Goal: Task Accomplishment & Management: Complete application form

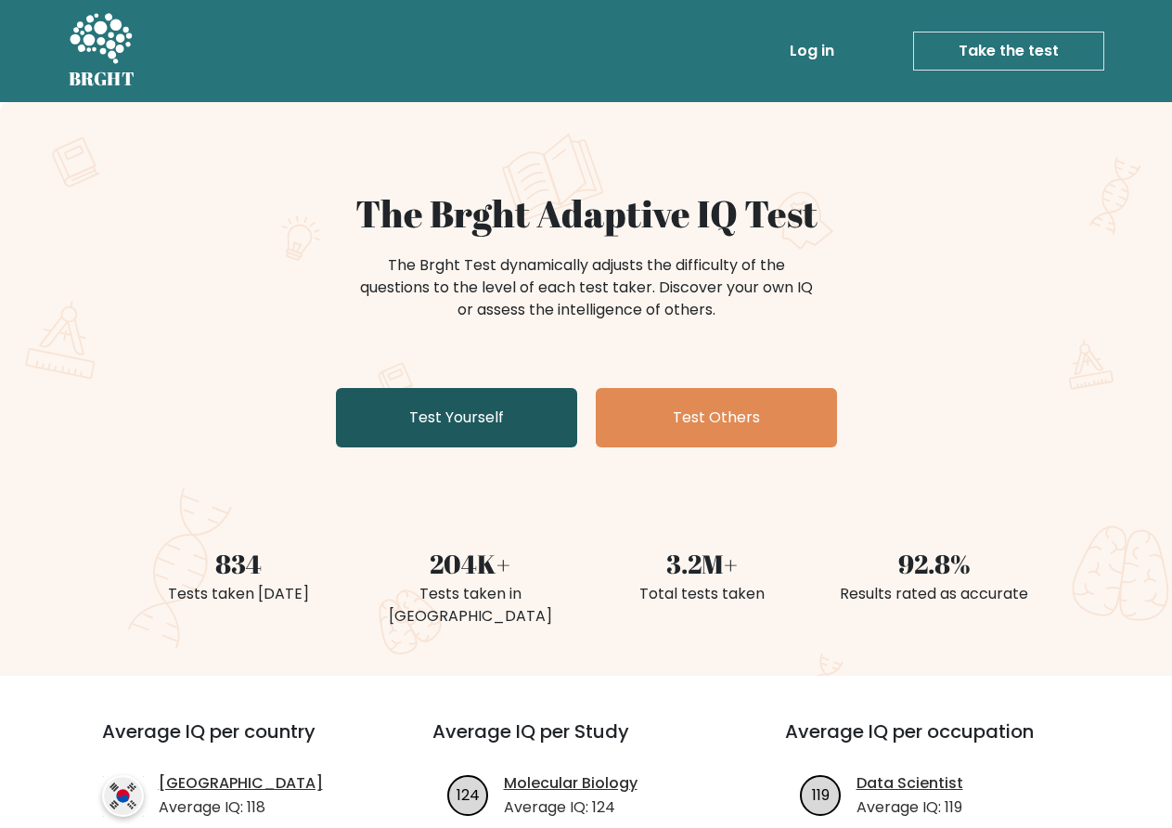
click at [445, 416] on link "Test Yourself" at bounding box center [456, 417] width 241 height 59
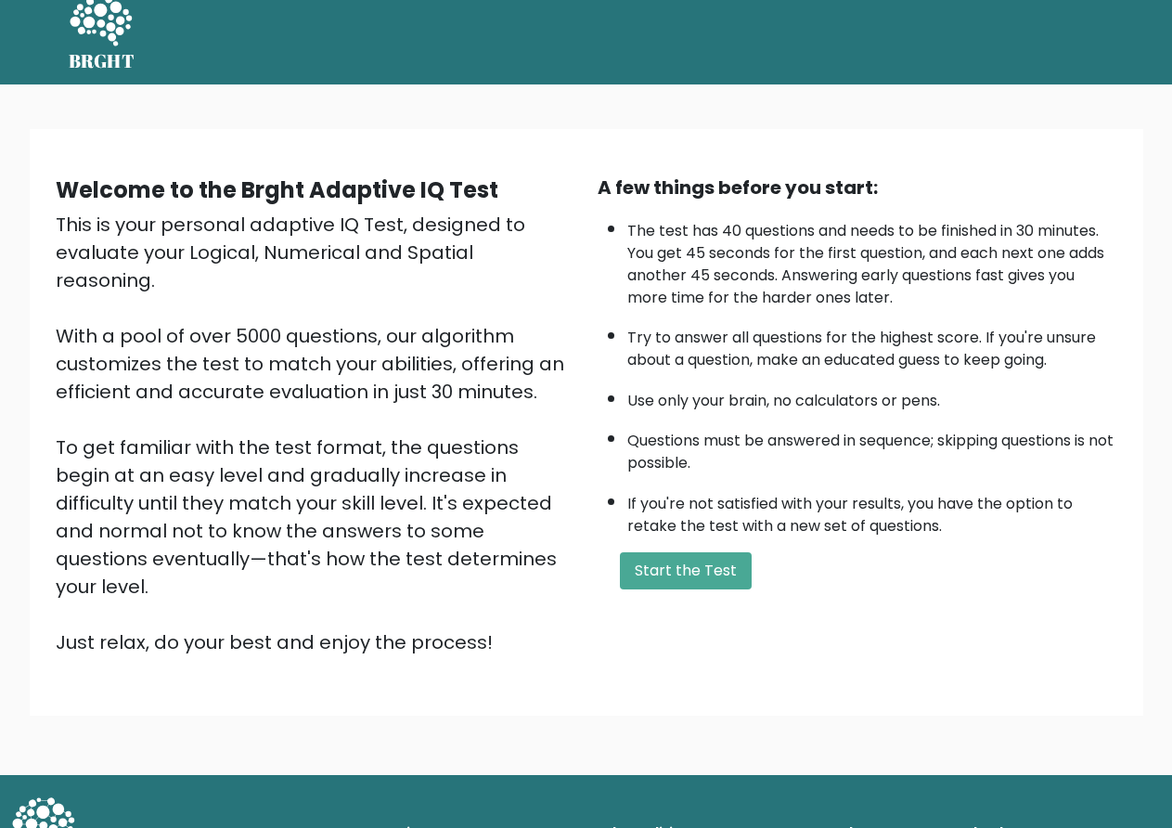
scroll to position [22, 0]
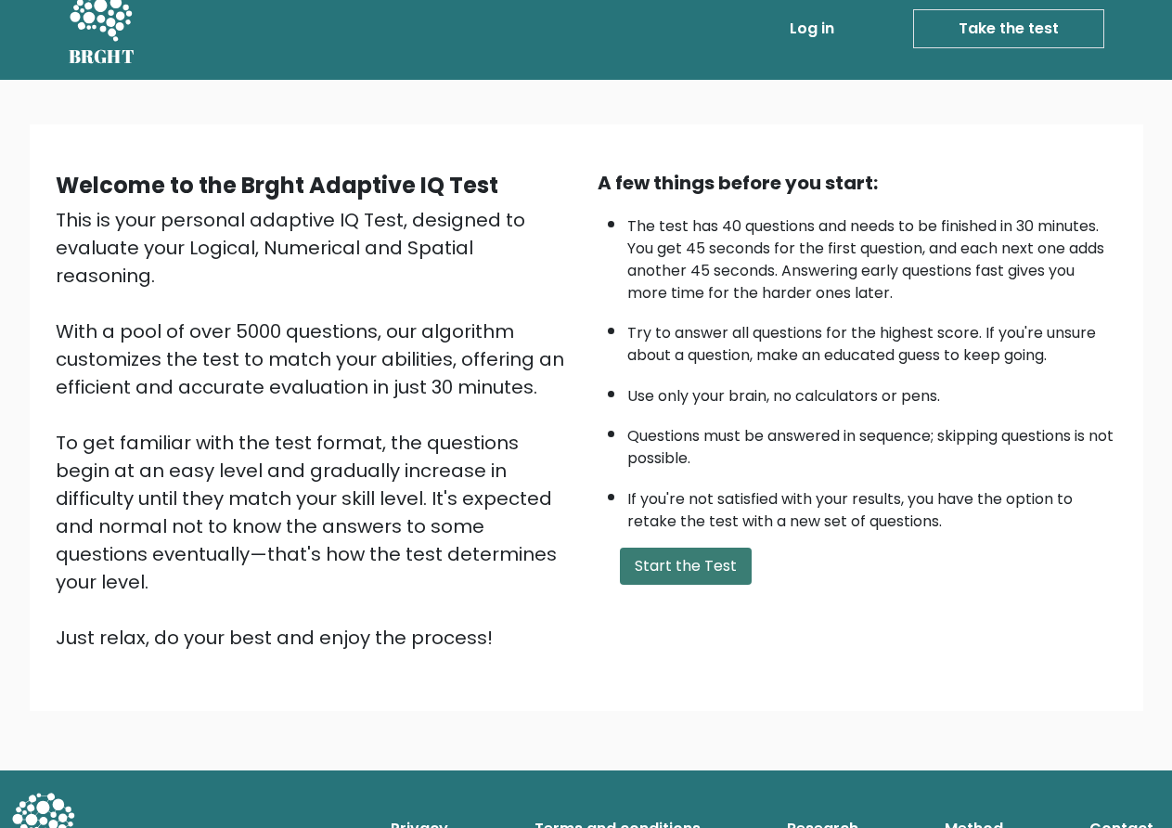
click at [710, 580] on button "Start the Test" at bounding box center [686, 566] width 132 height 37
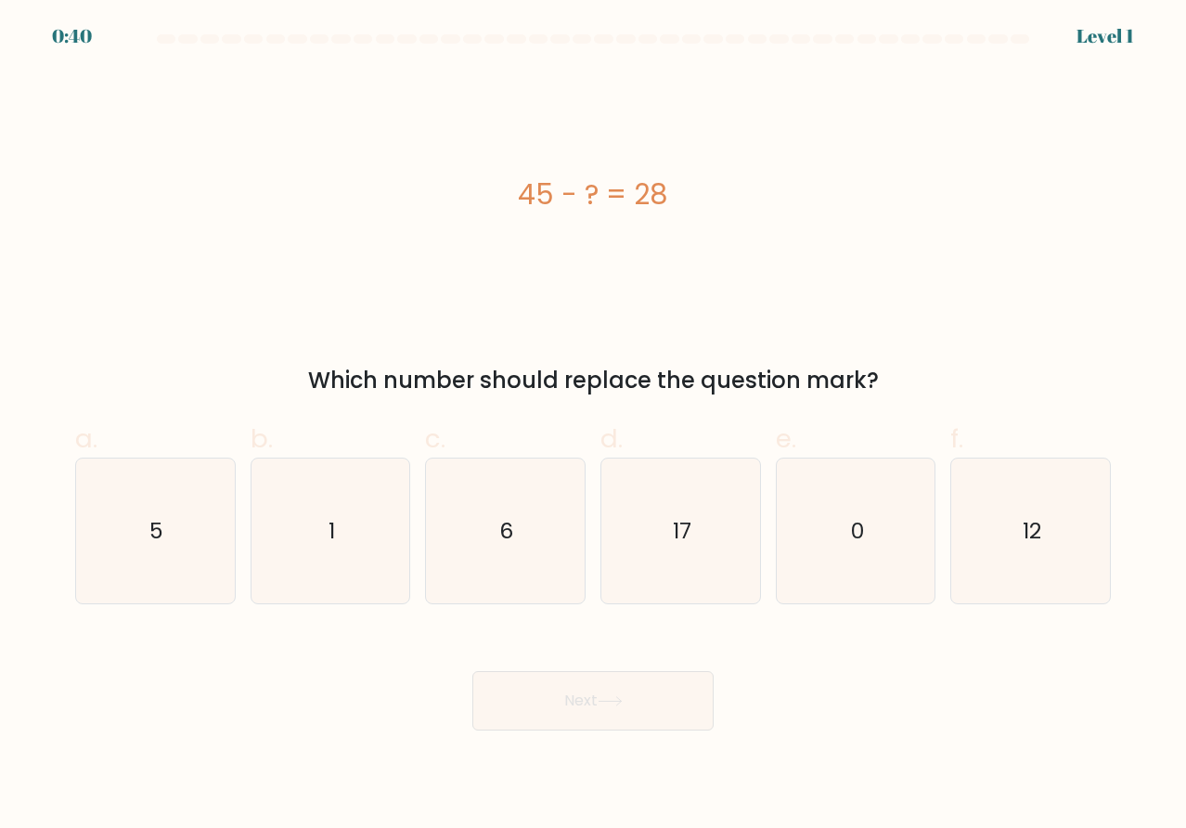
drag, startPoint x: 898, startPoint y: 374, endPoint x: 524, endPoint y: 190, distance: 416.8
click at [524, 190] on div "45 - ? = 28 Which number should replace the question mark?" at bounding box center [593, 234] width 1058 height 327
copy div "45 - ? = 28 Which number should replace the question mark?"
click at [699, 544] on icon "17" at bounding box center [680, 531] width 145 height 145
click at [594, 426] on input "d. 17" at bounding box center [593, 420] width 1 height 12
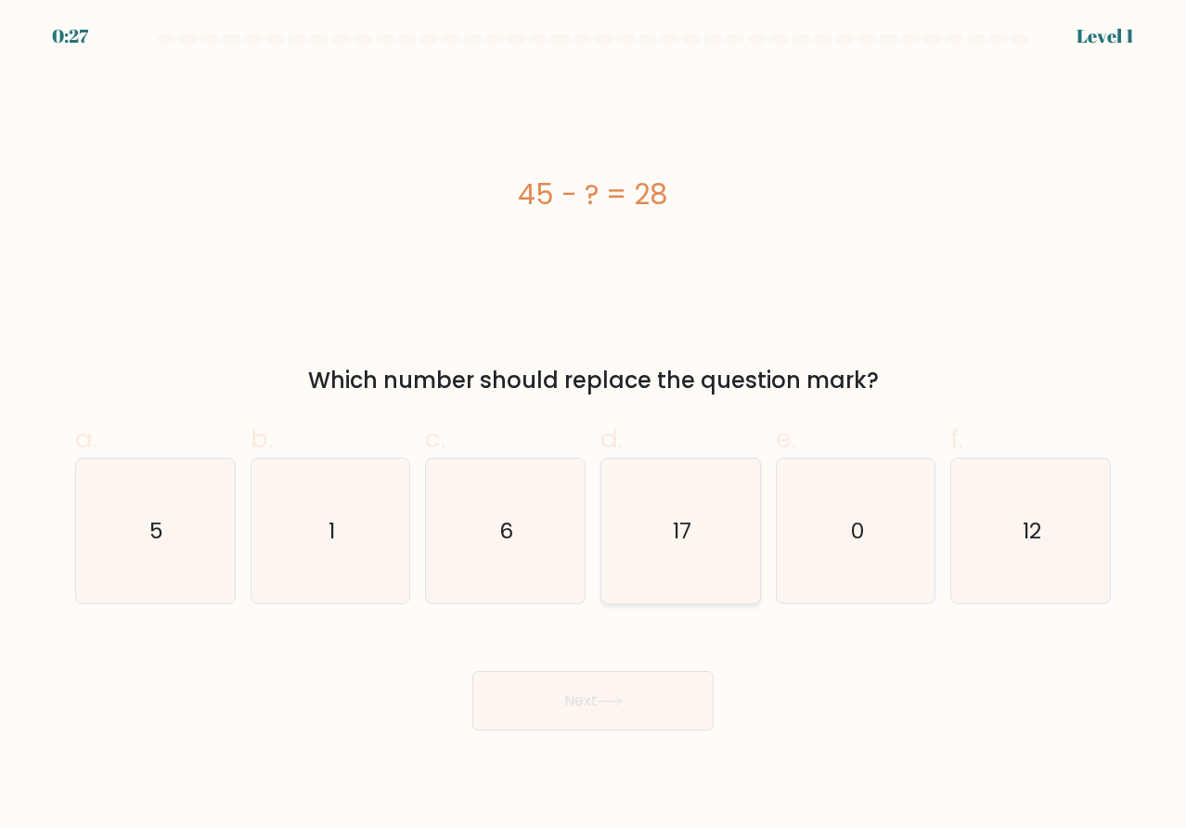
radio input "true"
click at [652, 704] on button "Next" at bounding box center [592, 700] width 241 height 59
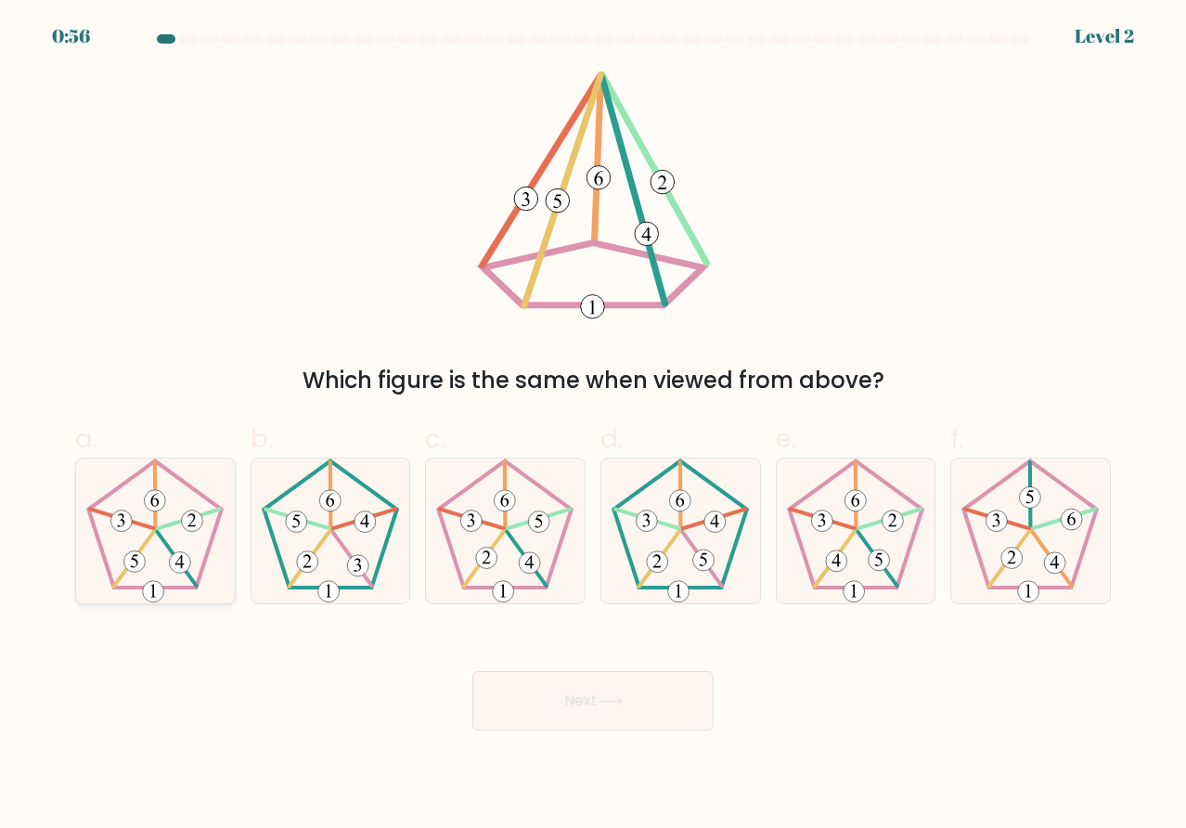
click at [182, 545] on icon at bounding box center [155, 531] width 145 height 145
click at [593, 426] on input "a." at bounding box center [593, 420] width 1 height 12
radio input "true"
click at [658, 701] on button "Next" at bounding box center [592, 700] width 241 height 59
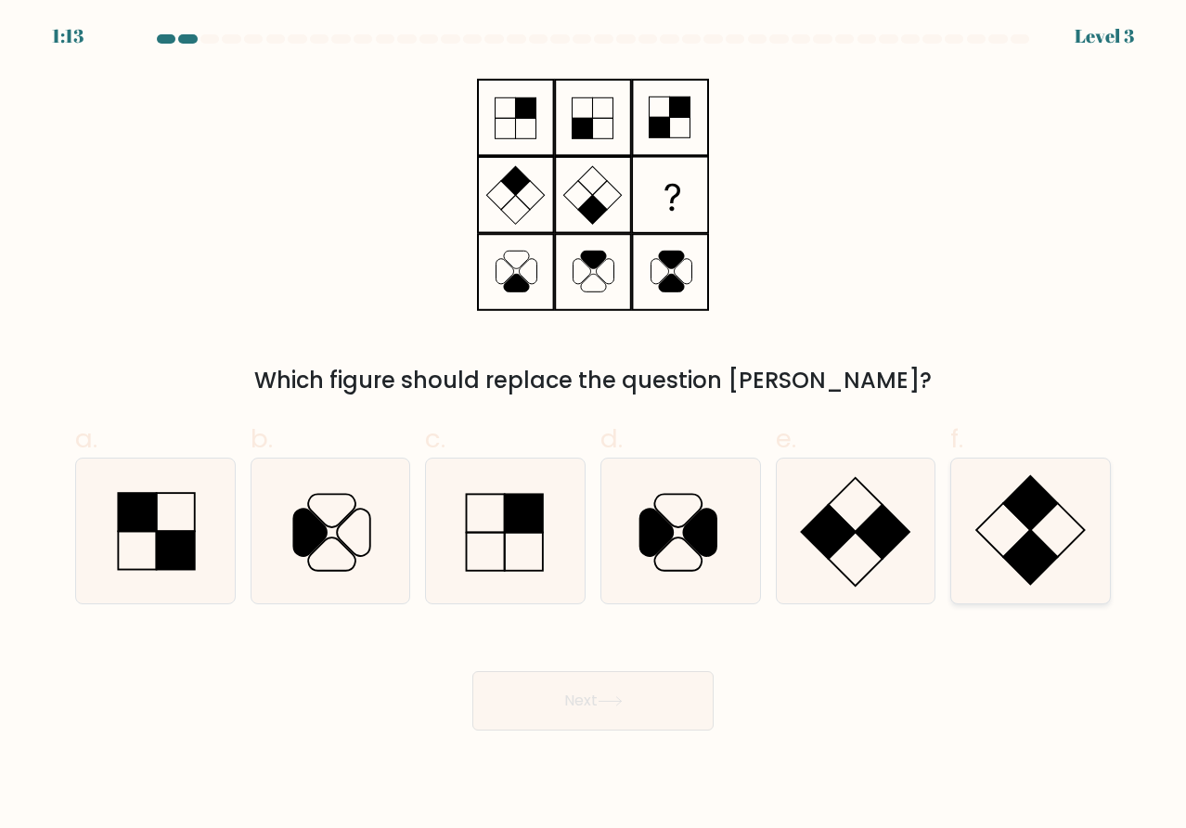
click at [1051, 519] on icon at bounding box center [1030, 531] width 145 height 145
click at [594, 426] on input "f." at bounding box center [593, 420] width 1 height 12
radio input "true"
click at [548, 704] on button "Next" at bounding box center [592, 700] width 241 height 59
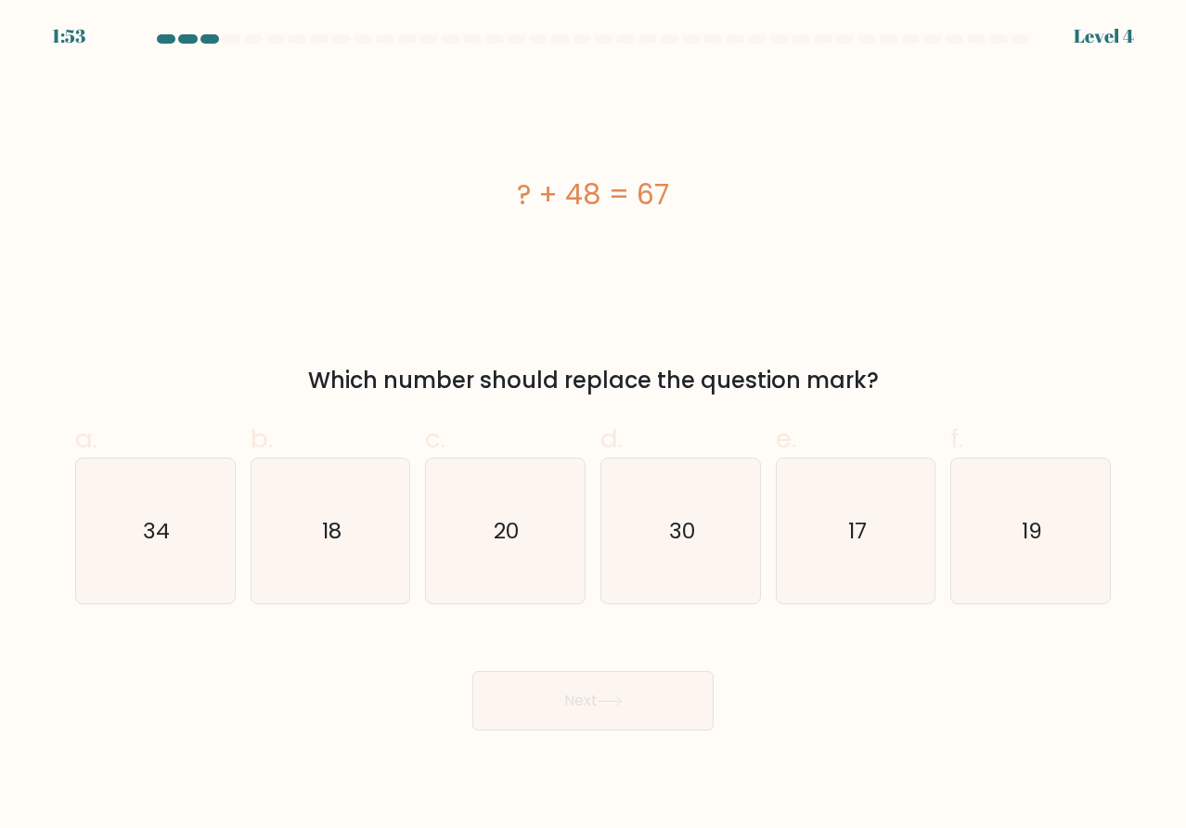
drag, startPoint x: 919, startPoint y: 370, endPoint x: 495, endPoint y: 181, distance: 464.5
click at [495, 181] on div "? + 48 = 67 Which number should replace the question mark?" at bounding box center [593, 234] width 1058 height 327
copy div "? + 48 = 67 Which number should replace the question mark?"
click at [1049, 535] on icon "19" at bounding box center [1030, 531] width 145 height 145
click at [594, 426] on input "f. 19" at bounding box center [593, 420] width 1 height 12
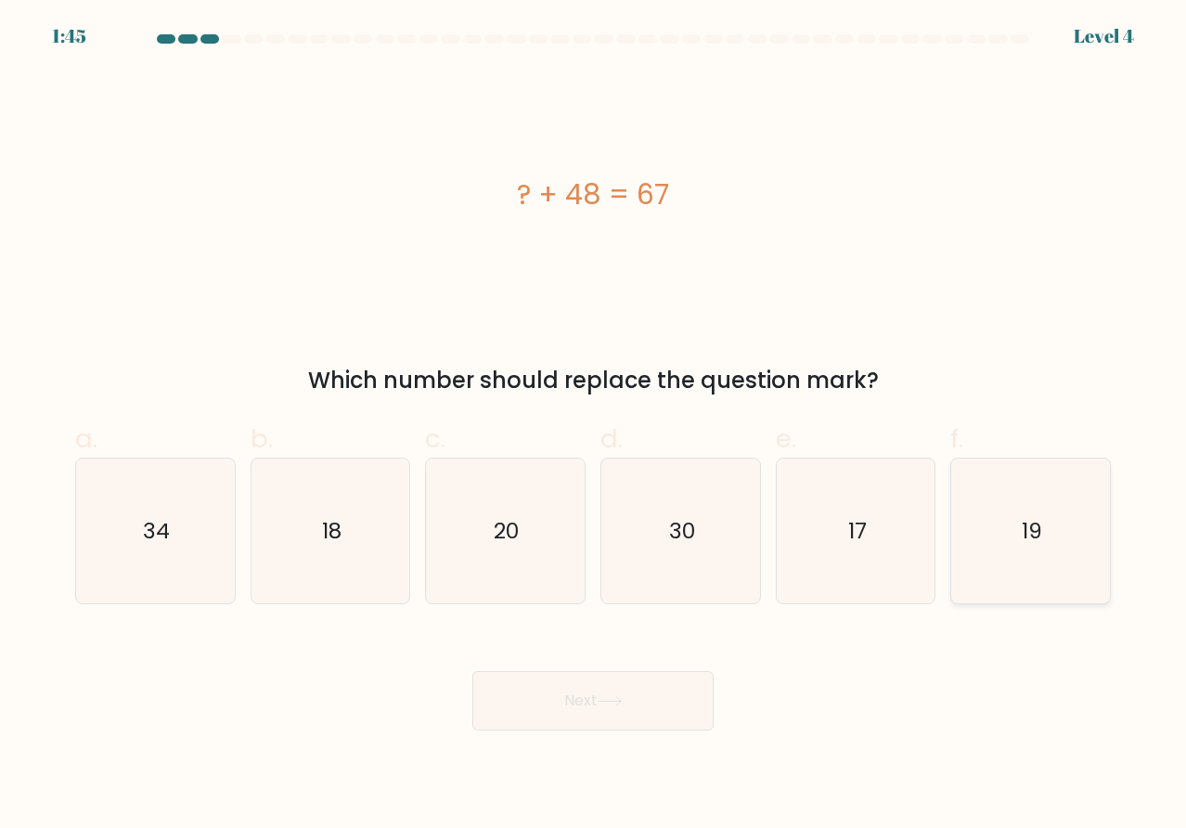
radio input "true"
click at [637, 716] on button "Next" at bounding box center [592, 700] width 241 height 59
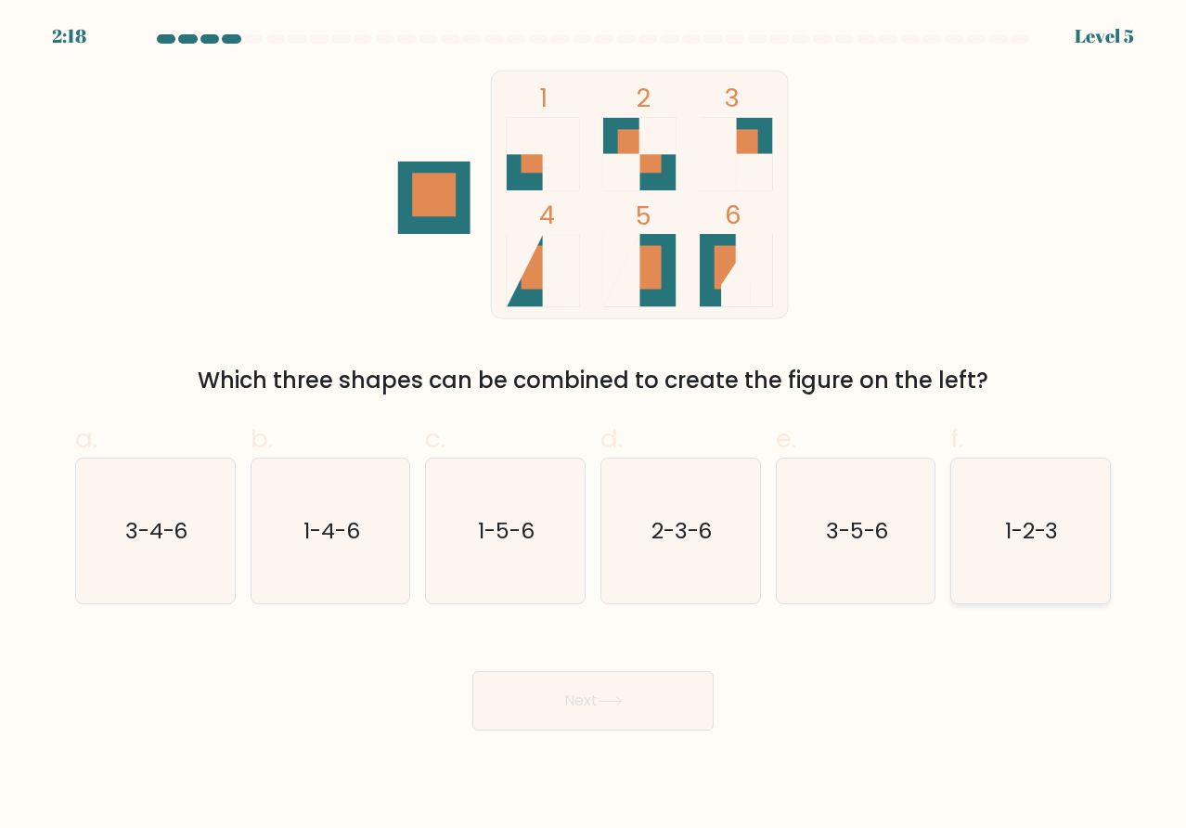
click at [1035, 553] on icon "1-2-3" at bounding box center [1030, 531] width 145 height 145
click at [594, 426] on input "f. 1-2-3" at bounding box center [593, 420] width 1 height 12
radio input "true"
click at [684, 702] on button "Next" at bounding box center [592, 700] width 241 height 59
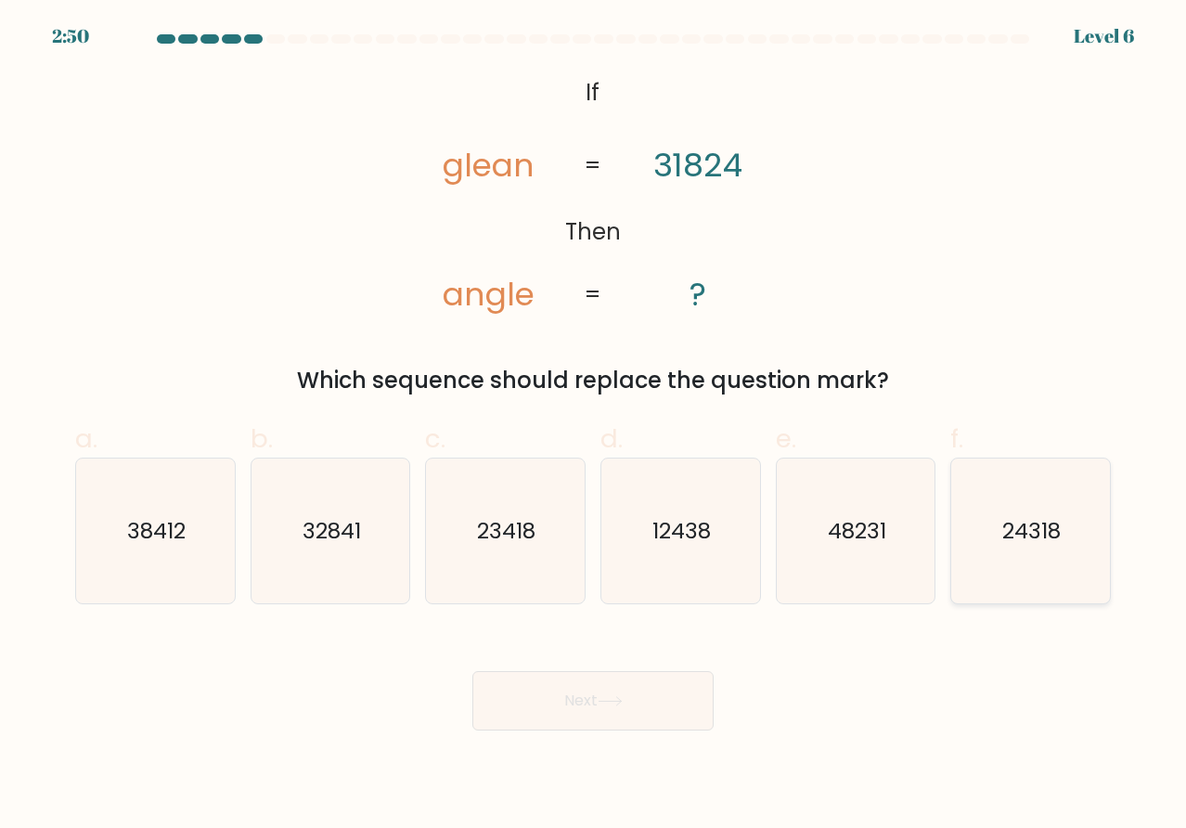
click at [1046, 519] on text "24318" at bounding box center [1032, 530] width 58 height 31
click at [594, 426] on input "f. 24318" at bounding box center [593, 420] width 1 height 12
radio input "true"
click at [640, 683] on button "Next" at bounding box center [592, 700] width 241 height 59
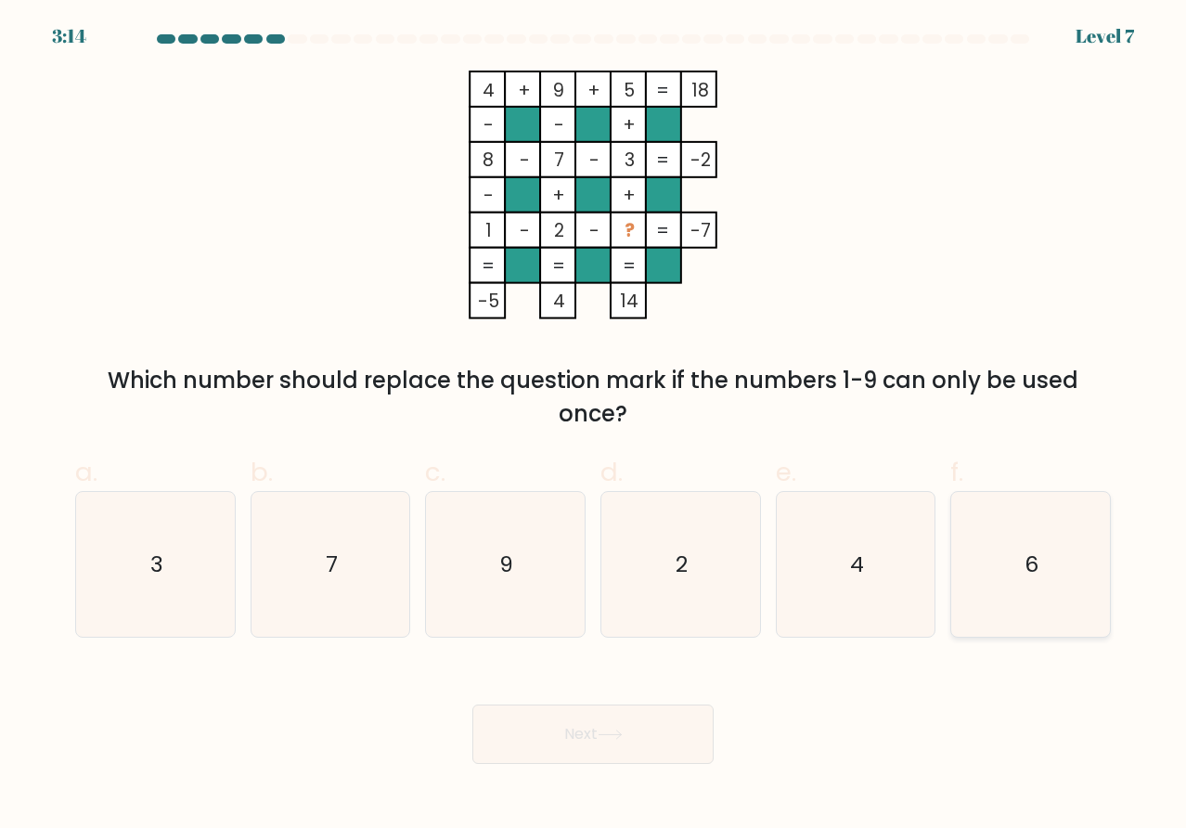
click at [1050, 553] on icon "6" at bounding box center [1030, 564] width 145 height 145
click at [594, 426] on input "f. 6" at bounding box center [593, 420] width 1 height 12
radio input "true"
click at [608, 723] on button "Next" at bounding box center [592, 733] width 241 height 59
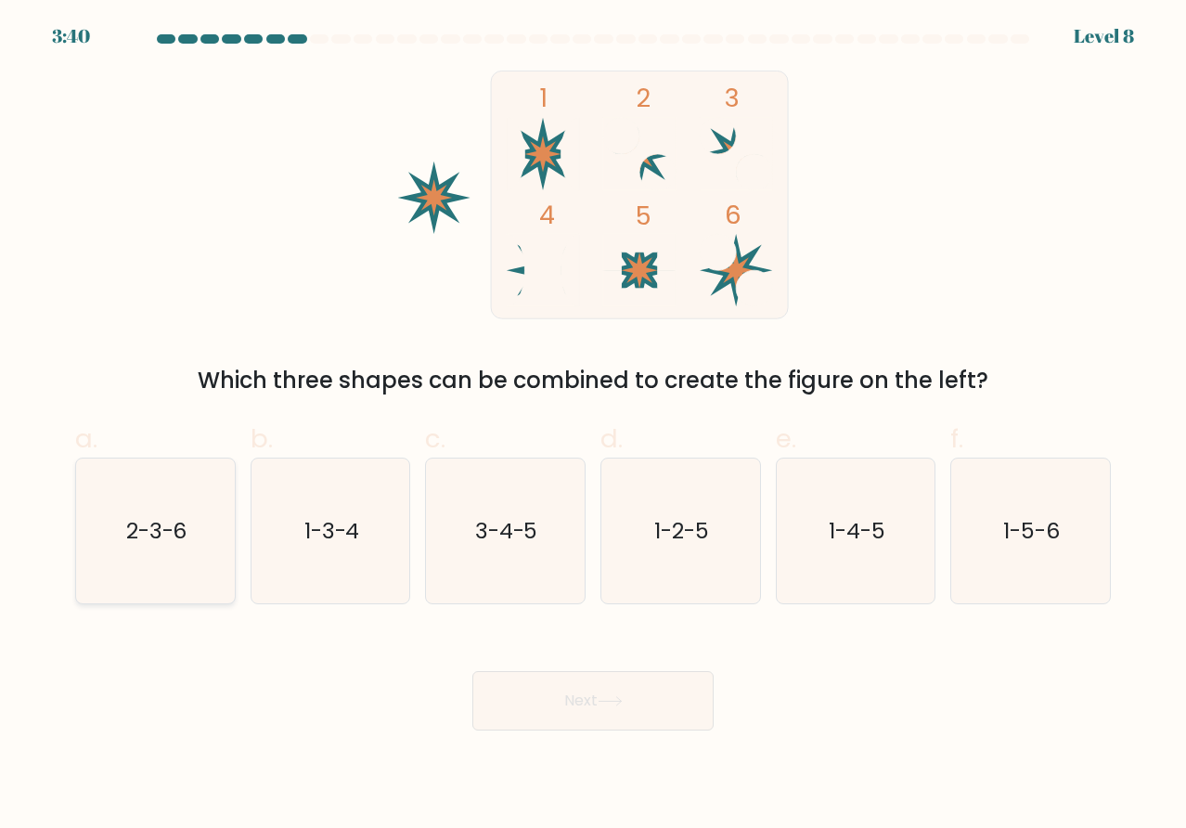
click at [195, 544] on icon "2-3-6" at bounding box center [155, 531] width 145 height 145
click at [593, 426] on input "a. 2-3-6" at bounding box center [593, 420] width 1 height 12
radio input "true"
click at [610, 703] on icon at bounding box center [610, 701] width 25 height 10
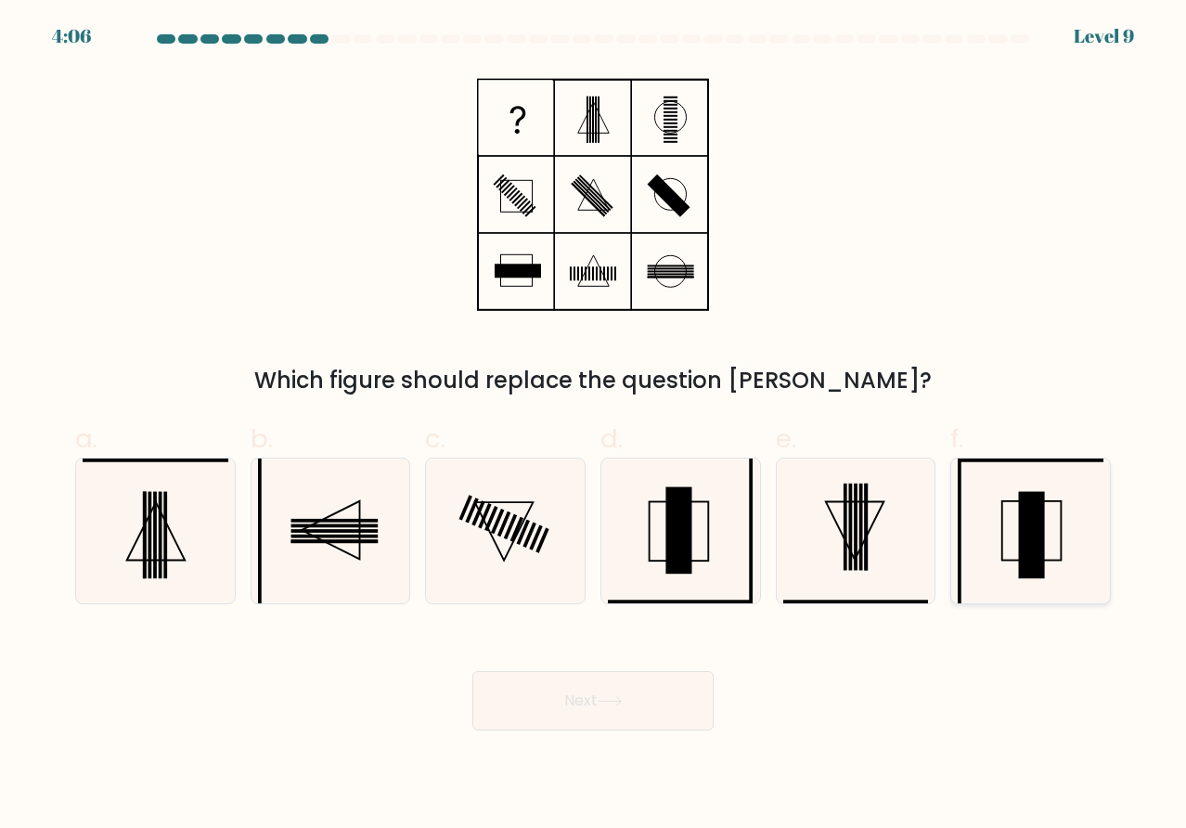
click at [1069, 535] on icon at bounding box center [1030, 531] width 145 height 145
click at [594, 426] on input "f." at bounding box center [593, 420] width 1 height 12
radio input "true"
click at [1067, 563] on icon at bounding box center [1030, 530] width 143 height 143
click at [594, 426] on input "f." at bounding box center [593, 420] width 1 height 12
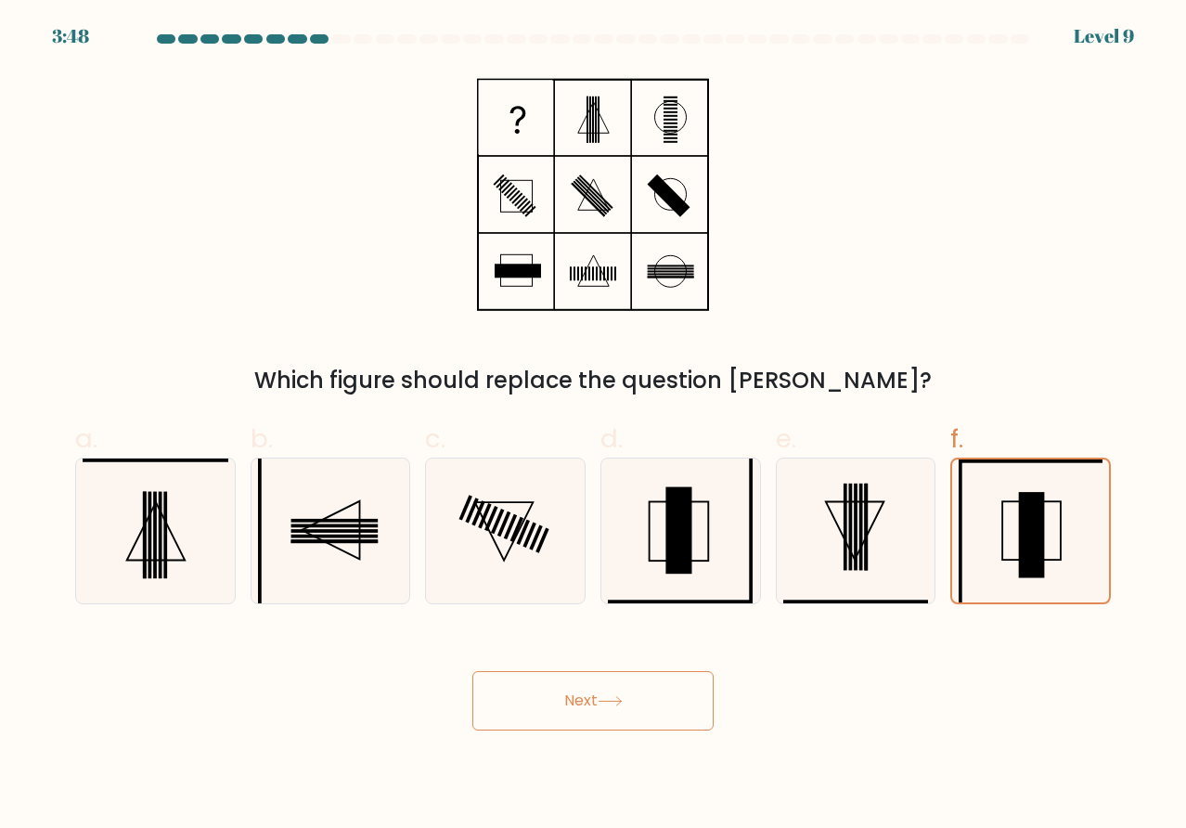
click at [555, 702] on button "Next" at bounding box center [592, 700] width 241 height 59
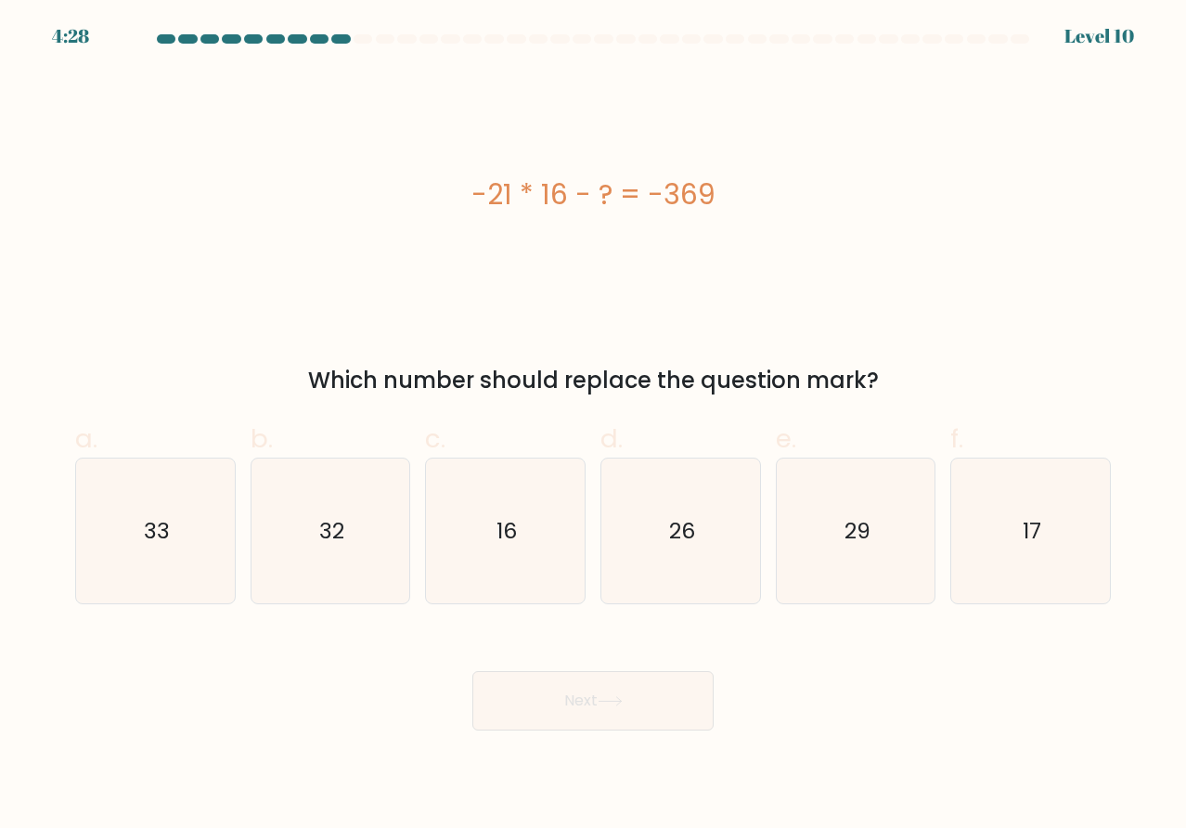
drag, startPoint x: 928, startPoint y: 368, endPoint x: 469, endPoint y: 224, distance: 481.7
click at [469, 224] on div "-21 * 16 - ? = -369 Which number should replace the question mark?" at bounding box center [593, 234] width 1058 height 327
copy div "-21 * 16 - ? = -369 Which number should replace the question mark?"
click at [193, 530] on icon "33" at bounding box center [155, 531] width 145 height 145
click at [593, 426] on input "a. 33" at bounding box center [593, 420] width 1 height 12
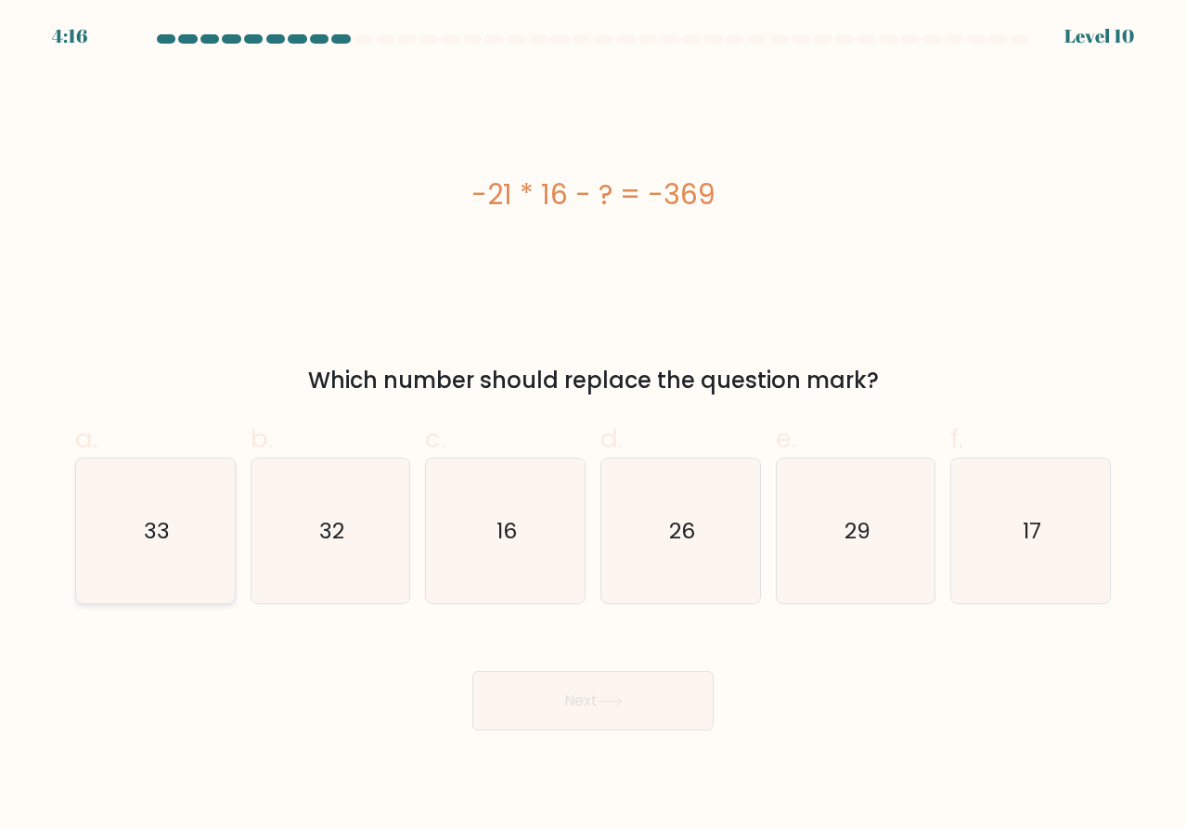
radio input "true"
click at [623, 717] on button "Next" at bounding box center [592, 700] width 241 height 59
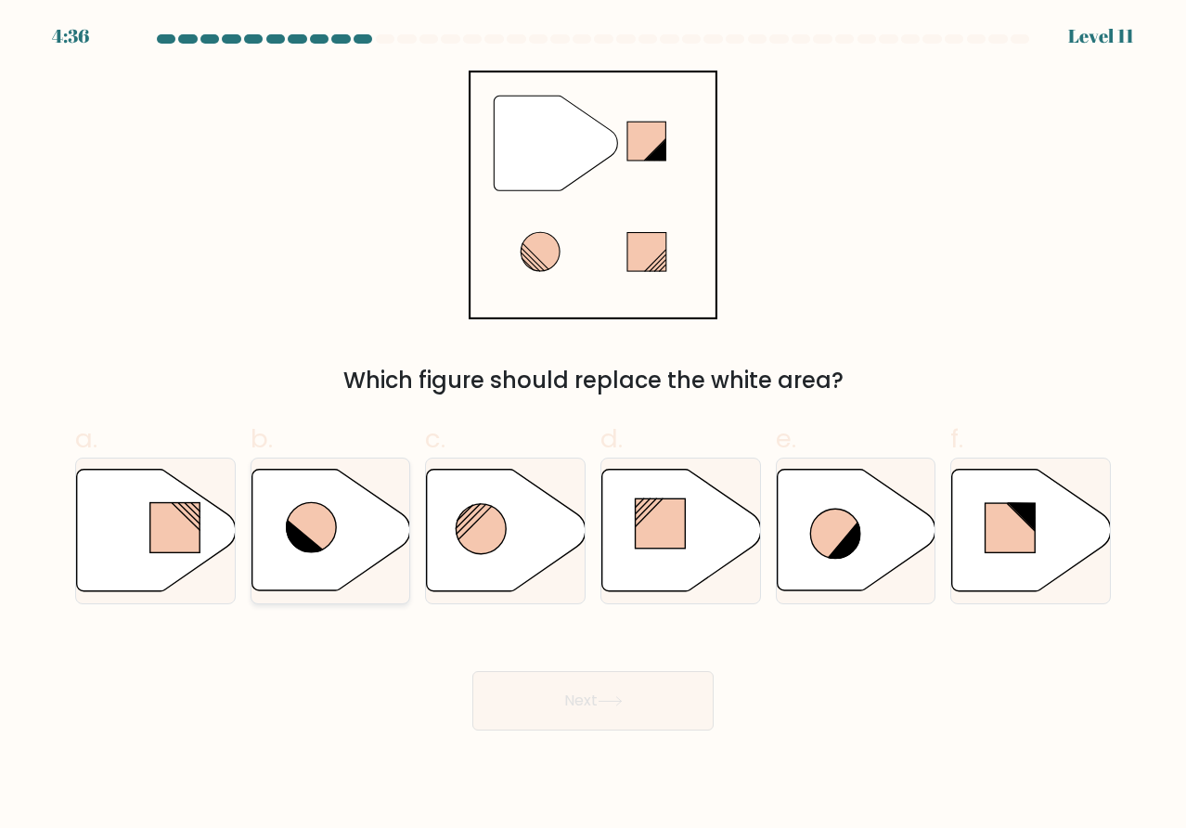
click at [320, 511] on icon at bounding box center [312, 528] width 50 height 50
click at [593, 426] on input "b." at bounding box center [593, 420] width 1 height 12
radio input "true"
click at [605, 716] on button "Next" at bounding box center [592, 700] width 241 height 59
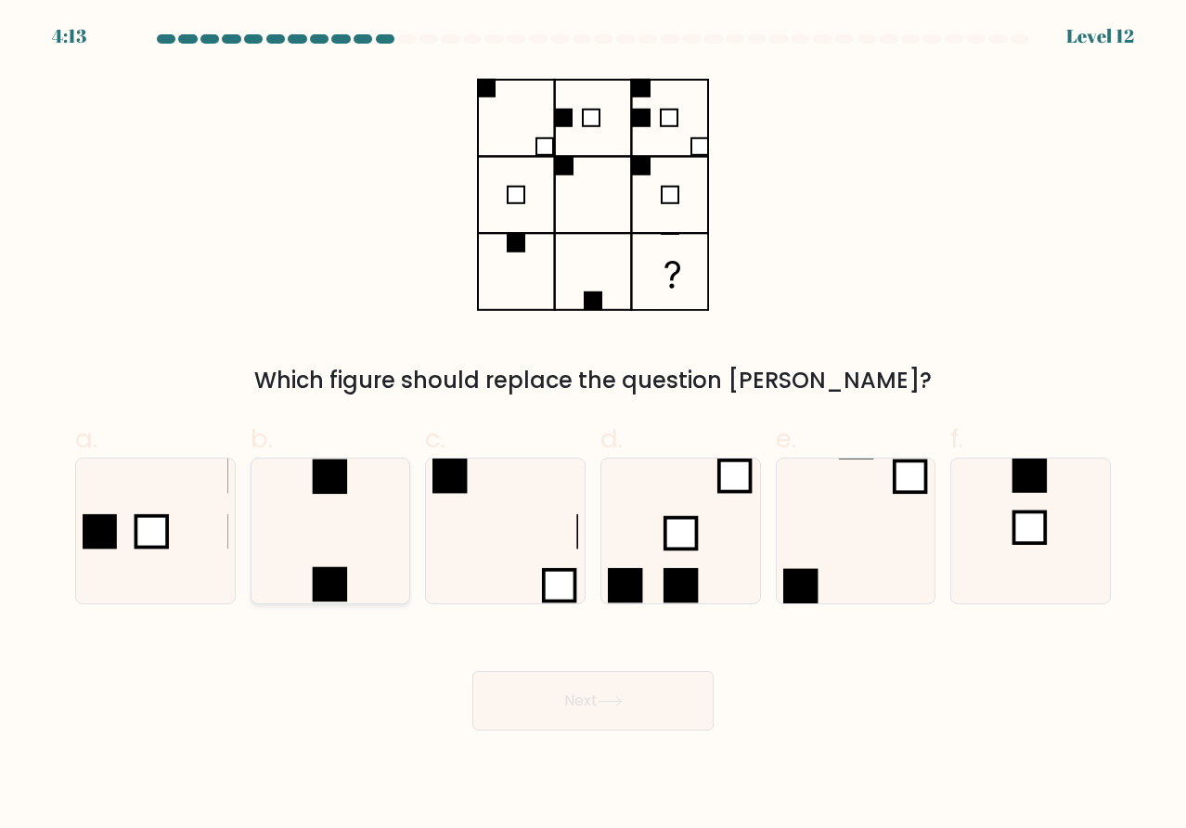
click at [318, 528] on icon at bounding box center [330, 531] width 145 height 145
click at [593, 426] on input "b." at bounding box center [593, 420] width 1 height 12
radio input "true"
click at [567, 704] on button "Next" at bounding box center [592, 700] width 241 height 59
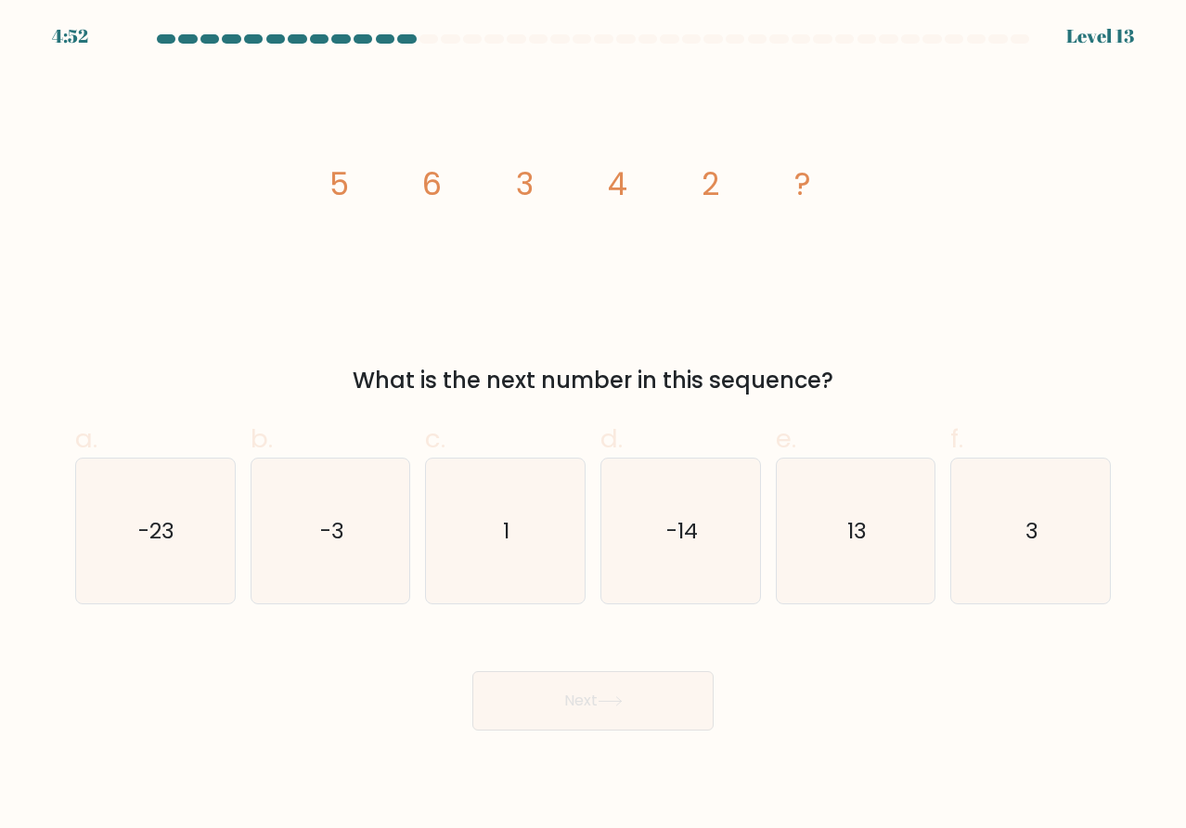
drag, startPoint x: 928, startPoint y: 381, endPoint x: 293, endPoint y: 200, distance: 660.2
click at [293, 200] on div "image/svg+xml 5 6 3 4 2 ? What is the next number in this sequence?" at bounding box center [593, 234] width 1058 height 327
copy div "5 6 3 4 2 ? What is the next number in this sequence?"
click at [1001, 539] on icon "3" at bounding box center [1030, 531] width 145 height 145
click at [594, 426] on input "f. 3" at bounding box center [593, 420] width 1 height 12
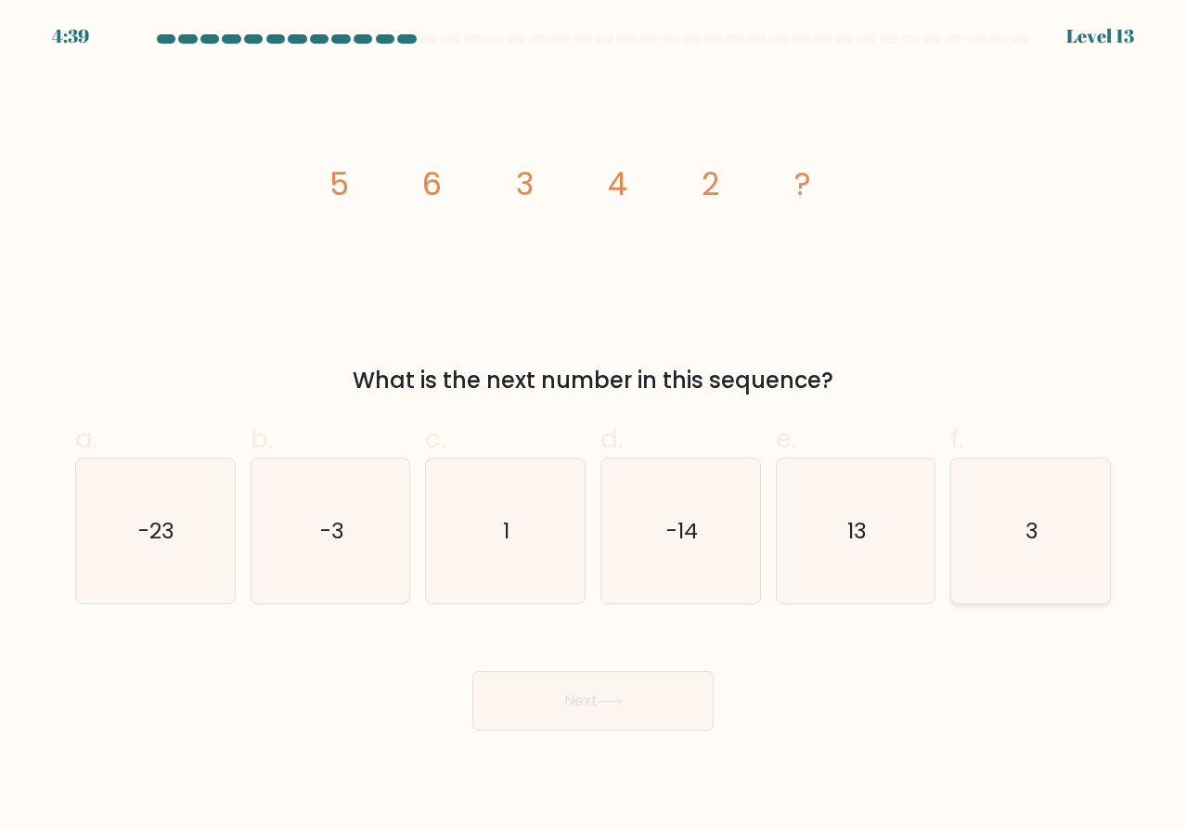
radio input "true"
click at [632, 693] on button "Next" at bounding box center [592, 700] width 241 height 59
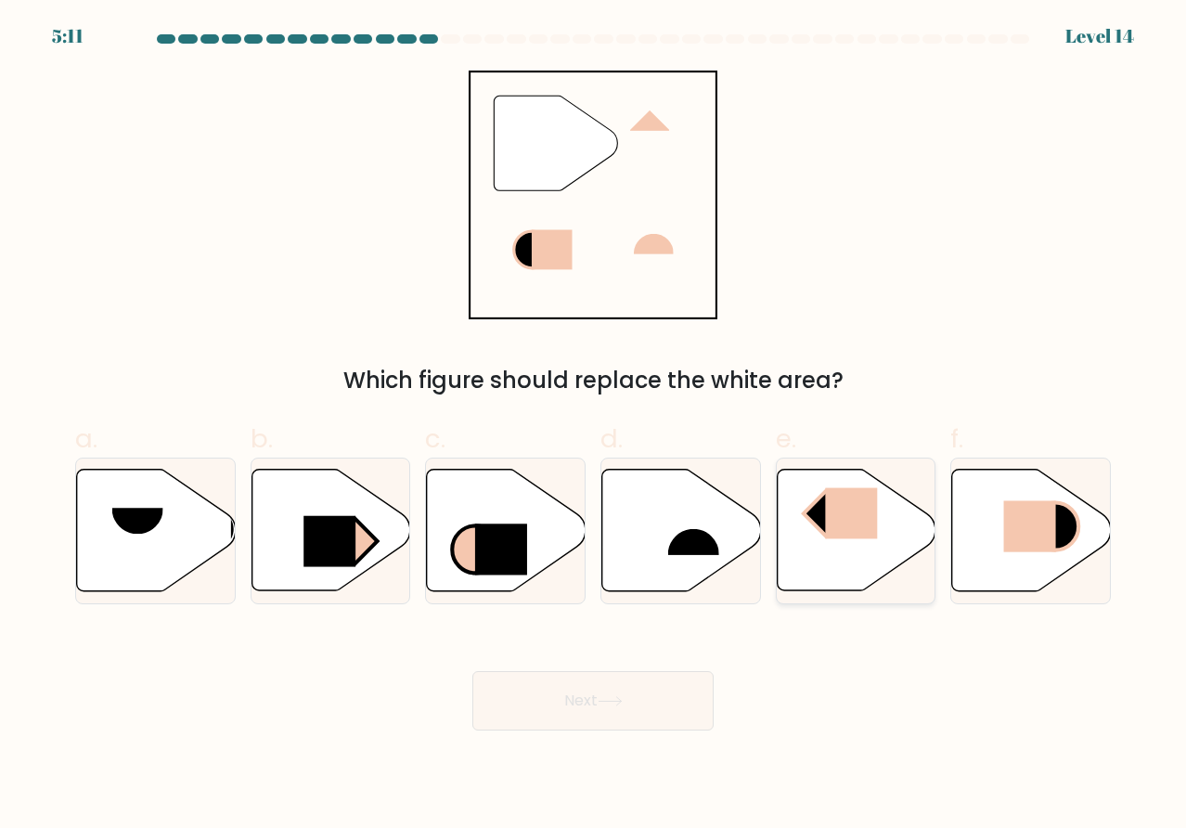
click at [854, 534] on rect at bounding box center [851, 513] width 52 height 51
click at [594, 426] on input "e." at bounding box center [593, 420] width 1 height 12
radio input "true"
click at [590, 704] on button "Next" at bounding box center [592, 700] width 241 height 59
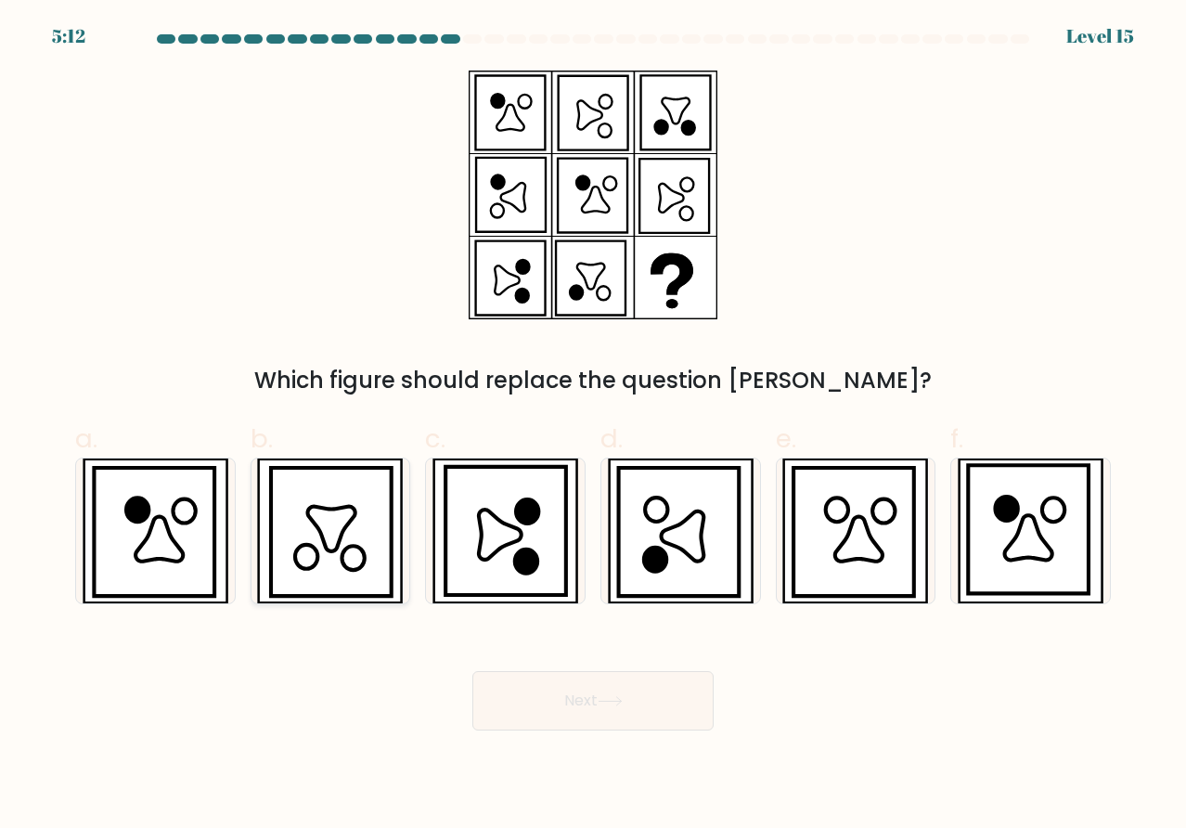
click at [399, 529] on icon at bounding box center [330, 531] width 146 height 145
click at [593, 426] on input "b." at bounding box center [593, 420] width 1 height 12
radio input "true"
drag, startPoint x: 566, startPoint y: 711, endPoint x: 593, endPoint y: 684, distance: 38.1
click at [567, 712] on button "Next" at bounding box center [592, 700] width 241 height 59
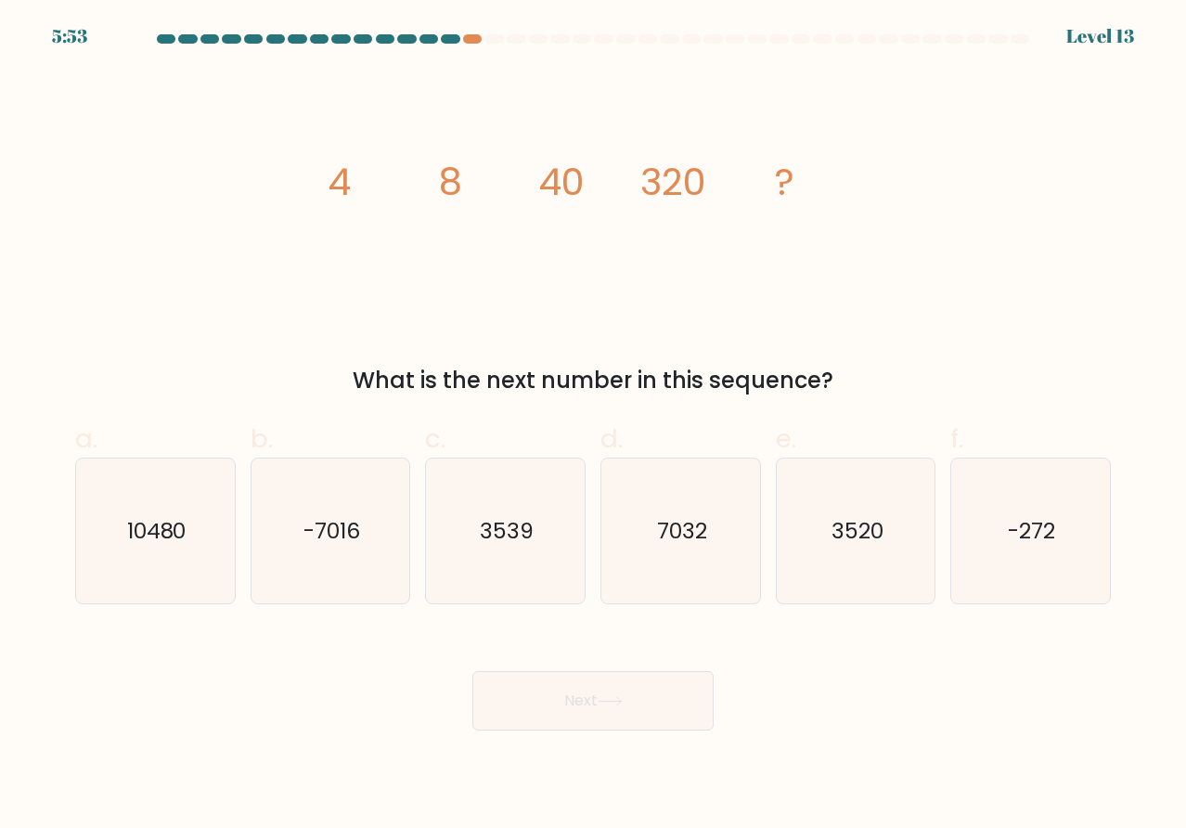
drag, startPoint x: 882, startPoint y: 390, endPoint x: 311, endPoint y: 203, distance: 600.5
click at [311, 203] on div "image/svg+xml 4 8 40 320 ? What is the next number in this sequence?" at bounding box center [593, 234] width 1058 height 327
copy div "4 8 40 320 ? What is the next number in this sequence?"
drag, startPoint x: 833, startPoint y: 534, endPoint x: 834, endPoint y: 554, distance: 20.5
click at [833, 536] on text "3520" at bounding box center [858, 530] width 52 height 31
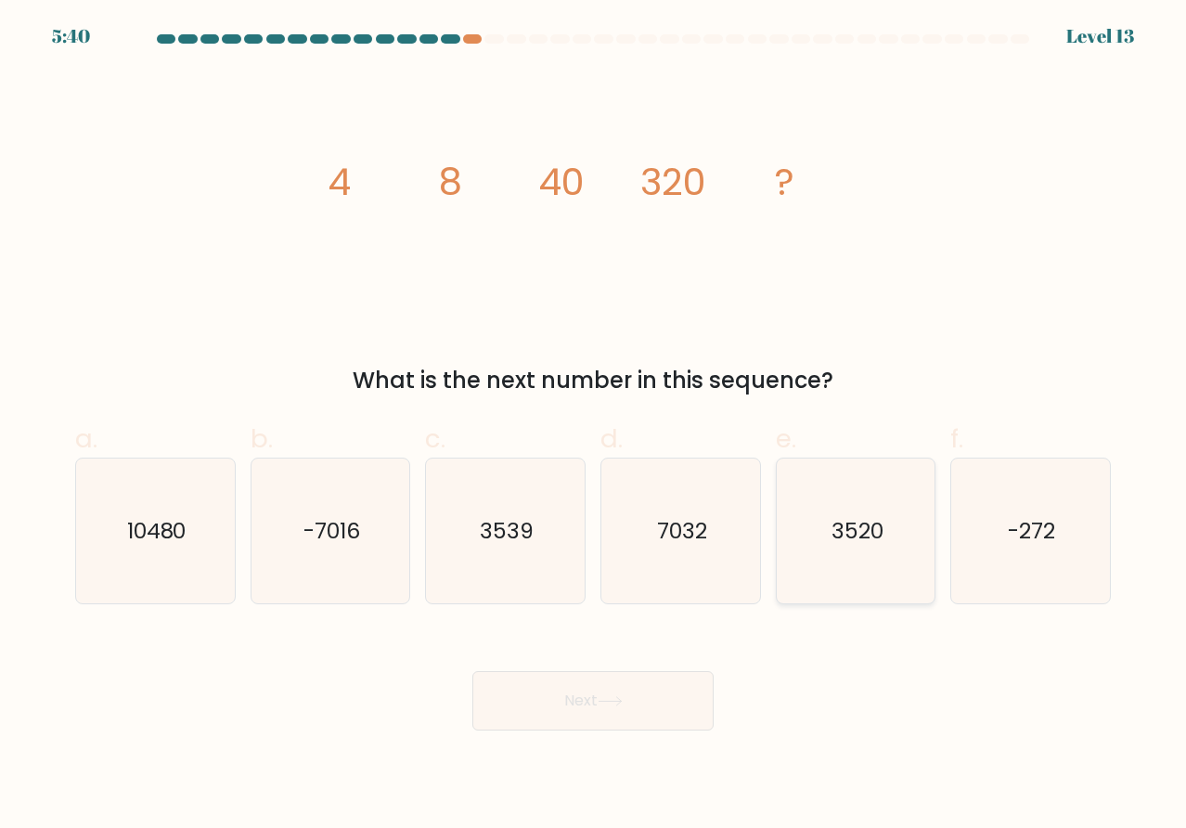
click at [594, 426] on input "e. 3520" at bounding box center [593, 420] width 1 height 12
radio input "true"
click at [642, 703] on button "Next" at bounding box center [592, 700] width 241 height 59
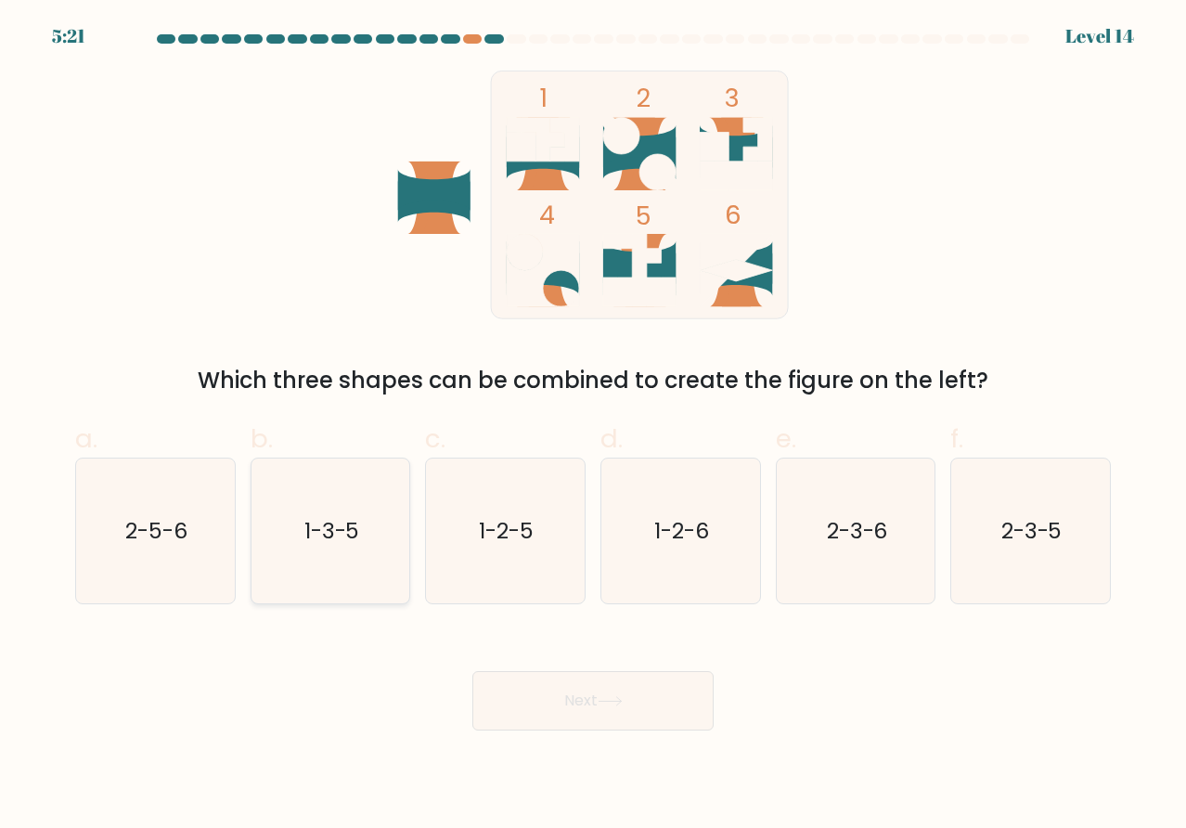
click at [309, 536] on text "1-3-5" at bounding box center [332, 530] width 56 height 31
click at [593, 426] on input "b. 1-3-5" at bounding box center [593, 420] width 1 height 12
radio input "true"
click at [582, 701] on button "Next" at bounding box center [592, 700] width 241 height 59
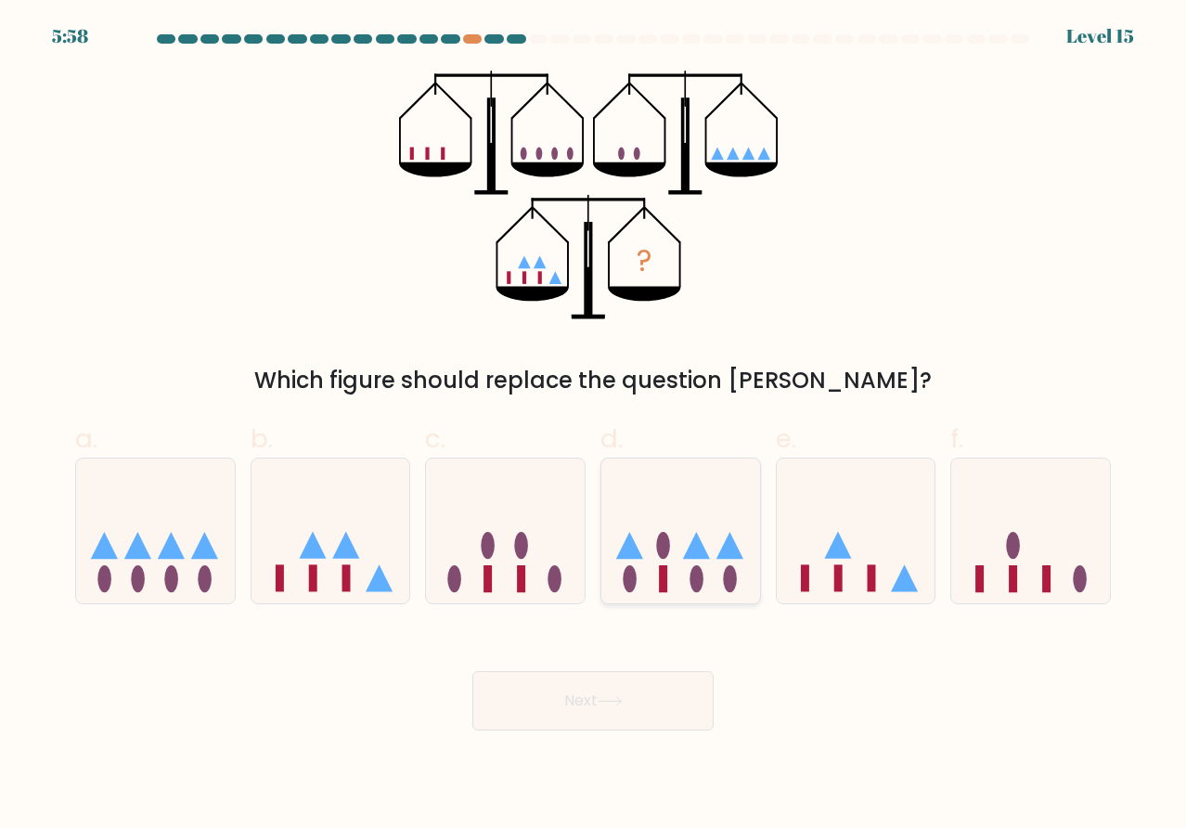
click at [657, 518] on icon at bounding box center [680, 530] width 159 height 131
click at [594, 426] on input "d." at bounding box center [593, 420] width 1 height 12
radio input "true"
click at [593, 730] on button "Next" at bounding box center [592, 700] width 241 height 59
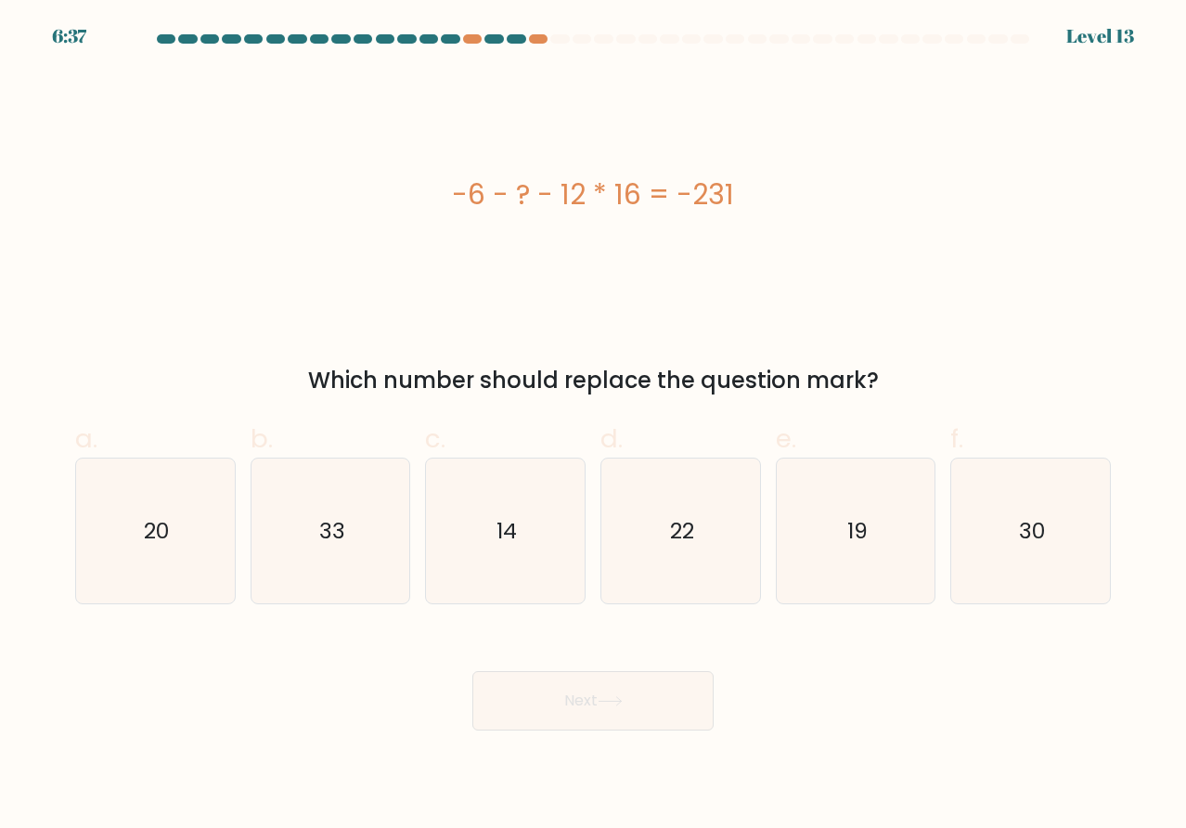
drag, startPoint x: 867, startPoint y: 371, endPoint x: 450, endPoint y: 183, distance: 457.4
click at [450, 183] on div "-6 - ? - 12 * 16 = -231 Which number should replace the question mark?" at bounding box center [593, 234] width 1058 height 327
copy div "-6 - ? - 12 * 16 = -231 Which number should replace the question mark?"
click at [388, 499] on icon "33" at bounding box center [330, 531] width 145 height 145
click at [593, 426] on input "b. 33" at bounding box center [593, 420] width 1 height 12
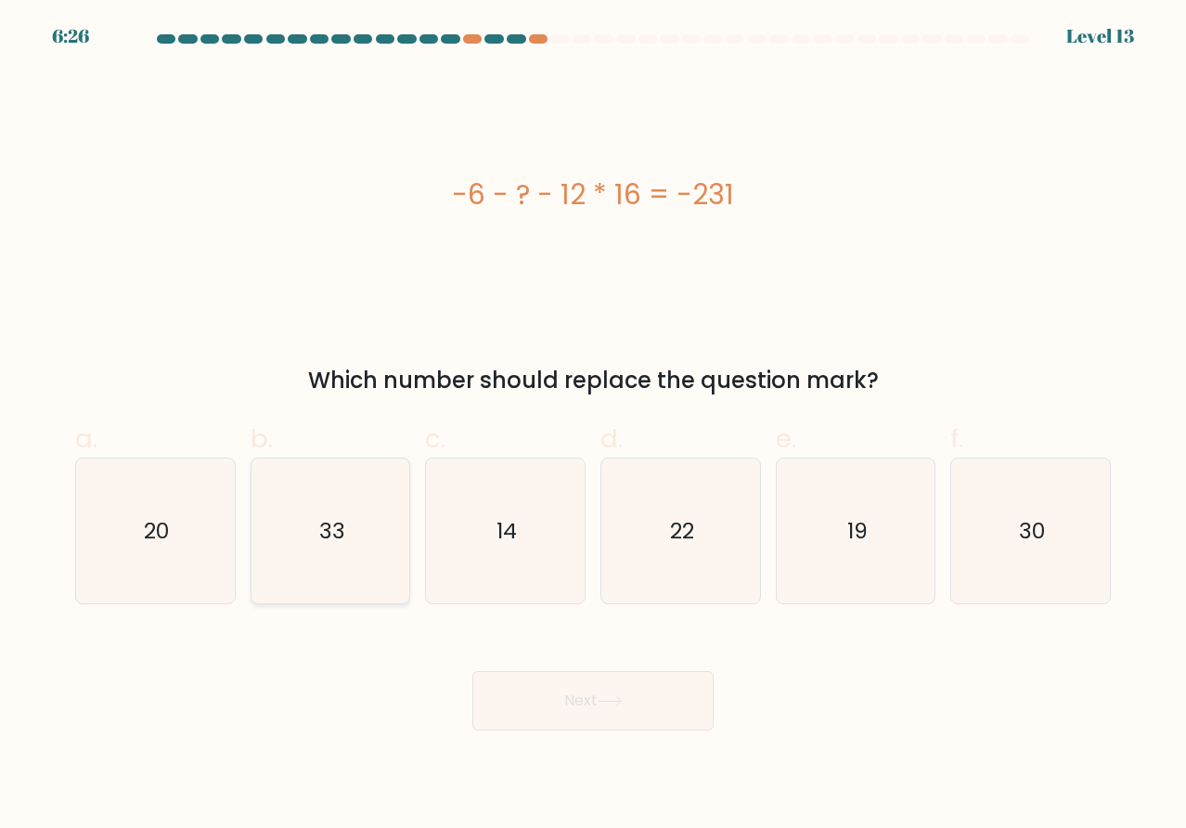
radio input "true"
click at [645, 700] on button "Next" at bounding box center [592, 700] width 241 height 59
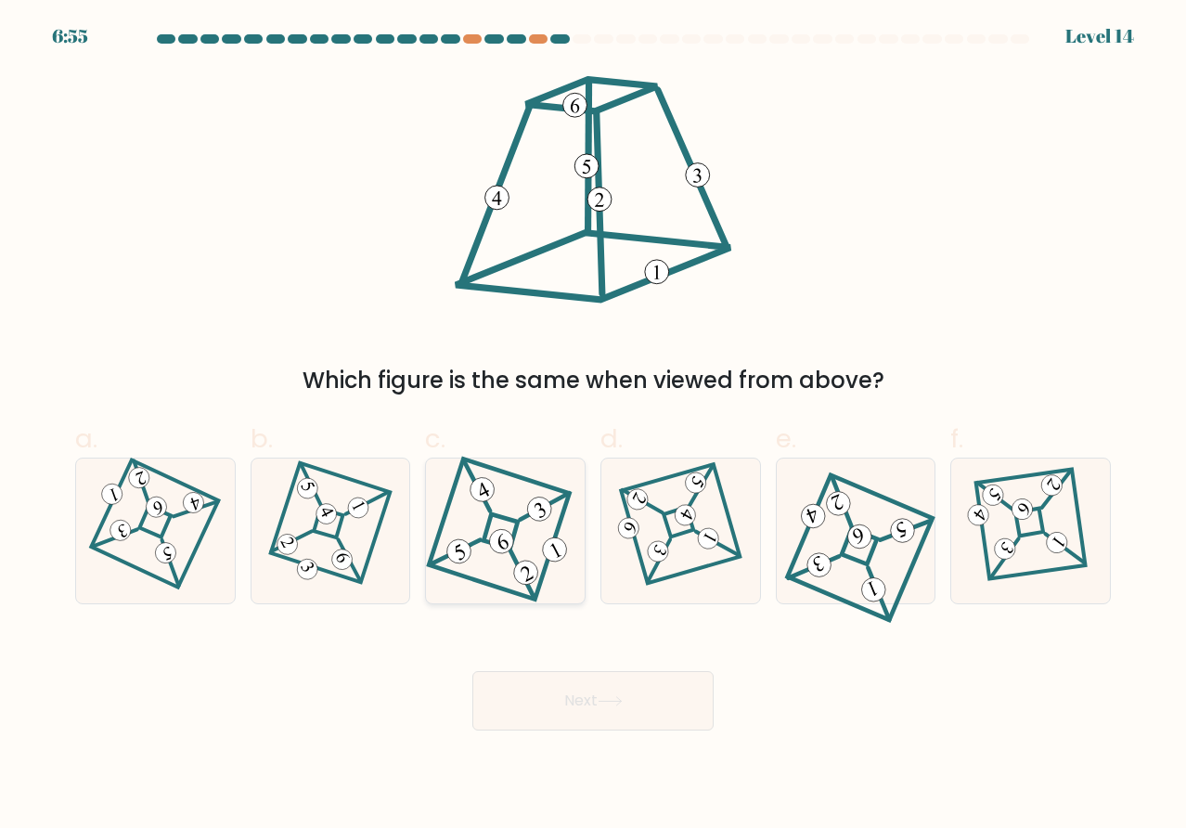
click at [474, 529] on icon at bounding box center [505, 531] width 135 height 116
click at [593, 426] on input "c." at bounding box center [593, 420] width 1 height 12
radio input "true"
click at [577, 723] on button "Next" at bounding box center [592, 700] width 241 height 59
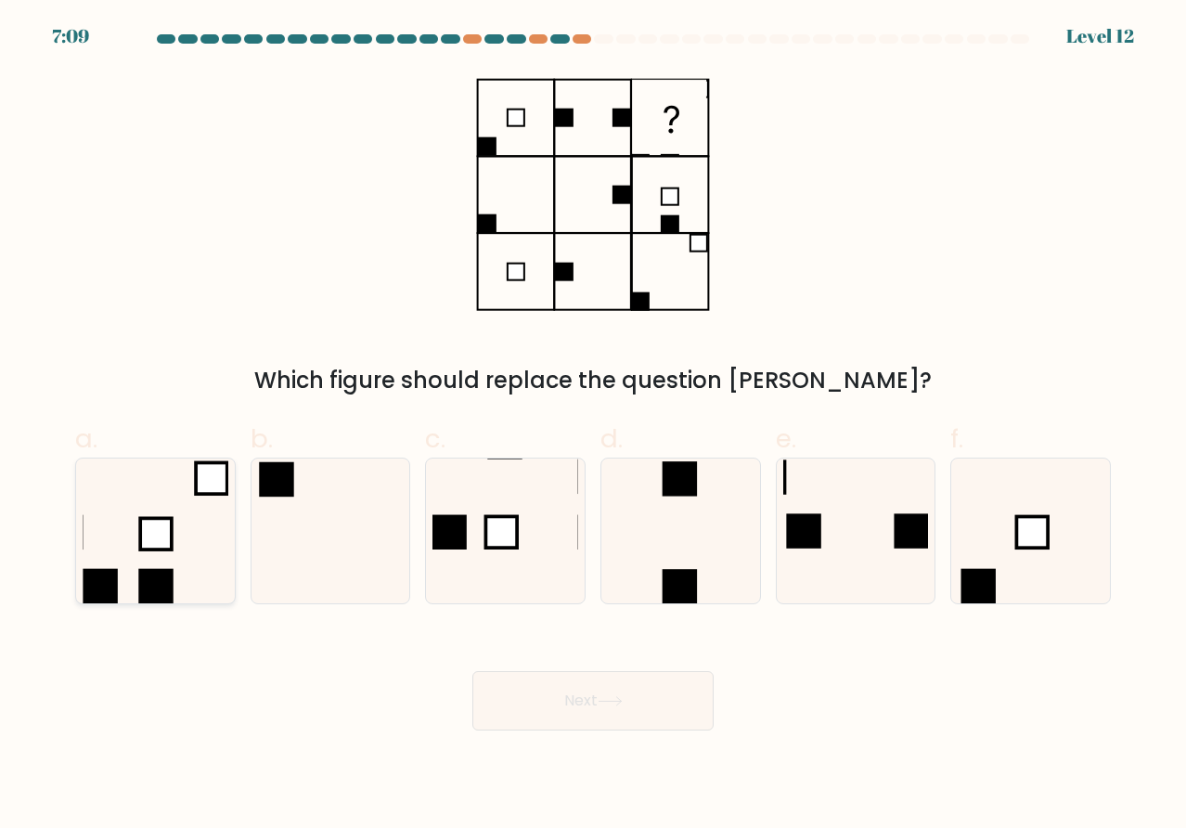
click at [165, 563] on icon at bounding box center [155, 531] width 145 height 145
click at [593, 426] on input "a." at bounding box center [593, 420] width 1 height 12
radio input "true"
click at [558, 702] on button "Next" at bounding box center [592, 700] width 241 height 59
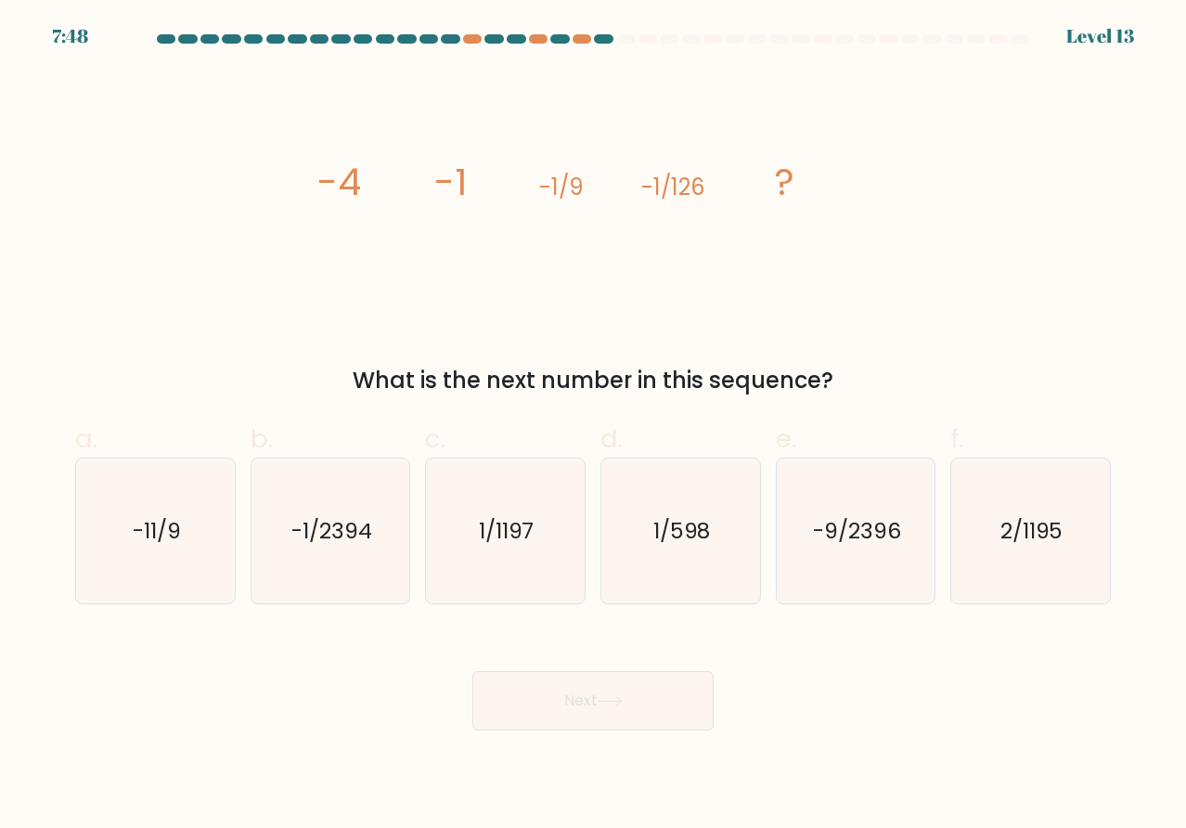
drag, startPoint x: 863, startPoint y: 367, endPoint x: 201, endPoint y: 199, distance: 682.8
click at [201, 199] on div "image/svg+xml -4 -1 -1/9 -1/126 ? What is the next number in this sequence?" at bounding box center [593, 234] width 1058 height 327
copy div "-4 -1 -1/9 -1/126 ? What is the next number in this sequence?"
click at [332, 515] on text "-1/2394" at bounding box center [331, 530] width 81 height 31
click at [593, 426] on input "b. -1/2394" at bounding box center [593, 420] width 1 height 12
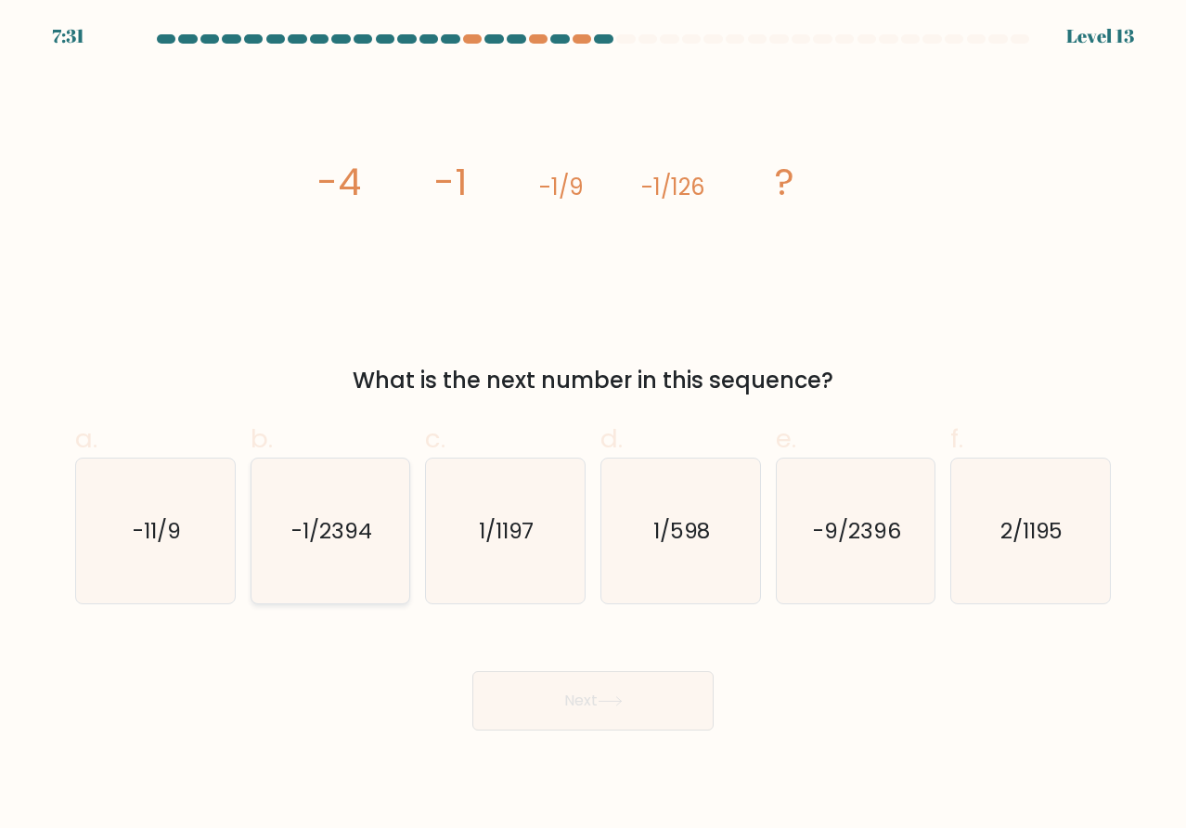
radio input "true"
click at [565, 702] on button "Next" at bounding box center [592, 700] width 241 height 59
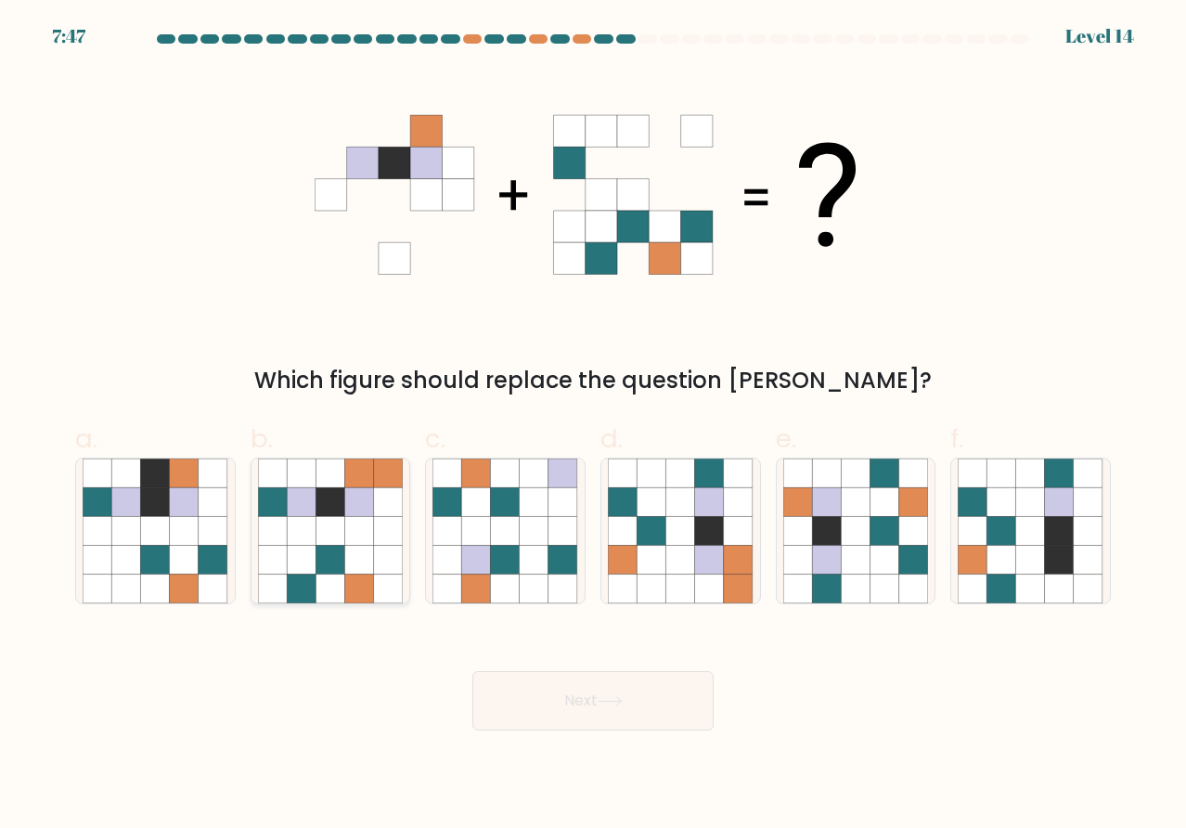
click at [347, 554] on icon at bounding box center [359, 560] width 29 height 29
click at [593, 426] on input "b." at bounding box center [593, 420] width 1 height 12
radio input "true"
click at [347, 554] on icon at bounding box center [358, 560] width 29 height 29
click at [593, 426] on input "b." at bounding box center [593, 420] width 1 height 12
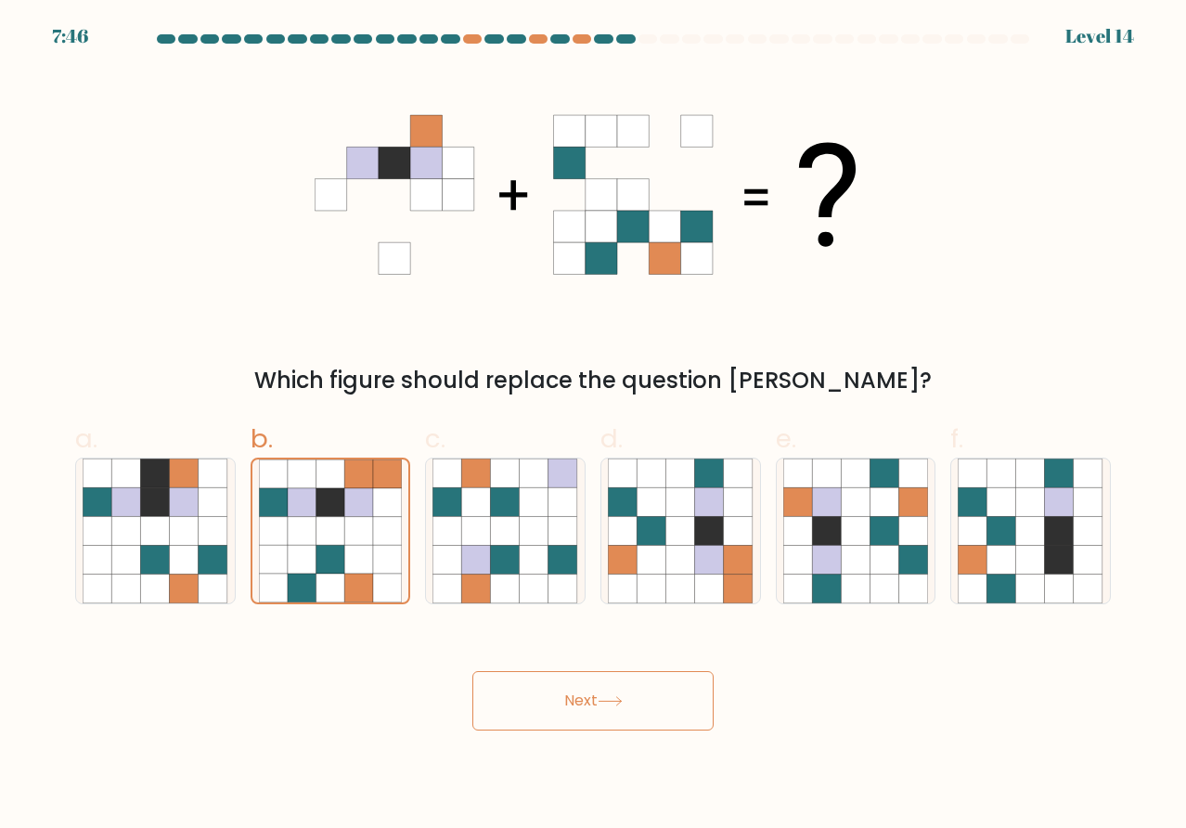
click at [624, 725] on button "Next" at bounding box center [592, 700] width 241 height 59
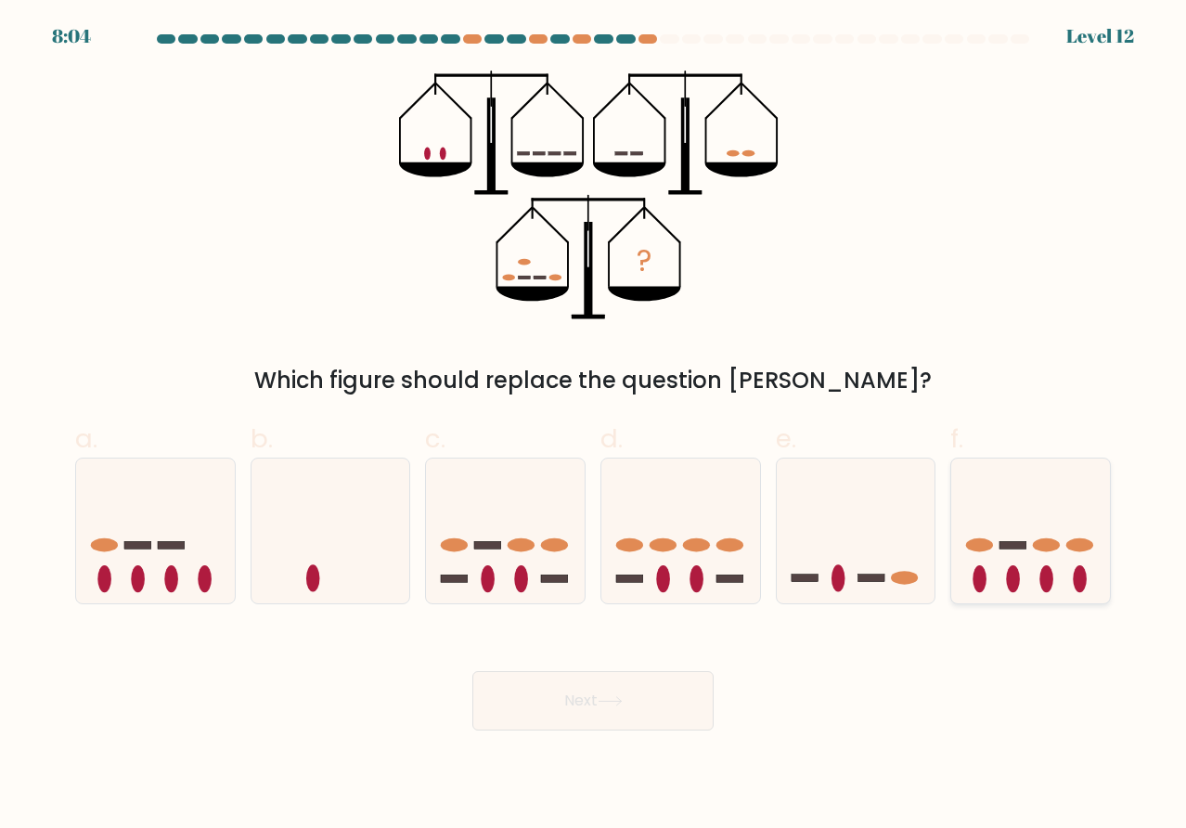
click at [1011, 553] on icon at bounding box center [1030, 530] width 159 height 131
click at [594, 426] on input "f." at bounding box center [593, 420] width 1 height 12
radio input "true"
click at [618, 694] on button "Next" at bounding box center [592, 700] width 241 height 59
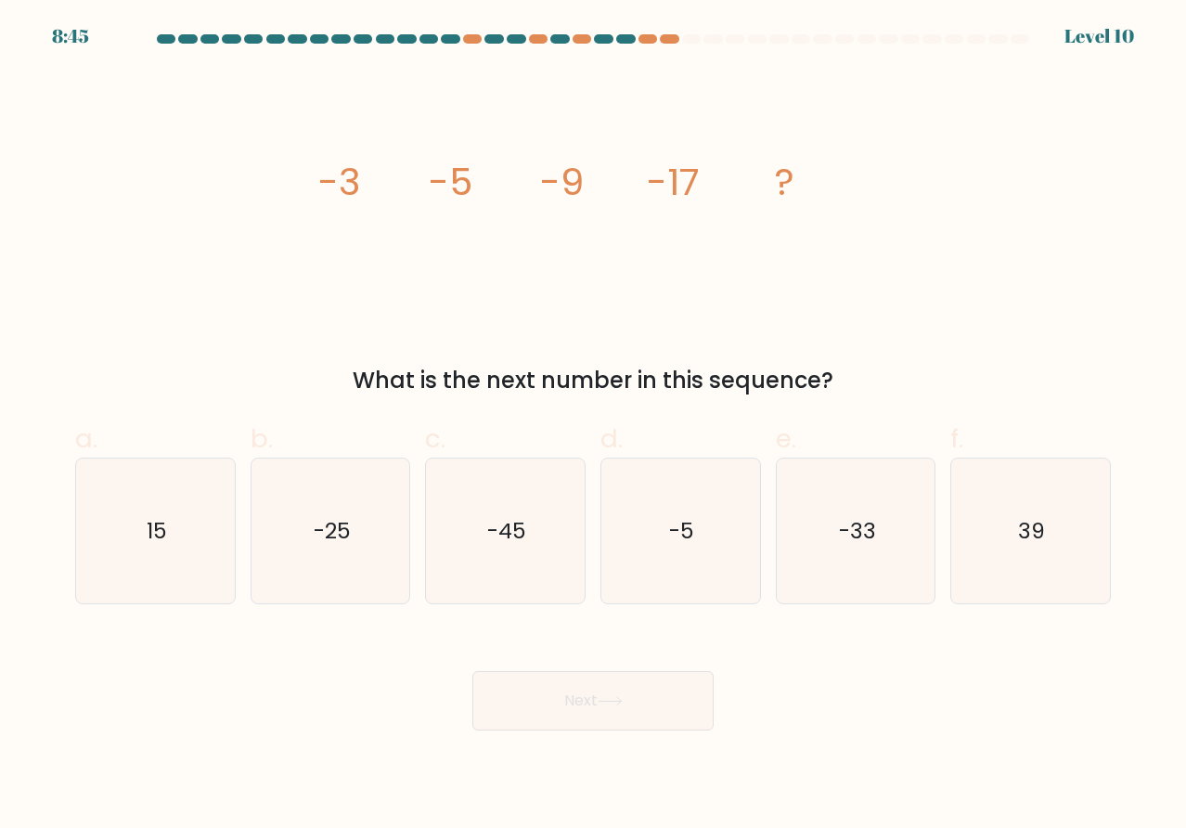
drag, startPoint x: 895, startPoint y: 386, endPoint x: 267, endPoint y: 189, distance: 657.6
click at [267, 189] on div "image/svg+xml -3 -5 -9 -17 ? What is the next number in this sequence?" at bounding box center [593, 234] width 1058 height 327
copy div "-3 -5 -9 -17 ? What is the next number in this sequence?"
click at [874, 528] on text "-33" at bounding box center [857, 530] width 37 height 31
click at [594, 426] on input "e. -33" at bounding box center [593, 420] width 1 height 12
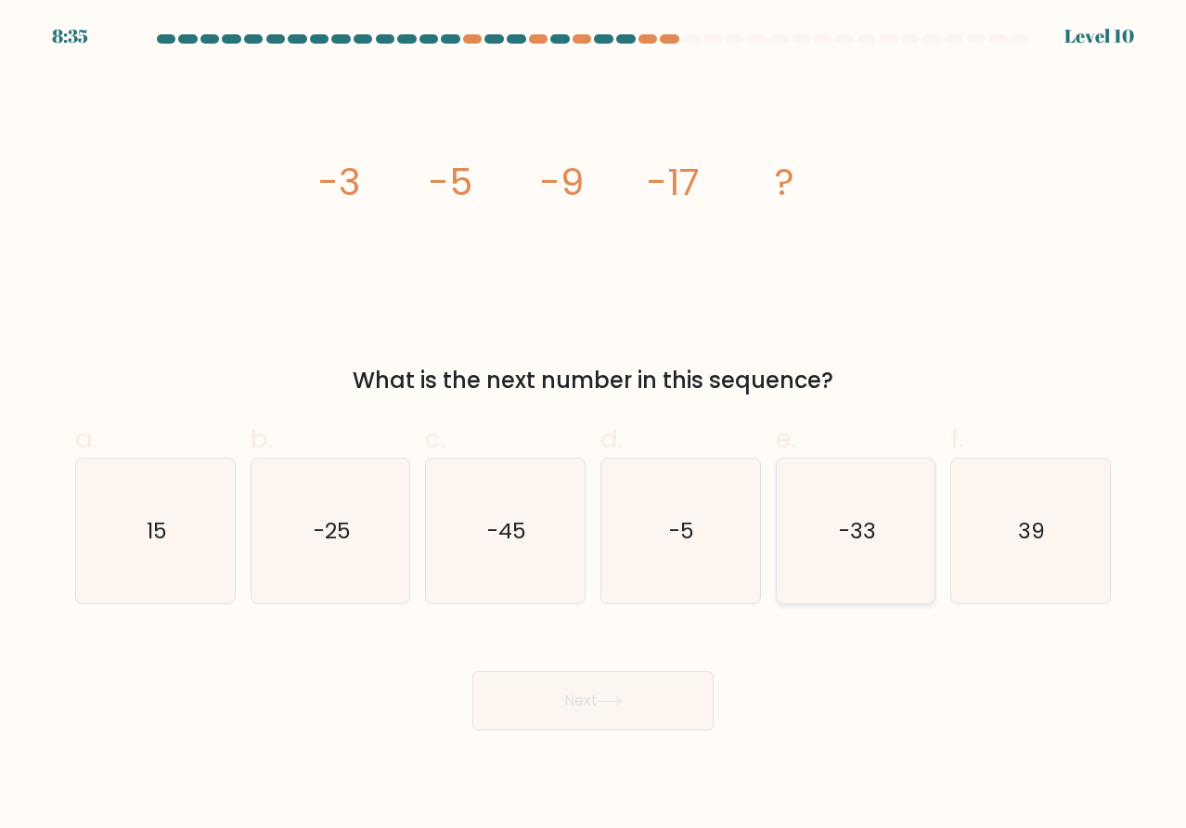
radio input "true"
click at [621, 724] on button "Next" at bounding box center [592, 700] width 241 height 59
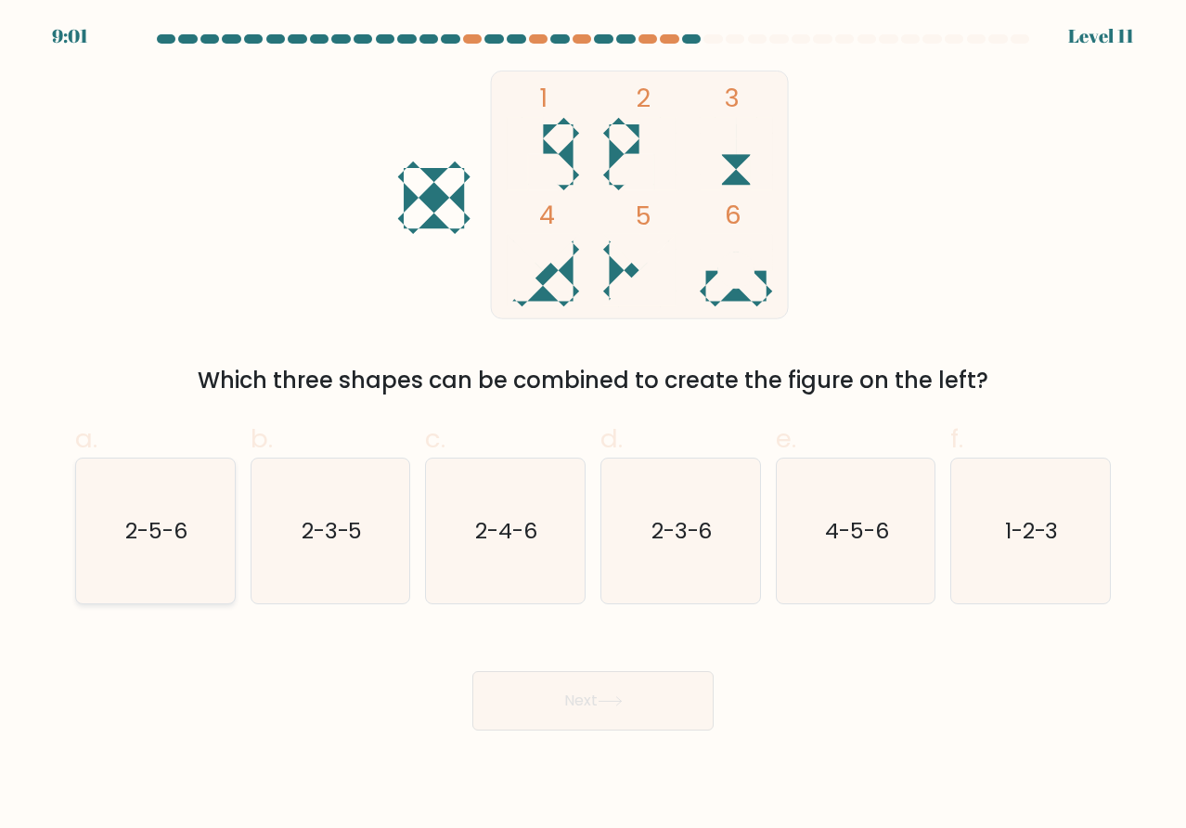
click at [141, 560] on icon "2-5-6" at bounding box center [155, 531] width 145 height 145
click at [593, 426] on input "a. 2-5-6" at bounding box center [593, 420] width 1 height 12
radio input "true"
click at [589, 725] on button "Next" at bounding box center [592, 700] width 241 height 59
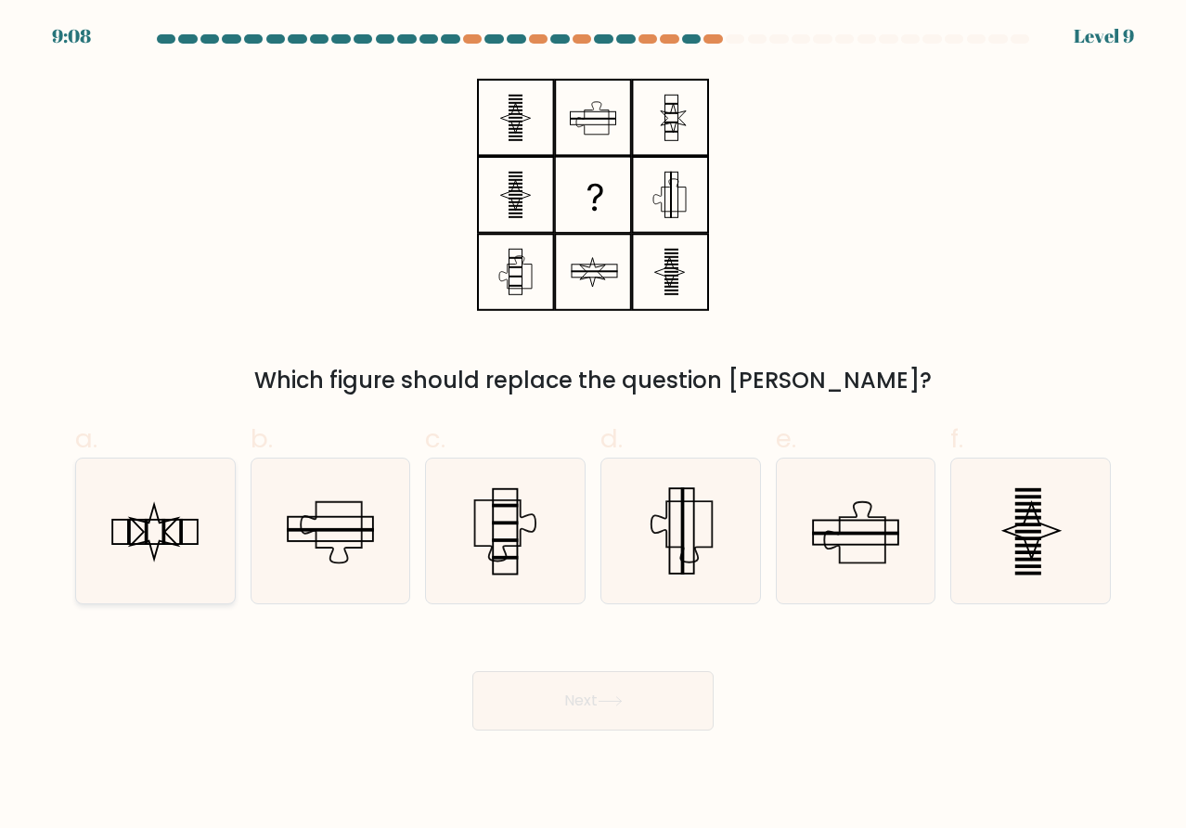
drag, startPoint x: 148, startPoint y: 553, endPoint x: 177, endPoint y: 550, distance: 29.8
click at [149, 553] on icon at bounding box center [155, 531] width 145 height 145
click at [593, 426] on input "a." at bounding box center [593, 420] width 1 height 12
radio input "true"
click at [646, 697] on button "Next" at bounding box center [592, 700] width 241 height 59
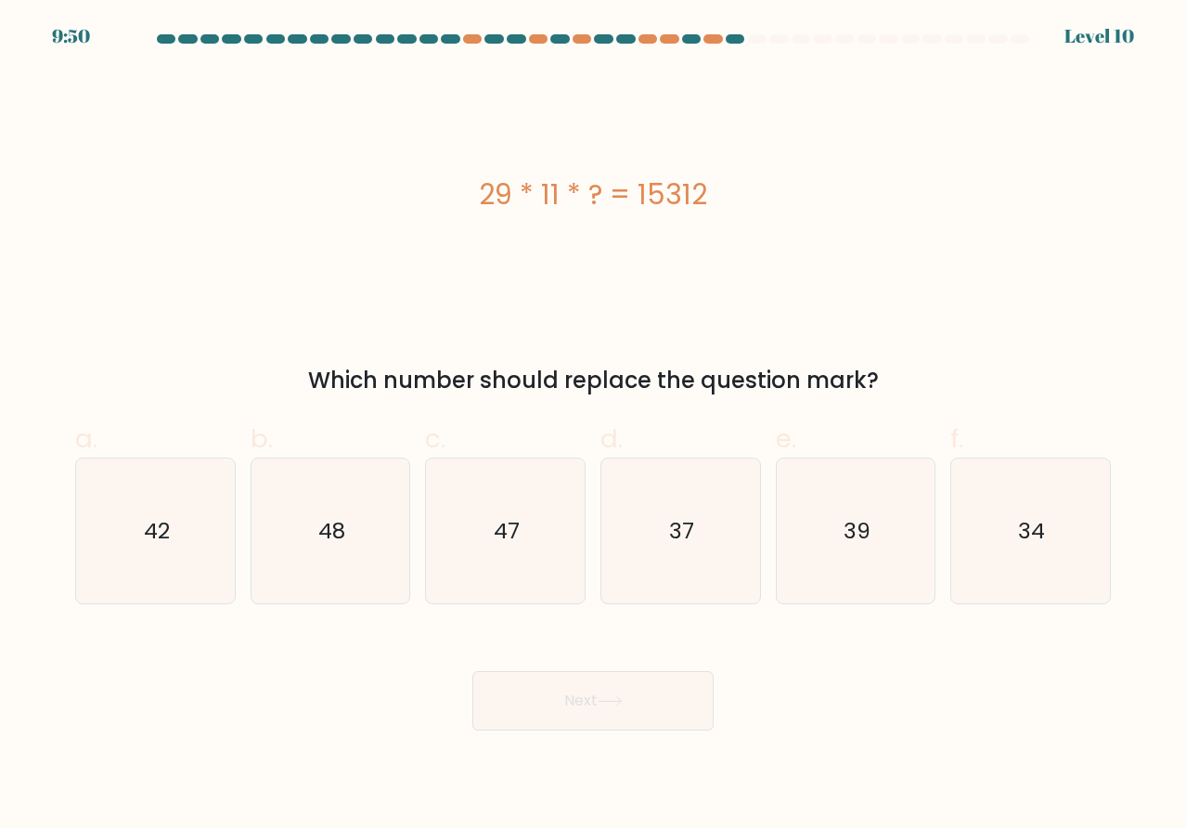
drag, startPoint x: 900, startPoint y: 380, endPoint x: 426, endPoint y: 223, distance: 499.6
click at [426, 223] on div "29 * 11 * ? = 15312 Which number should replace the question mark?" at bounding box center [593, 234] width 1058 height 327
copy div "29 * 11 * ? = 15312 Which number should replace the question mark?"
click at [314, 537] on icon "48" at bounding box center [330, 531] width 145 height 145
click at [593, 426] on input "b. 48" at bounding box center [593, 420] width 1 height 12
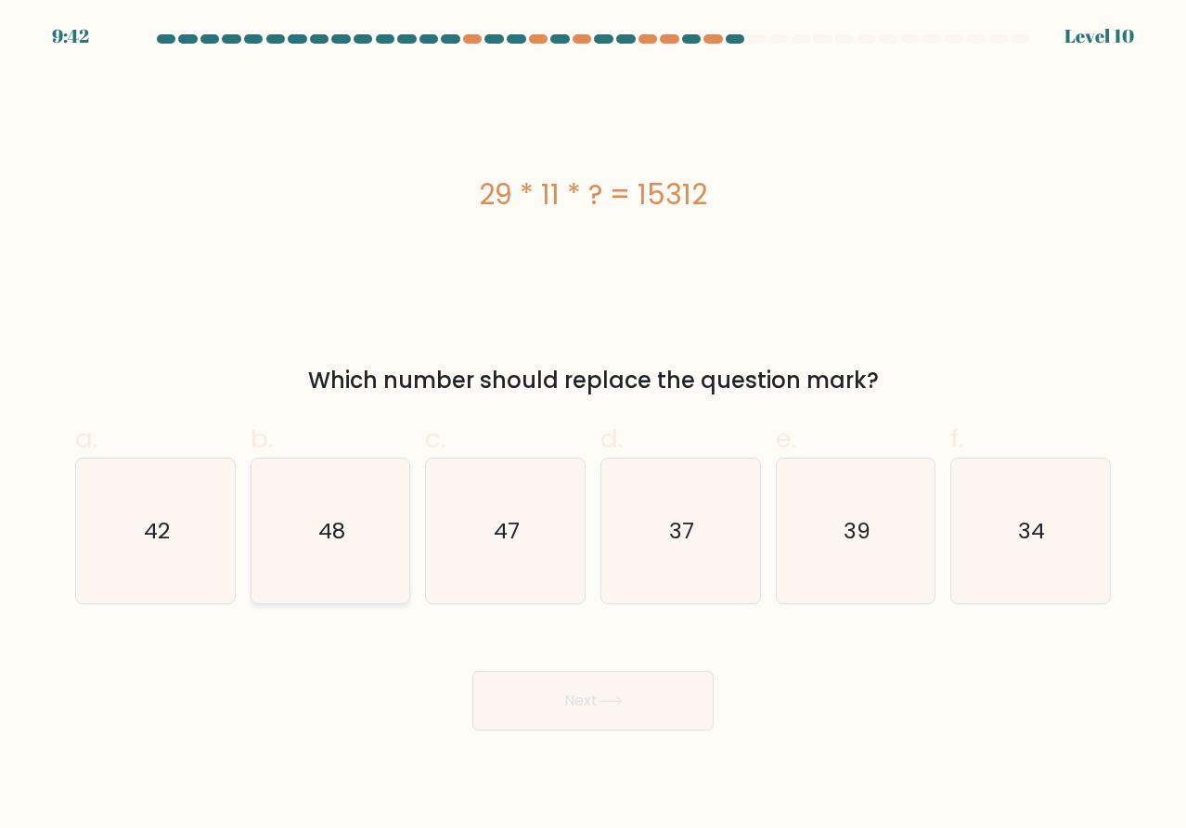
radio input "true"
click at [536, 704] on button "Next" at bounding box center [592, 700] width 241 height 59
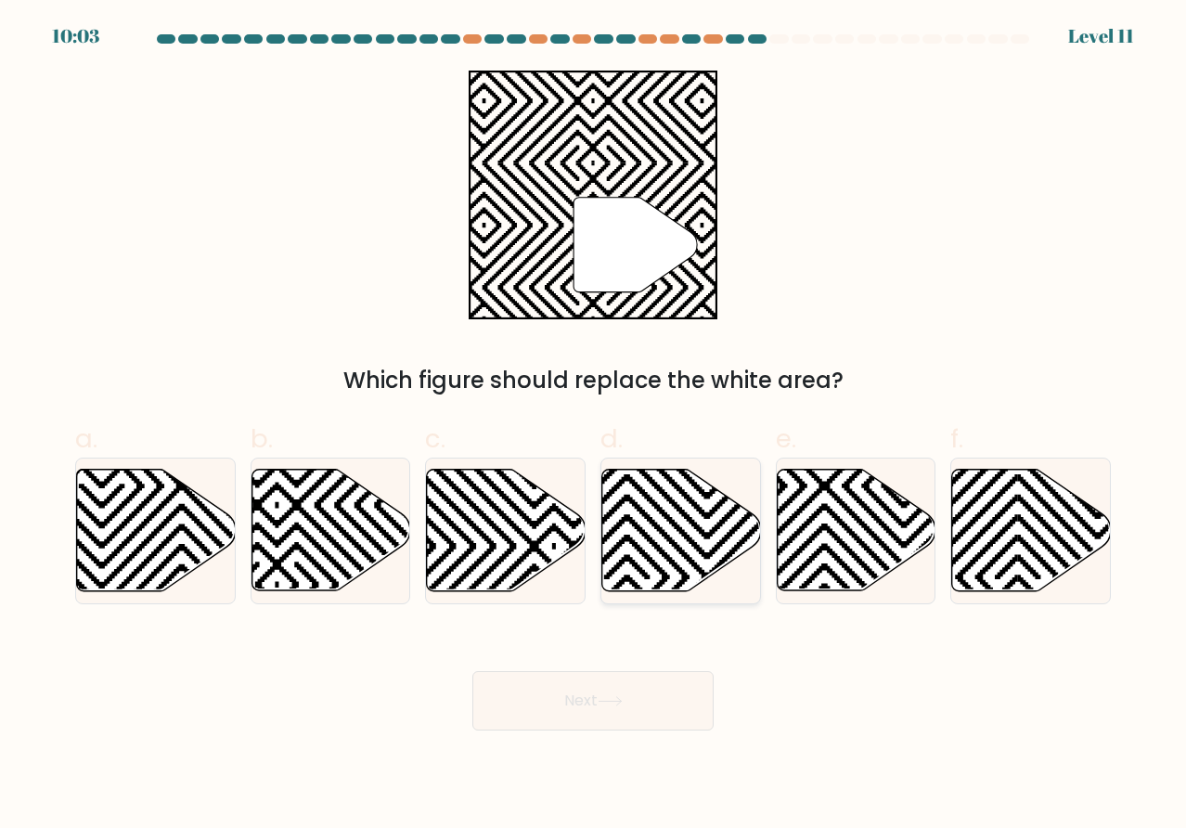
click at [664, 543] on icon at bounding box center [681, 531] width 159 height 122
click at [594, 426] on input "d." at bounding box center [593, 420] width 1 height 12
radio input "true"
click at [653, 693] on button "Next" at bounding box center [592, 700] width 241 height 59
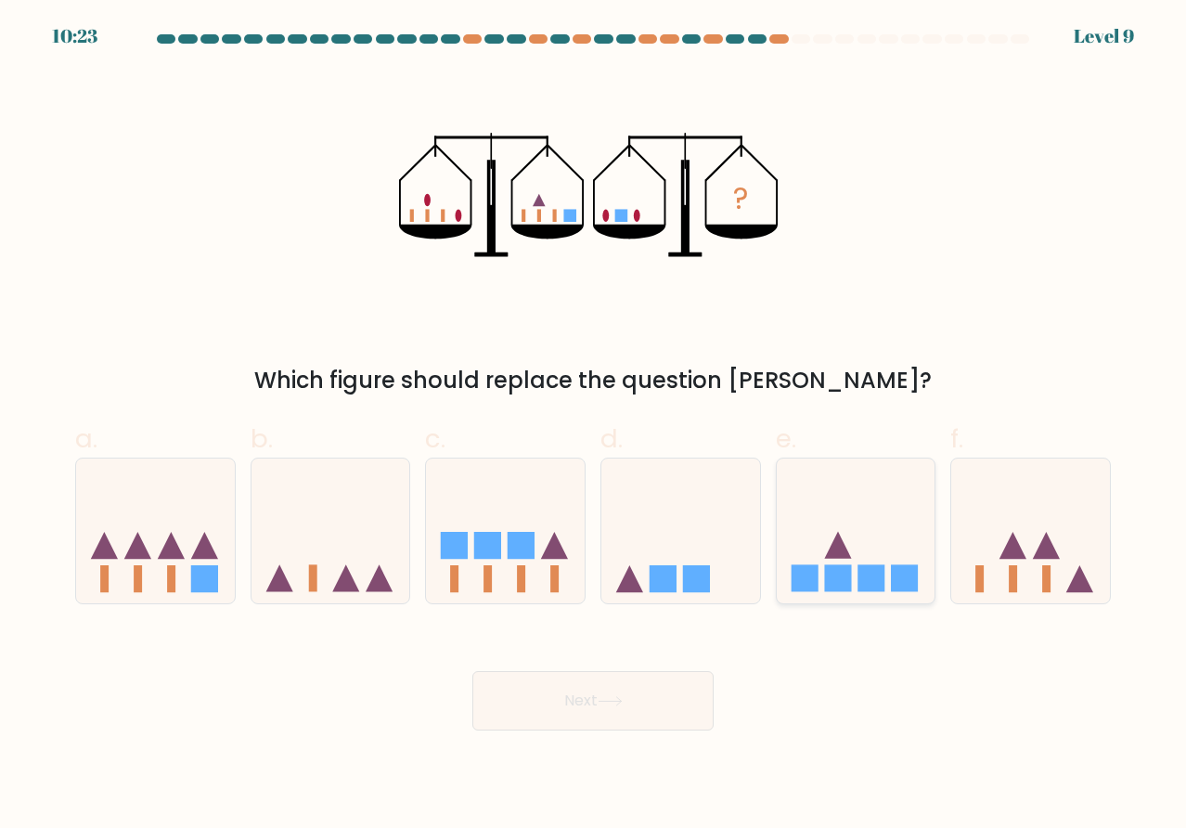
click at [827, 520] on icon at bounding box center [856, 530] width 159 height 131
click at [594, 426] on input "e." at bounding box center [593, 420] width 1 height 12
radio input "true"
click at [644, 697] on button "Next" at bounding box center [592, 700] width 241 height 59
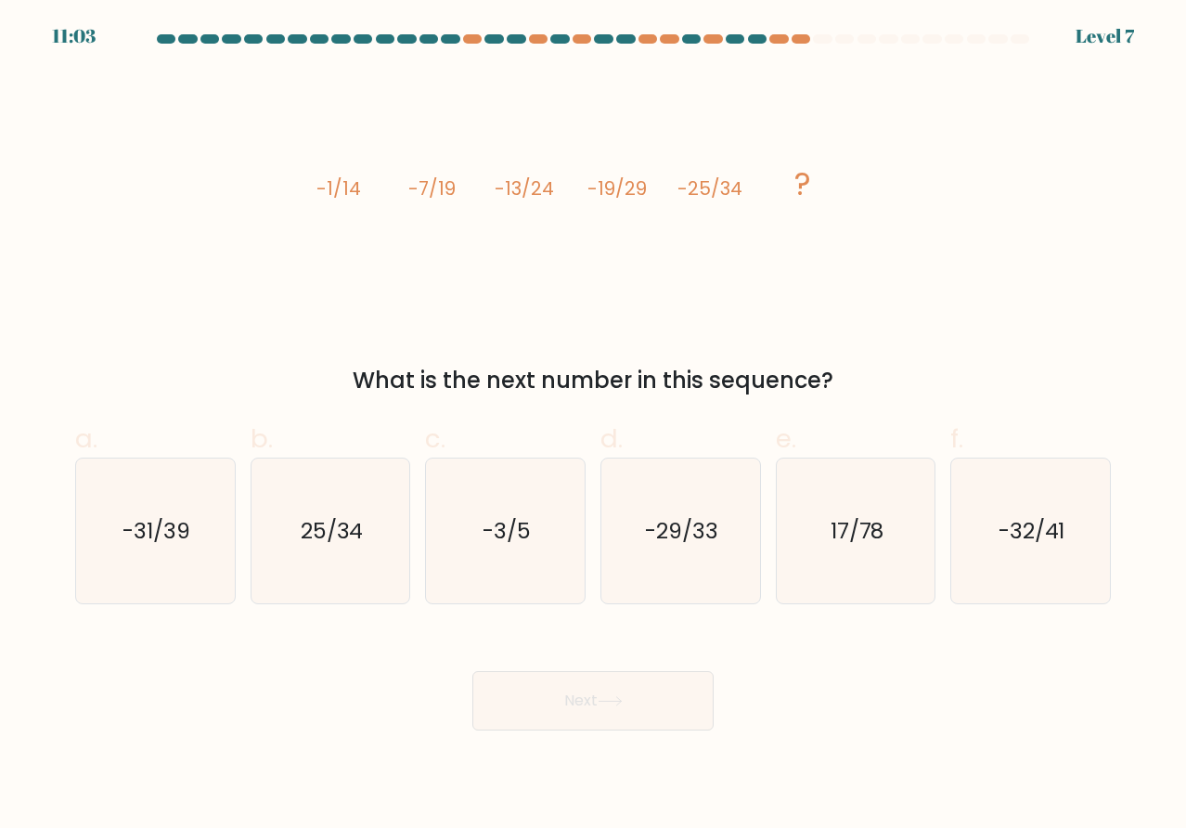
drag, startPoint x: 873, startPoint y: 381, endPoint x: 252, endPoint y: 184, distance: 651.7
click at [252, 184] on div "image/svg+xml -1/14 -7/19 -13/24 -19/29 -25/34 ? What is the next number in thi…" at bounding box center [593, 234] width 1058 height 327
copy div "-1/14 -7/19 -13/24 -19/29 -25/34 ? What is the next number in this sequence?"
click at [239, 541] on div "a. -31/39" at bounding box center [155, 513] width 175 height 186
click at [188, 558] on icon "-31/39" at bounding box center [155, 531] width 145 height 145
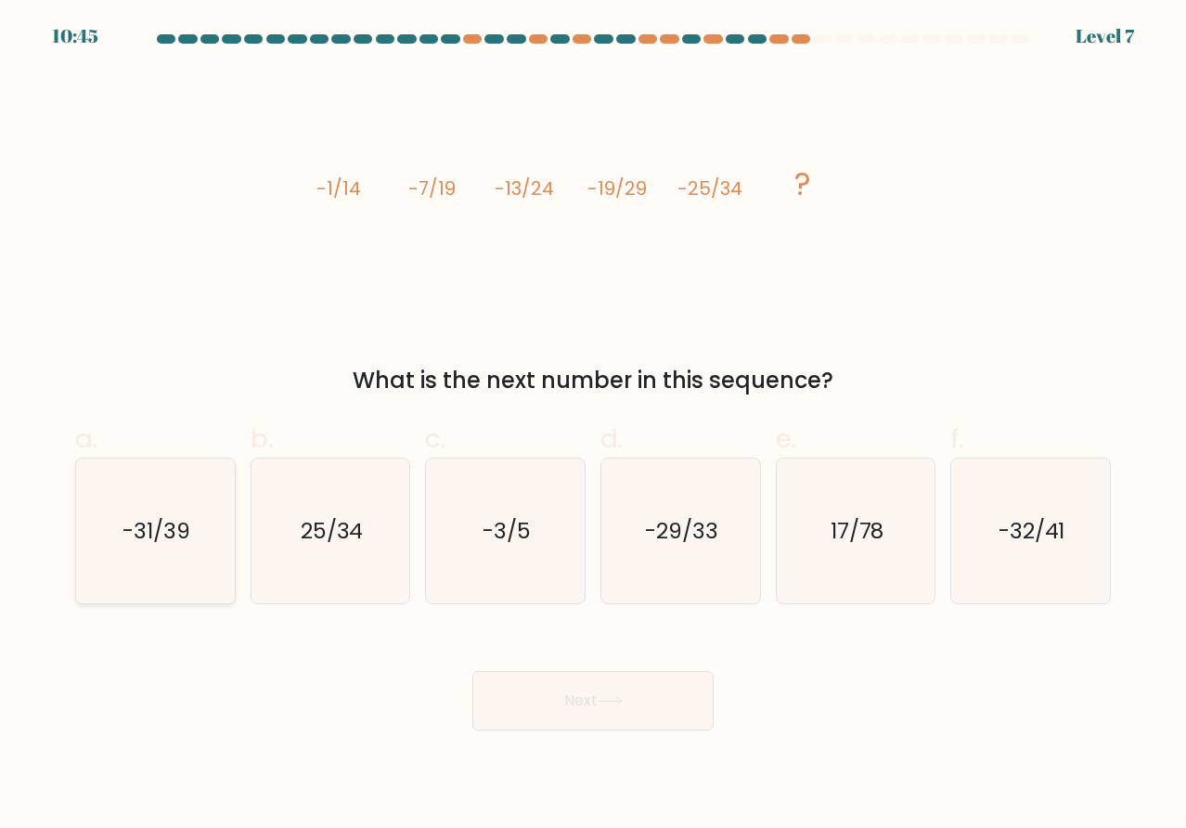
click at [593, 426] on input "a. -31/39" at bounding box center [593, 420] width 1 height 12
radio input "true"
click at [622, 719] on button "Next" at bounding box center [592, 700] width 241 height 59
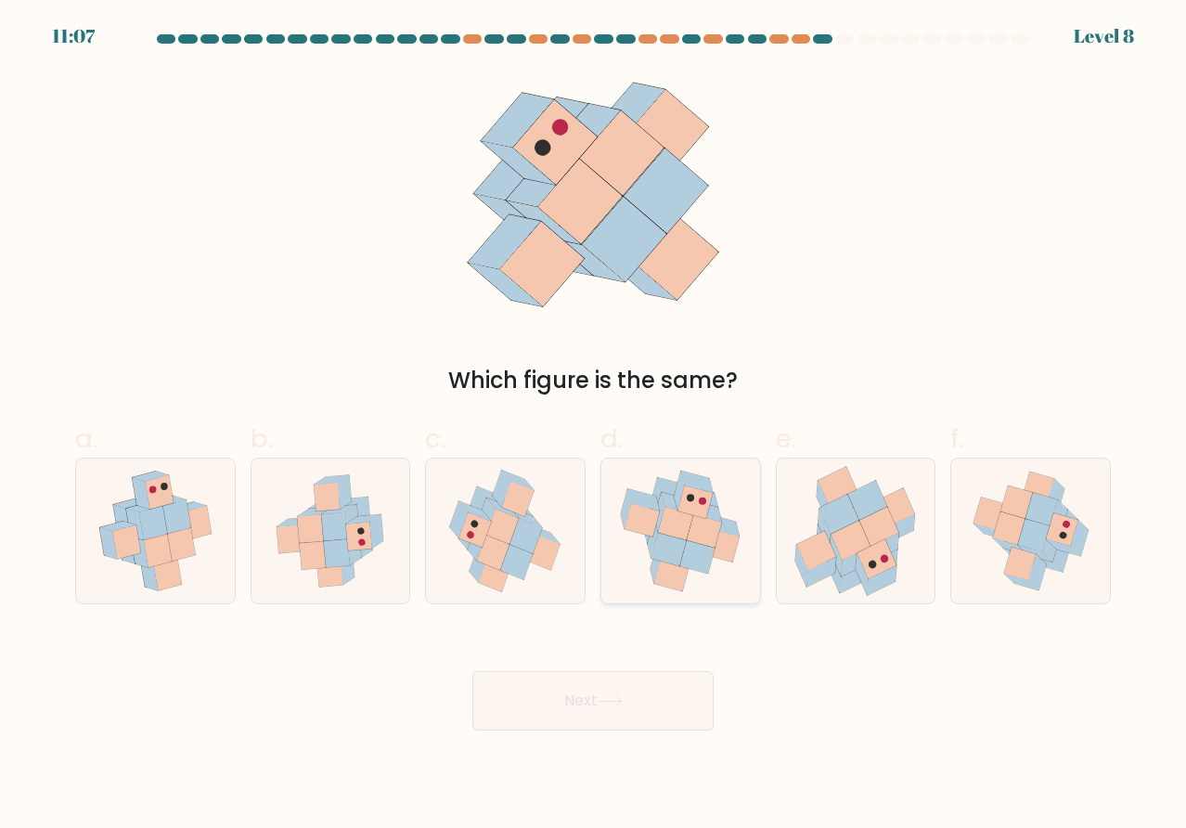
click at [702, 530] on icon at bounding box center [704, 530] width 35 height 33
click at [594, 426] on input "d." at bounding box center [593, 420] width 1 height 12
radio input "true"
click at [657, 710] on button "Next" at bounding box center [592, 700] width 241 height 59
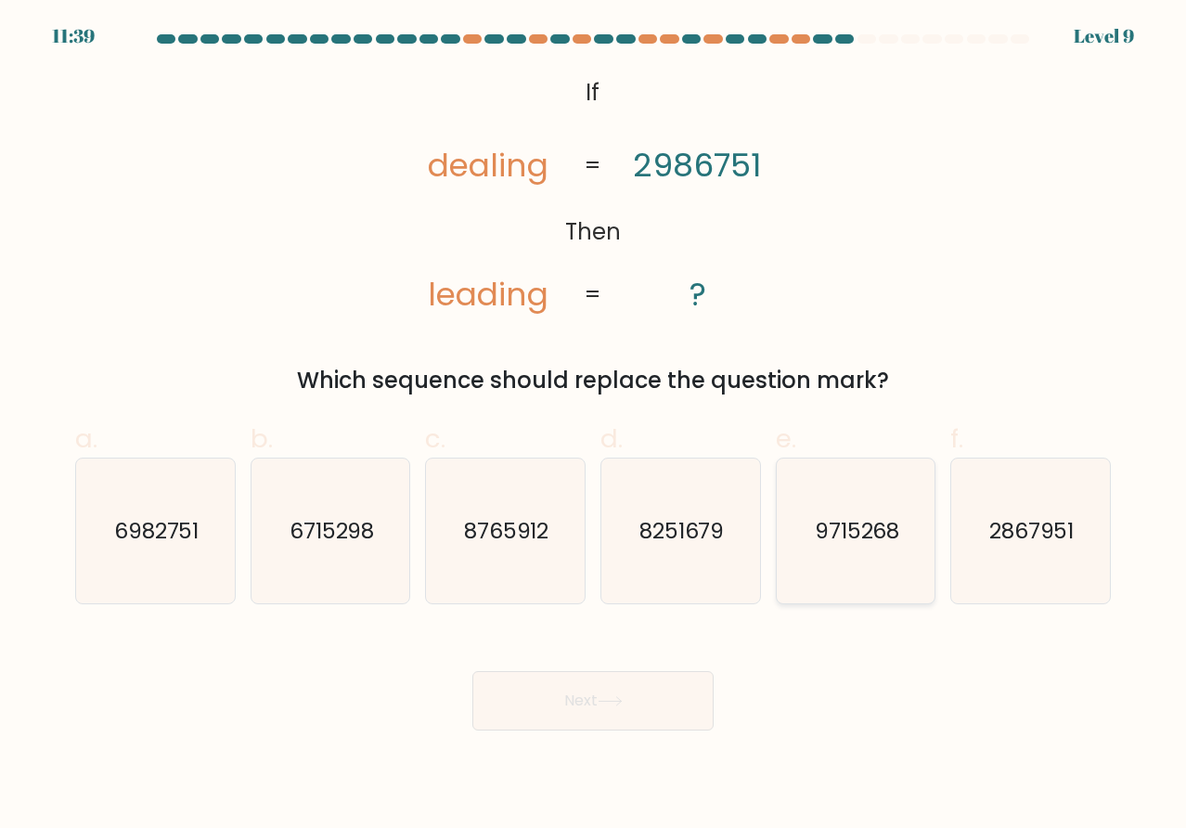
click at [826, 534] on text "9715268" at bounding box center [857, 530] width 85 height 31
click at [594, 426] on input "e. 9715268" at bounding box center [593, 420] width 1 height 12
radio input "true"
click at [138, 505] on icon "6982751" at bounding box center [155, 531] width 145 height 145
click at [593, 426] on input "a. 6982751" at bounding box center [593, 420] width 1 height 12
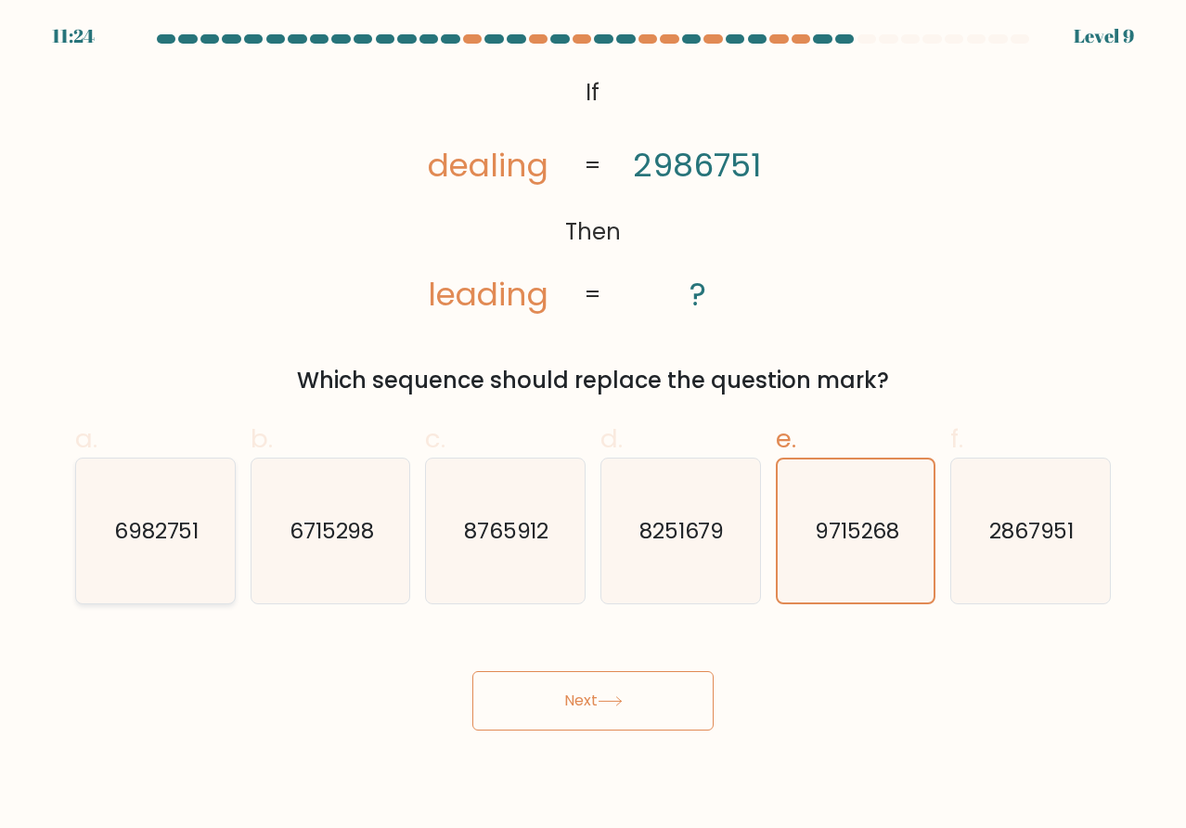
radio input "true"
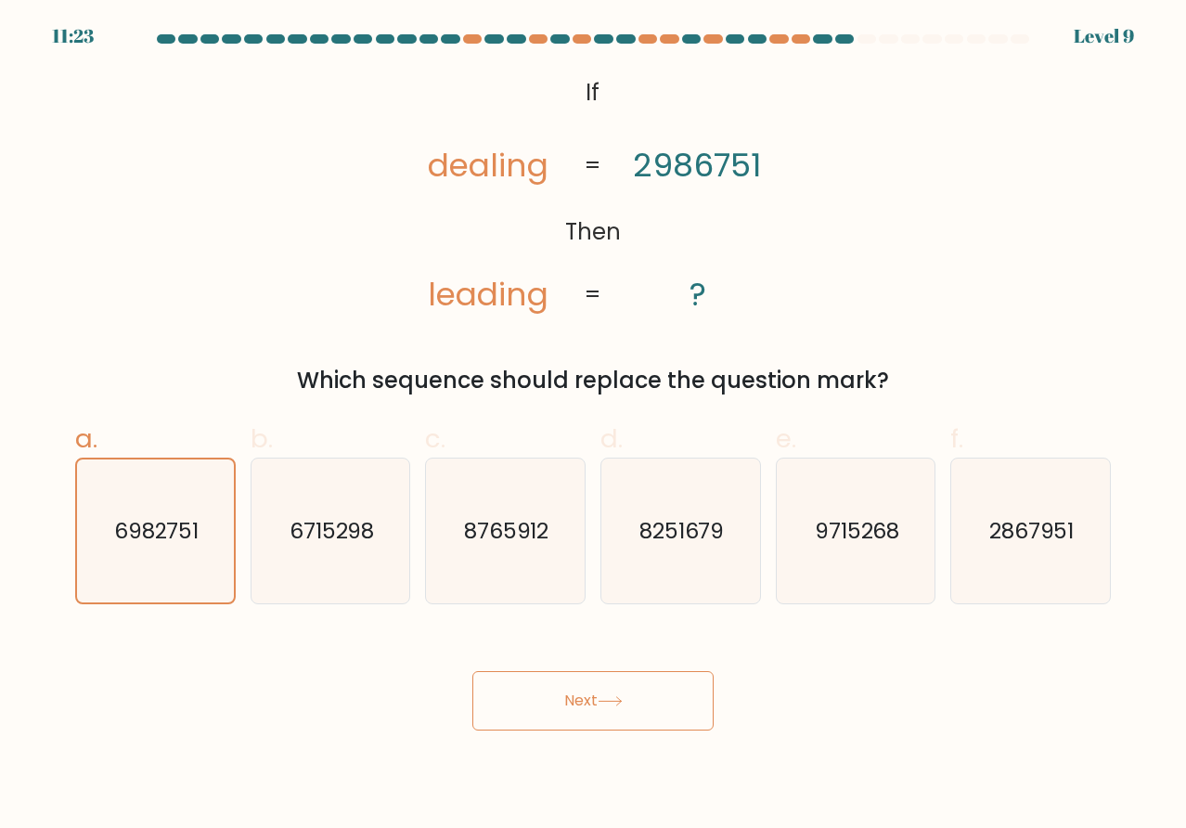
click at [556, 704] on button "Next" at bounding box center [592, 700] width 241 height 59
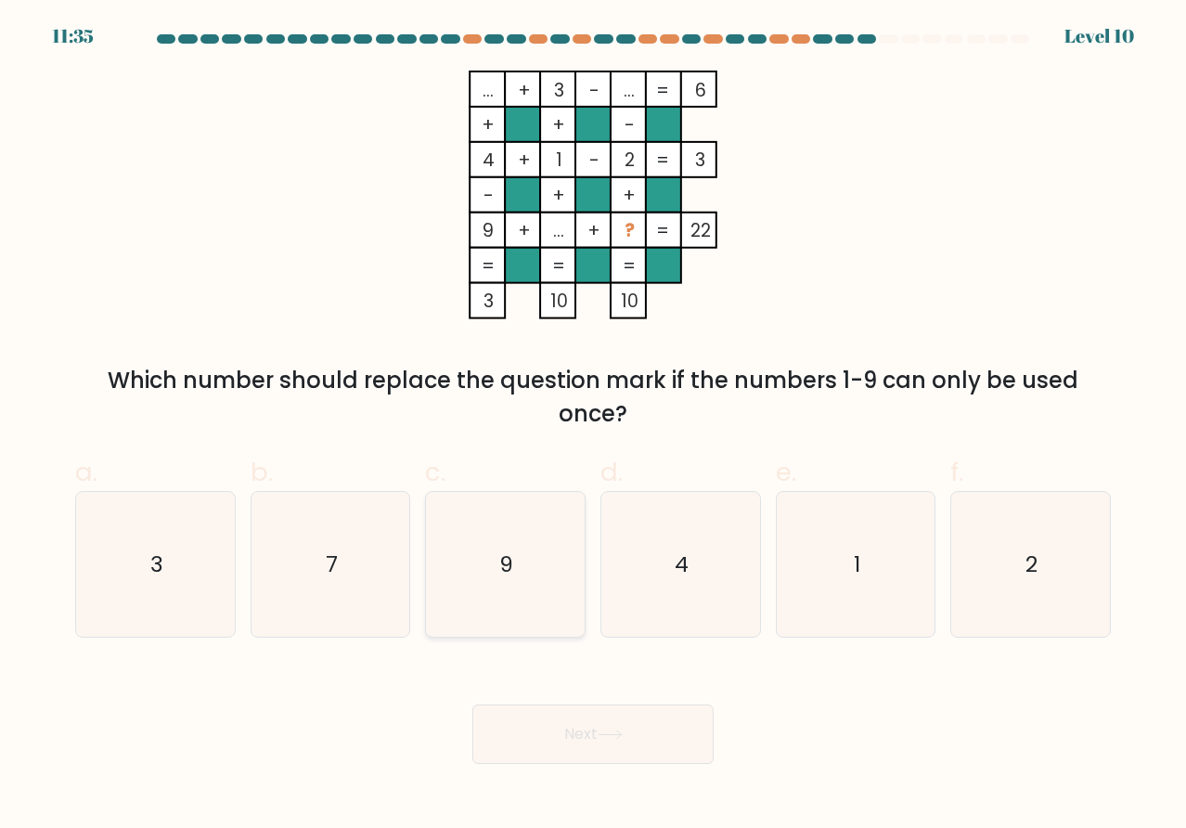
click at [504, 536] on icon "9" at bounding box center [505, 564] width 145 height 145
click at [593, 426] on input "c. 9" at bounding box center [593, 420] width 1 height 12
radio input "true"
click at [657, 739] on button "Next" at bounding box center [592, 733] width 241 height 59
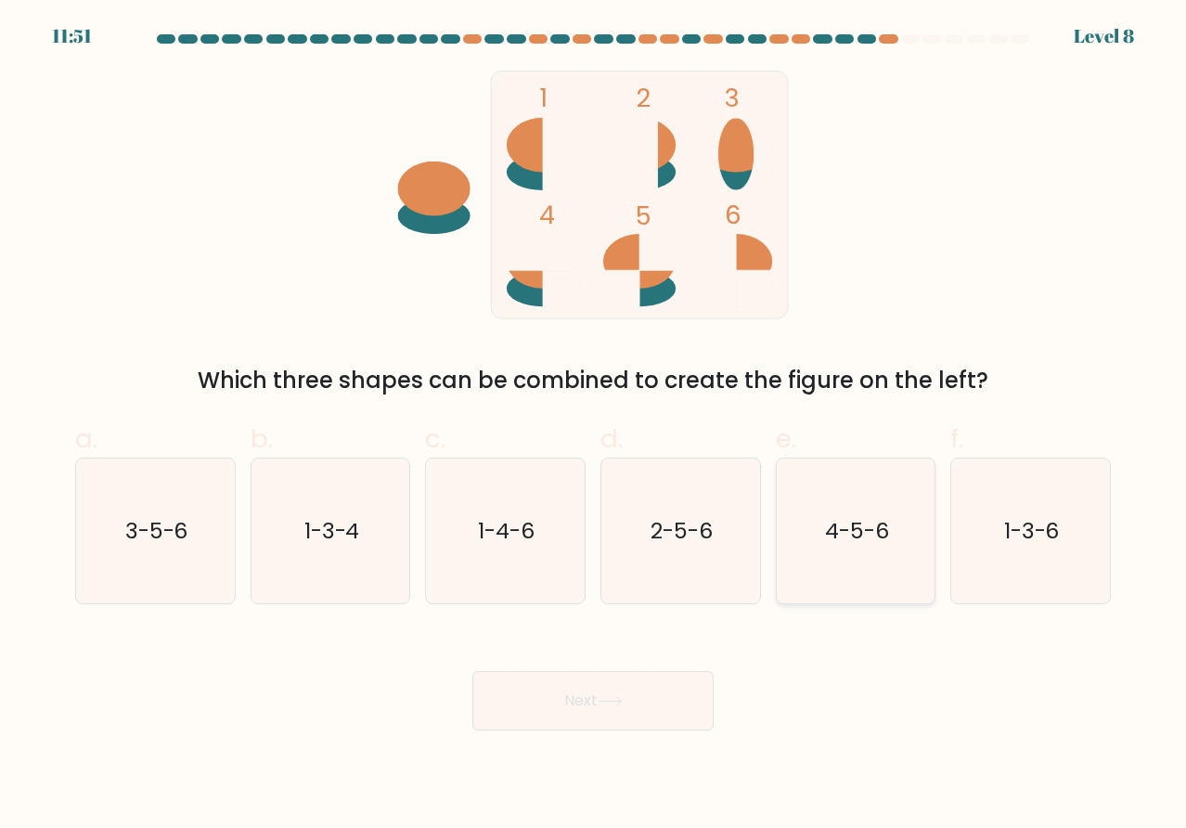
click at [854, 553] on icon "4-5-6" at bounding box center [855, 531] width 145 height 145
click at [594, 426] on input "e. 4-5-6" at bounding box center [593, 420] width 1 height 12
radio input "true"
click at [616, 709] on button "Next" at bounding box center [592, 700] width 241 height 59
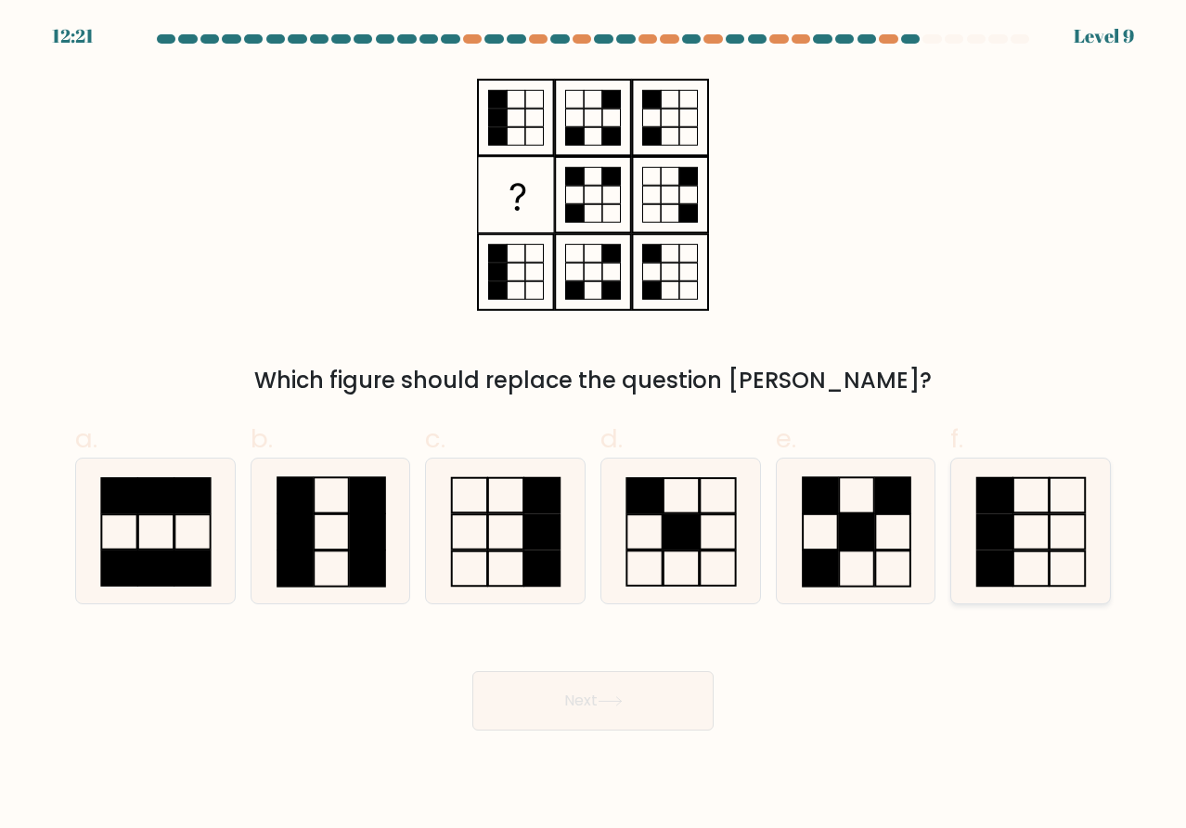
click at [1065, 538] on icon at bounding box center [1030, 531] width 145 height 145
click at [594, 426] on input "f." at bounding box center [593, 420] width 1 height 12
radio input "true"
click at [610, 707] on button "Next" at bounding box center [592, 700] width 241 height 59
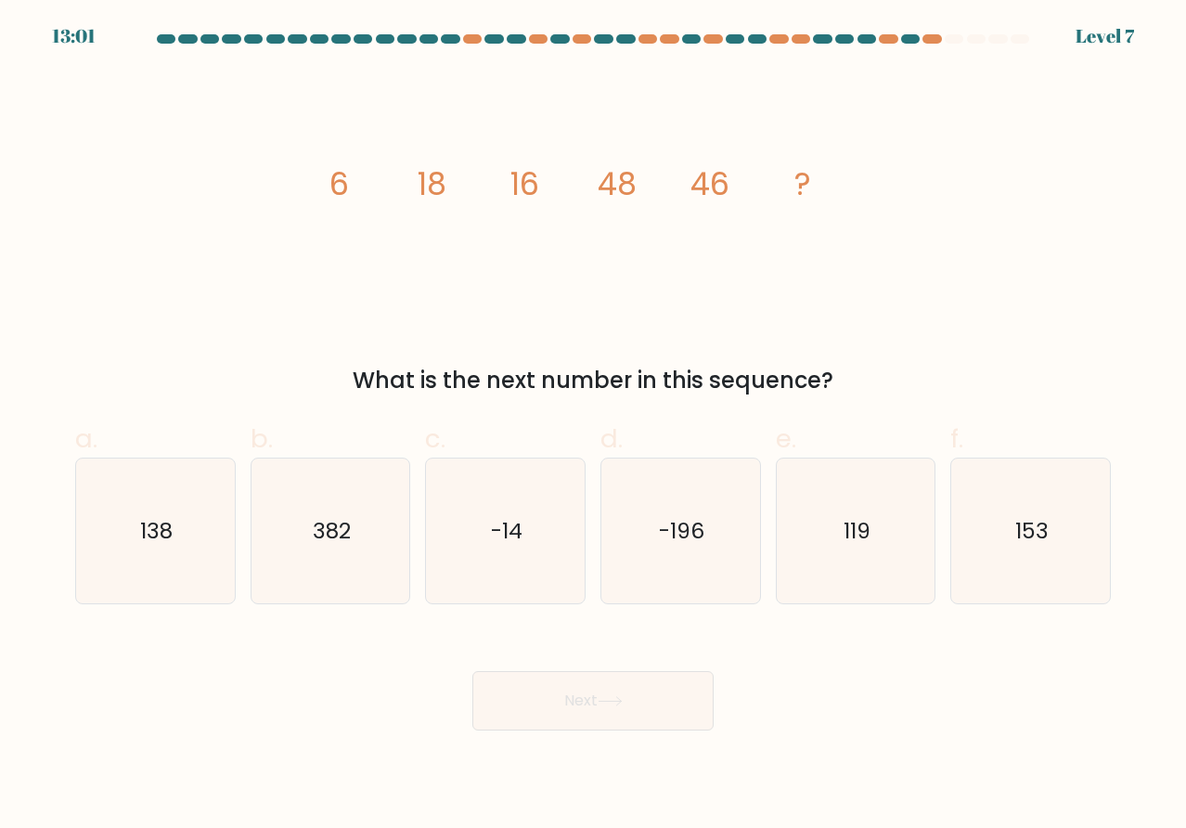
drag, startPoint x: 863, startPoint y: 383, endPoint x: 252, endPoint y: 205, distance: 637.1
click at [252, 205] on div "image/svg+xml 6 18 16 48 46 ? What is the next number in this sequence?" at bounding box center [593, 234] width 1058 height 327
drag, startPoint x: 196, startPoint y: 538, endPoint x: 213, endPoint y: 553, distance: 22.4
click at [195, 541] on icon "138" at bounding box center [155, 531] width 145 height 145
click at [593, 426] on input "a. 138" at bounding box center [593, 420] width 1 height 12
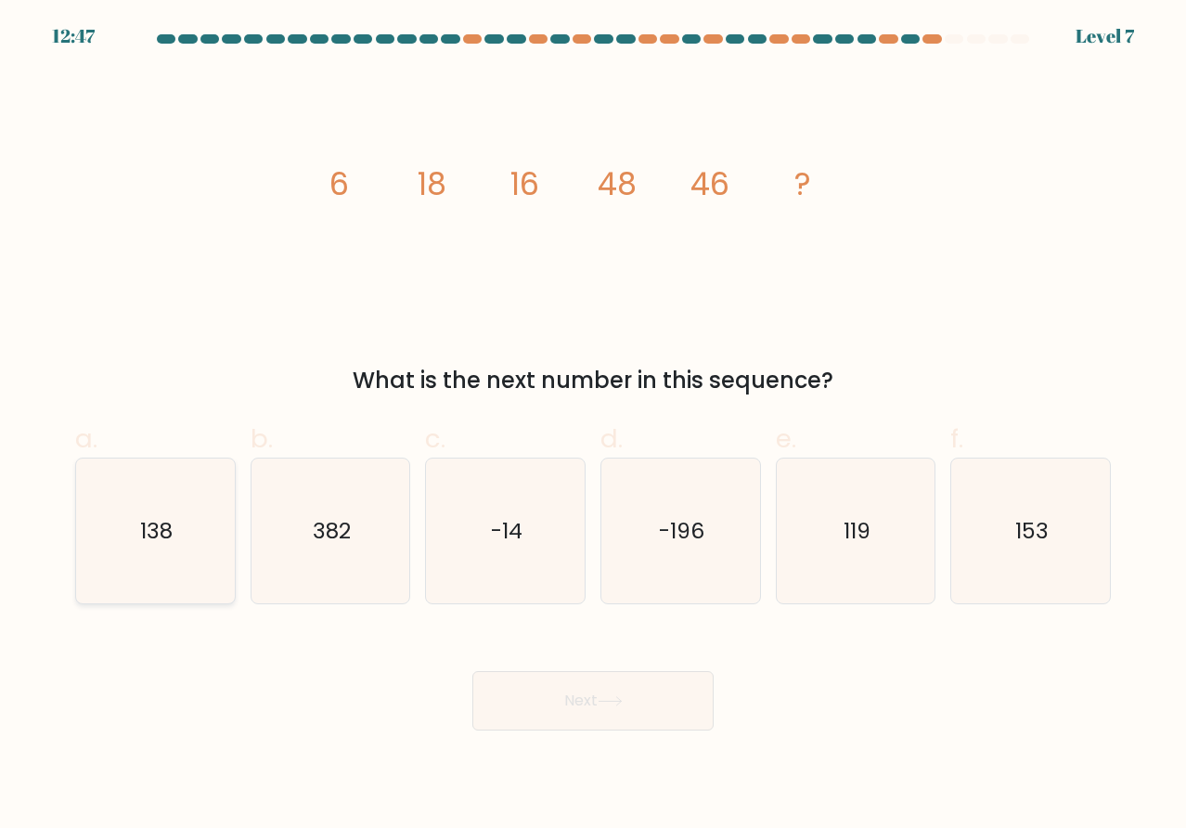
radio input "true"
click at [529, 704] on button "Next" at bounding box center [592, 700] width 241 height 59
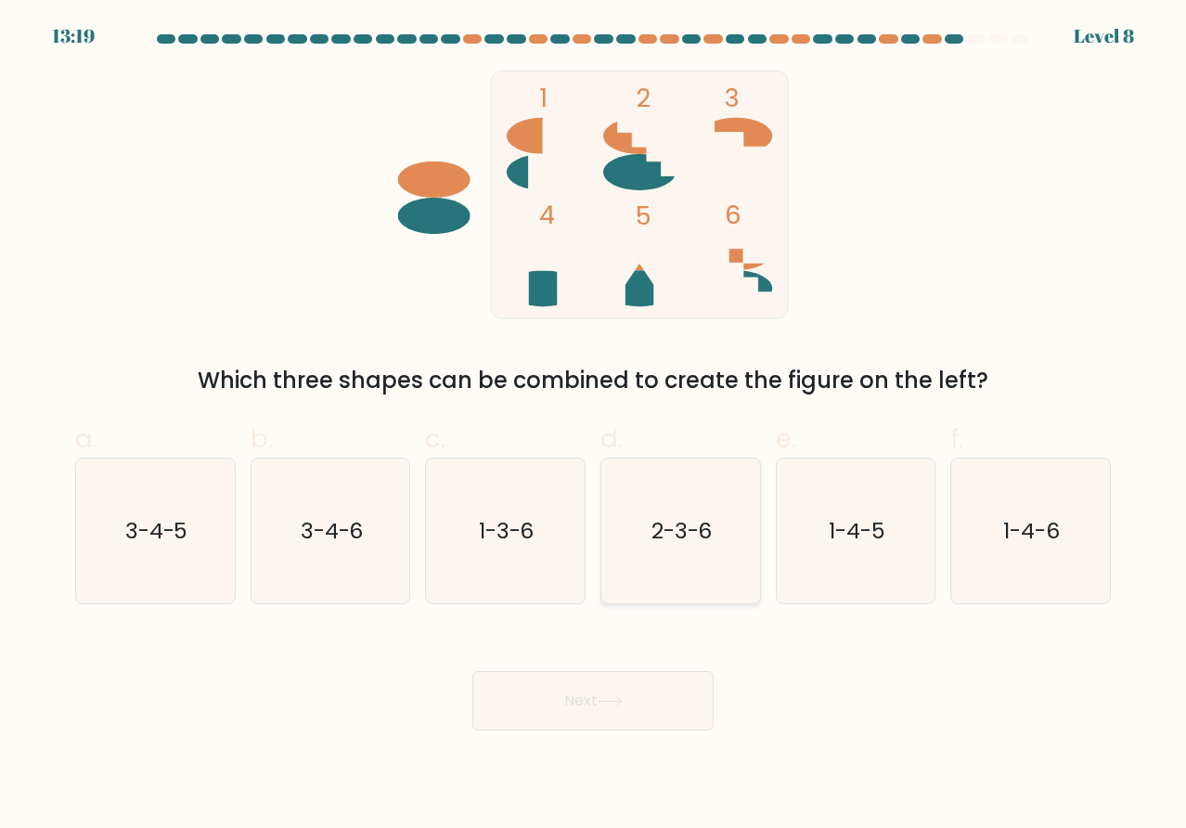
click at [665, 539] on text "2-3-6" at bounding box center [682, 530] width 61 height 31
click at [594, 426] on input "d. 2-3-6" at bounding box center [593, 420] width 1 height 12
radio input "true"
drag, startPoint x: 631, startPoint y: 697, endPoint x: 756, endPoint y: 648, distance: 133.8
click at [631, 696] on button "Next" at bounding box center [592, 700] width 241 height 59
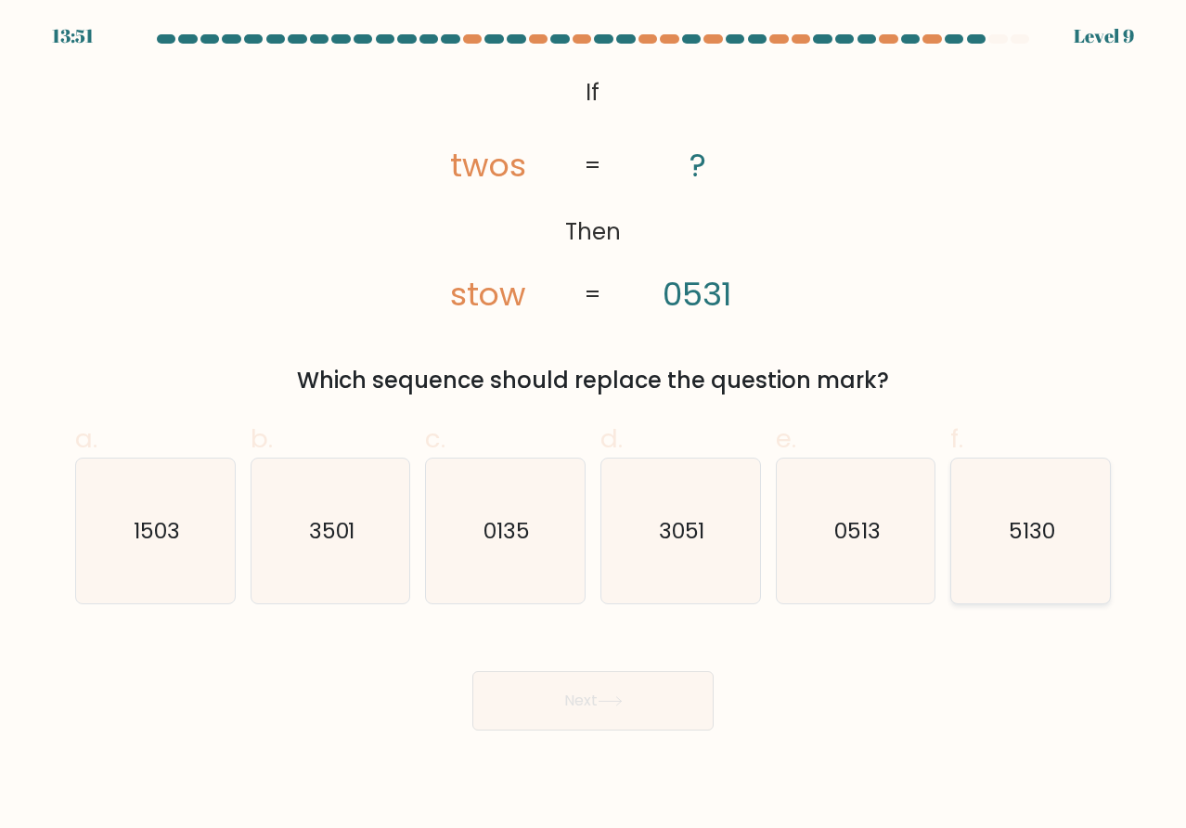
click at [989, 543] on icon "5130" at bounding box center [1030, 531] width 145 height 145
click at [594, 426] on input "f. 5130" at bounding box center [593, 420] width 1 height 12
radio input "true"
click at [634, 690] on button "Next" at bounding box center [592, 700] width 241 height 59
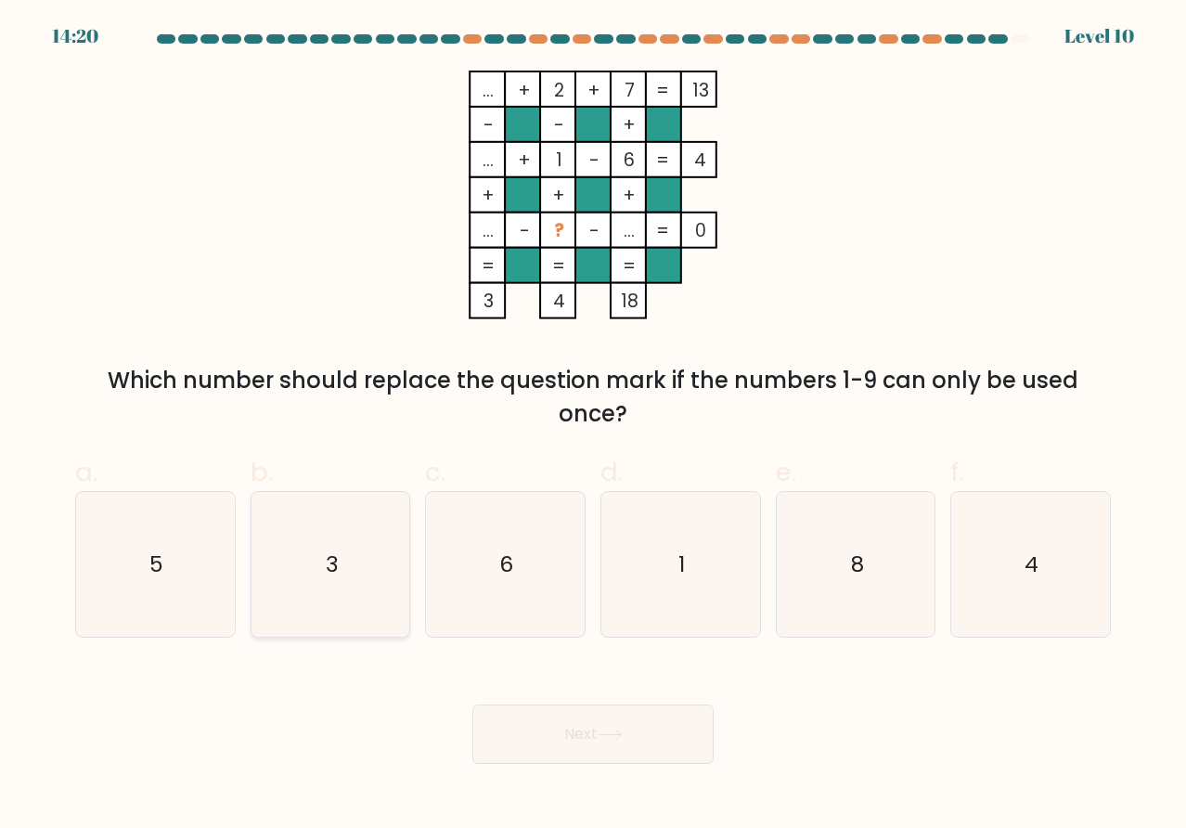
click at [370, 553] on icon "3" at bounding box center [330, 564] width 145 height 145
click at [593, 426] on input "b. 3" at bounding box center [593, 420] width 1 height 12
radio input "true"
click at [640, 720] on button "Next" at bounding box center [592, 733] width 241 height 59
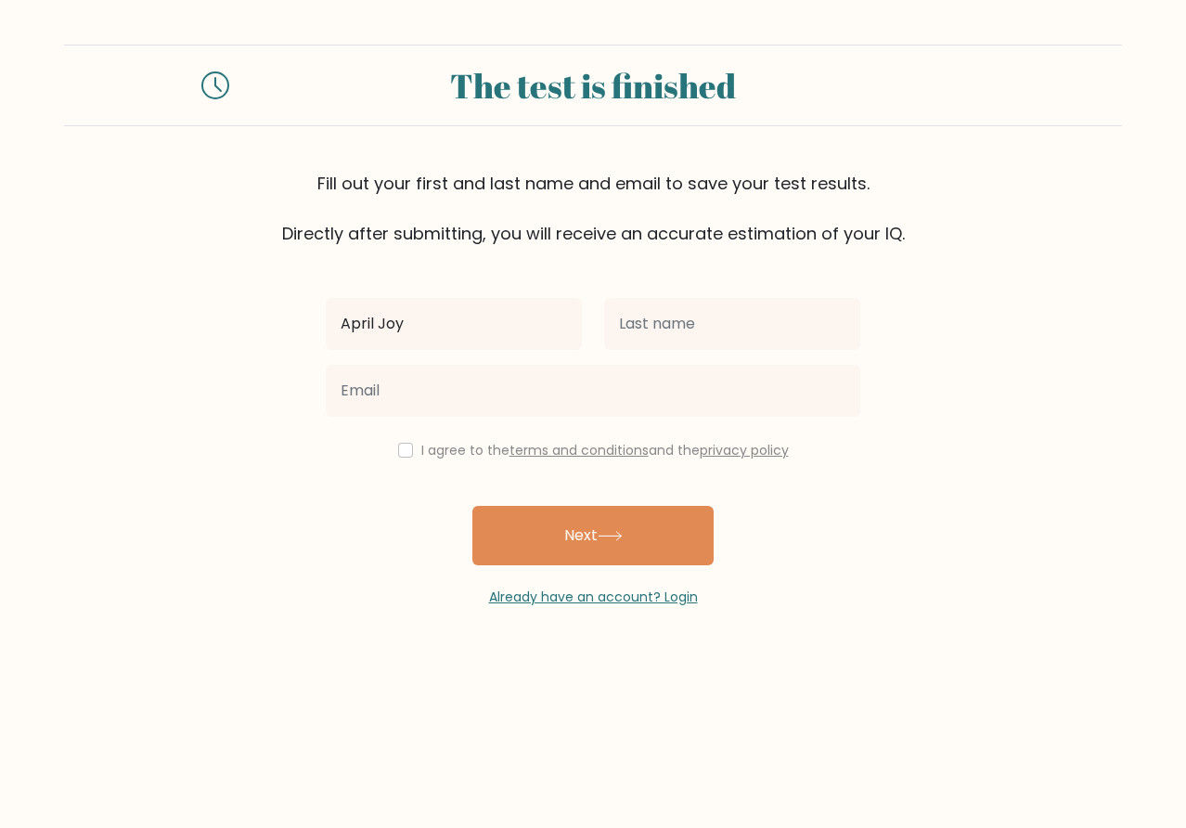
type input "April Joy"
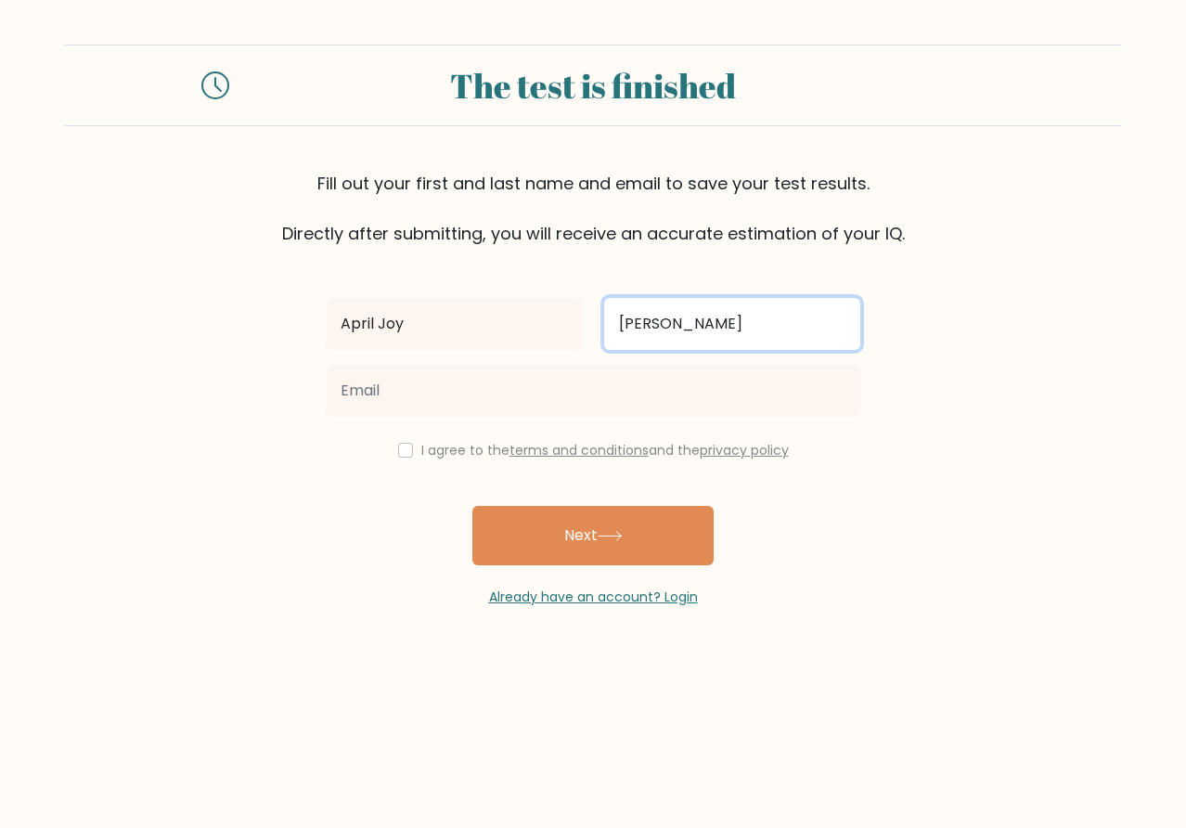
type input "Lucas"
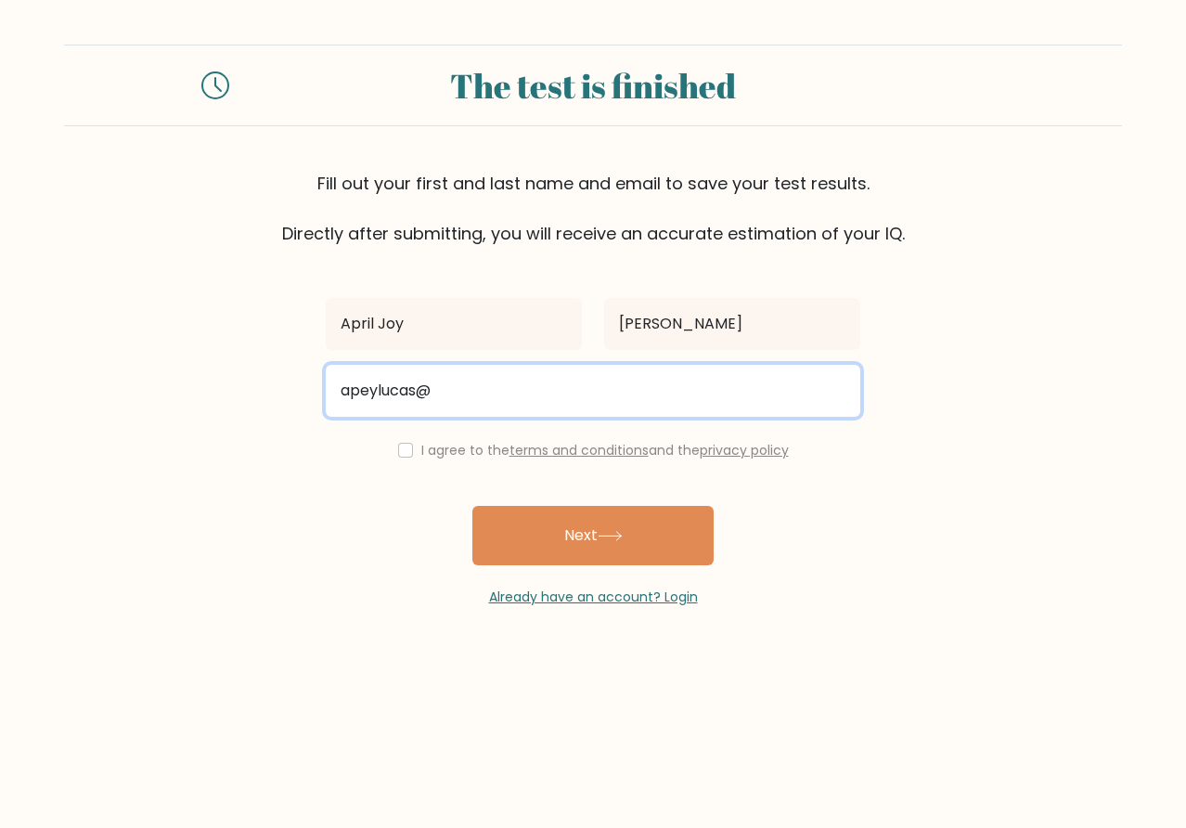
type input "apeylucas@gmail.com"
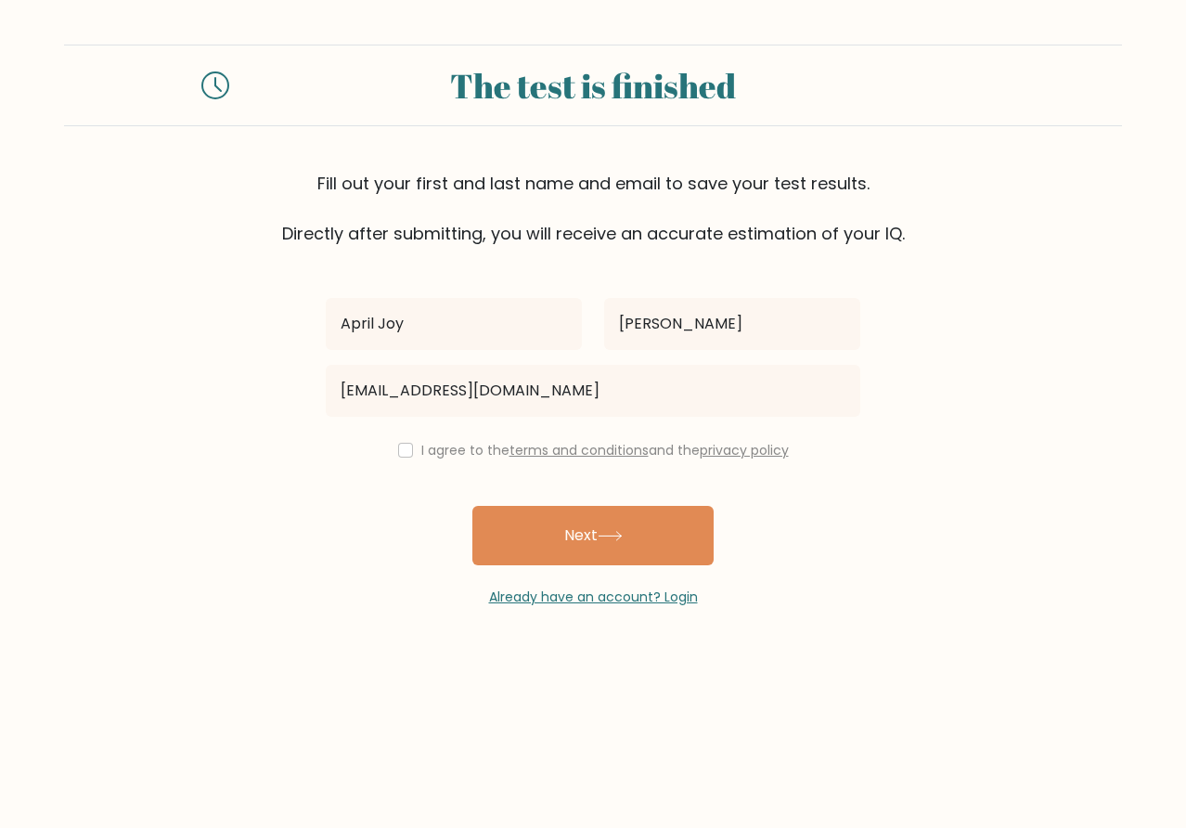
click at [391, 459] on div "I agree to the terms and conditions and the privacy policy" at bounding box center [593, 450] width 557 height 22
click at [398, 451] on input "checkbox" at bounding box center [405, 450] width 15 height 15
checkbox input "true"
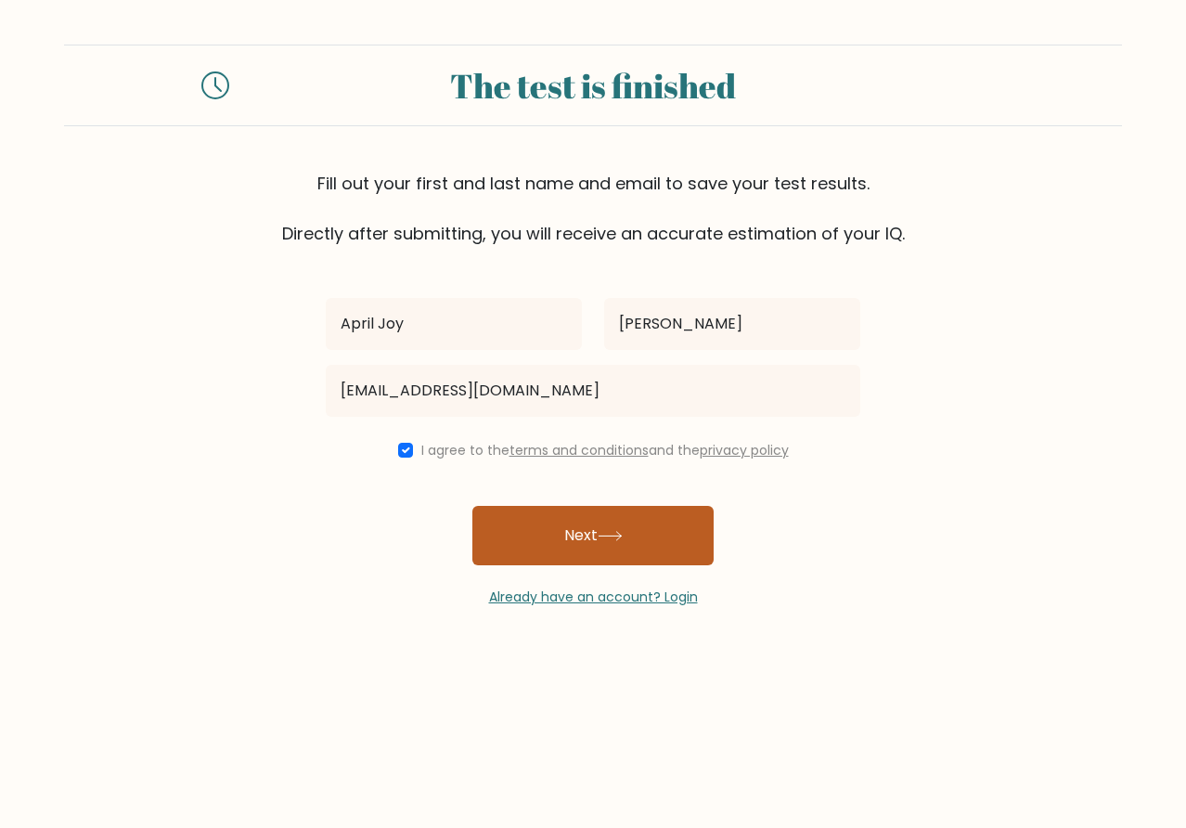
click at [564, 533] on button "Next" at bounding box center [592, 535] width 241 height 59
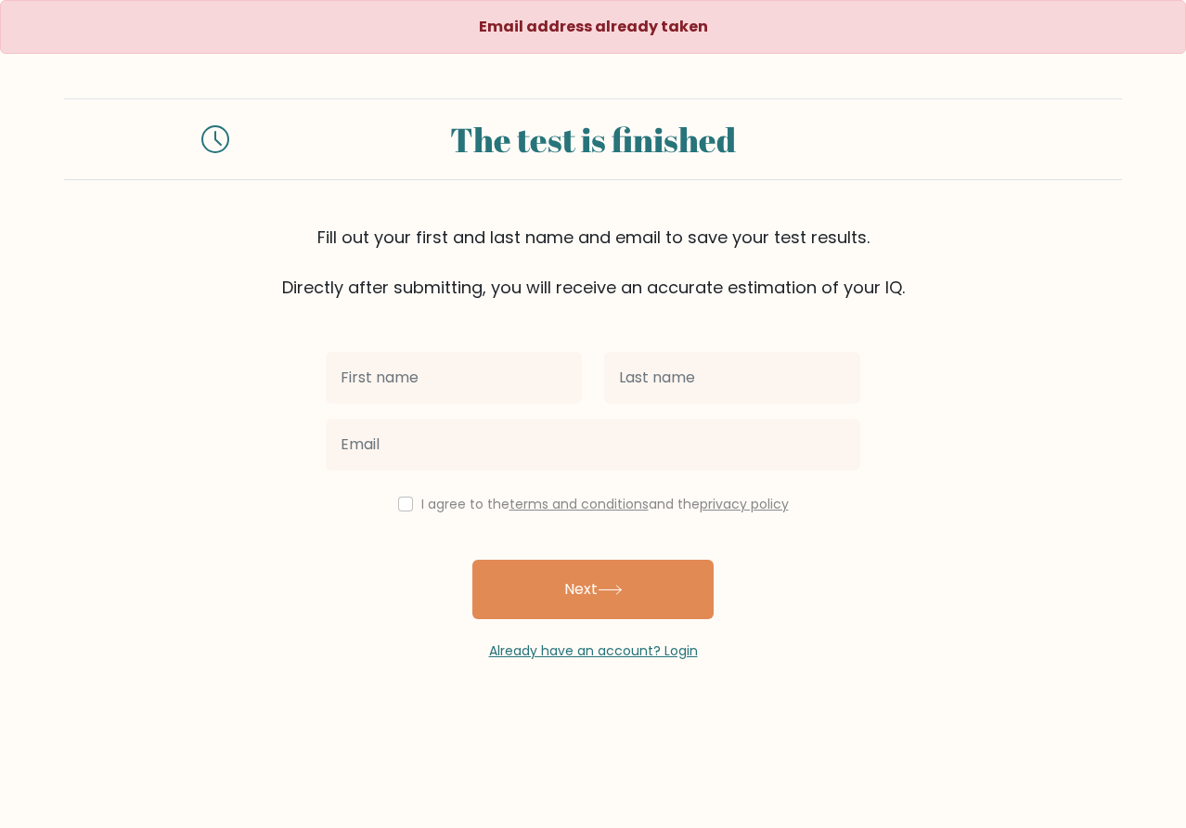
click at [485, 393] on input "text" at bounding box center [454, 378] width 256 height 52
type input "April Joy"
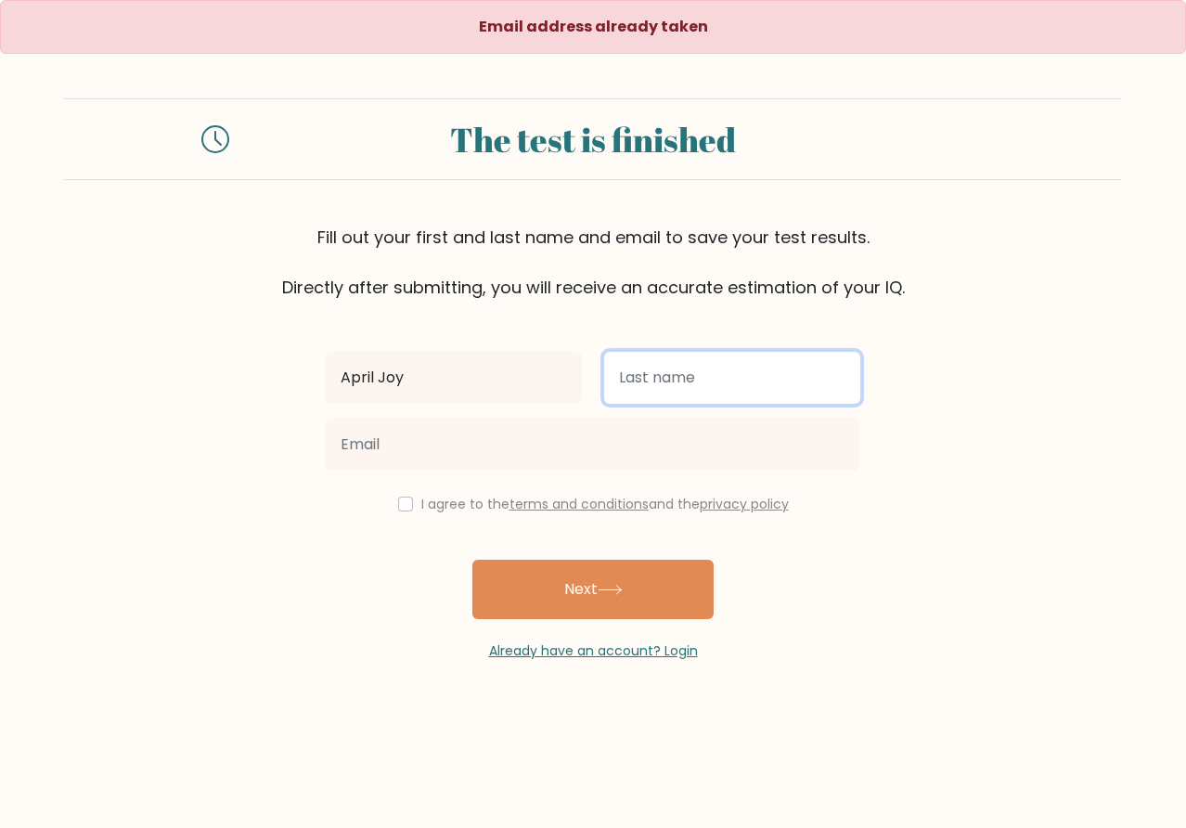
click at [712, 386] on input "text" at bounding box center [732, 378] width 256 height 52
type input "[PERSON_NAME]"
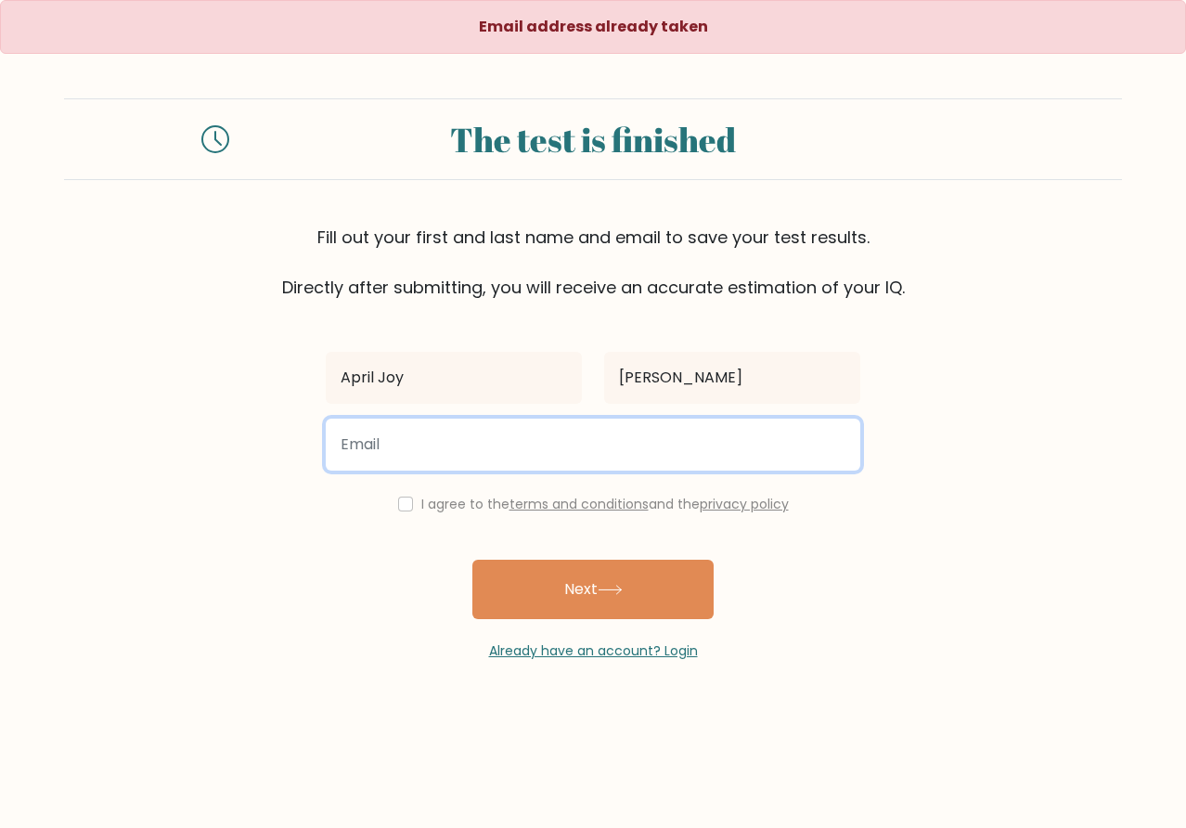
click at [489, 459] on input "email" at bounding box center [593, 445] width 535 height 52
type input "apriljoylucas028@gmail.com"
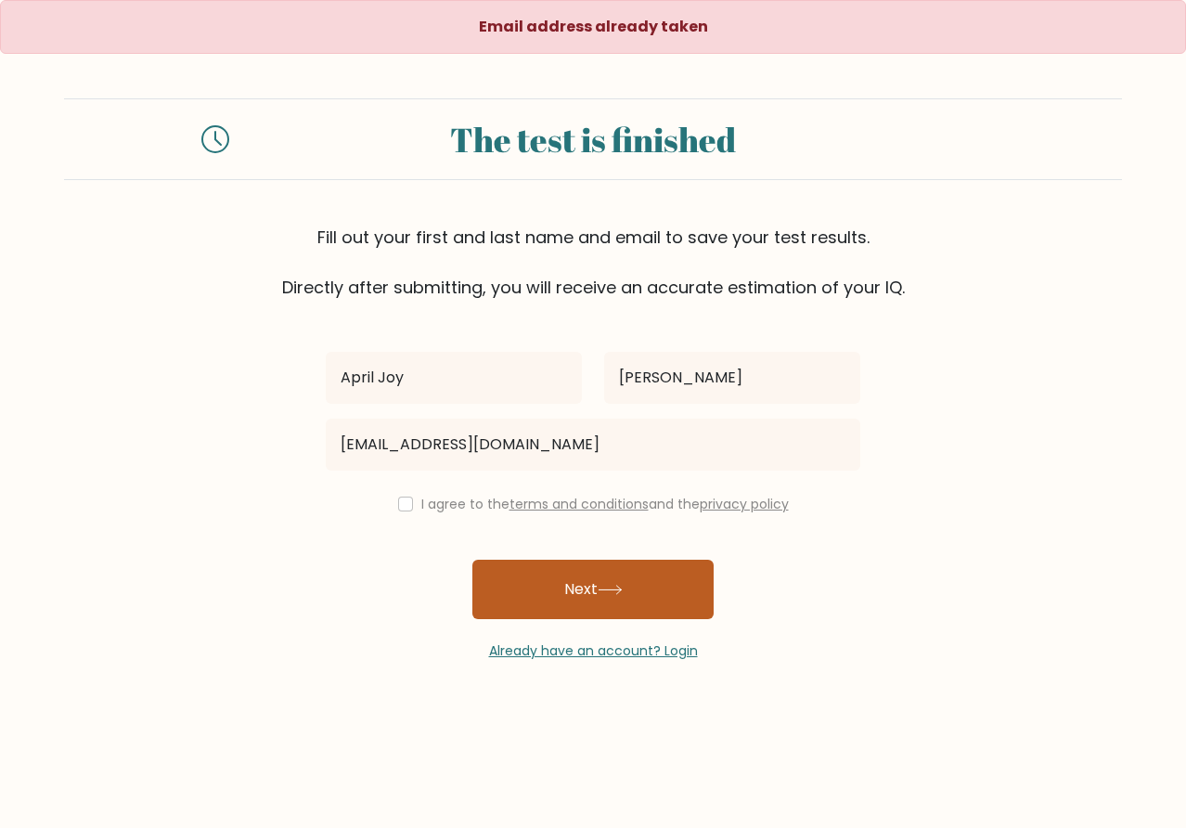
click at [552, 592] on button "Next" at bounding box center [592, 589] width 241 height 59
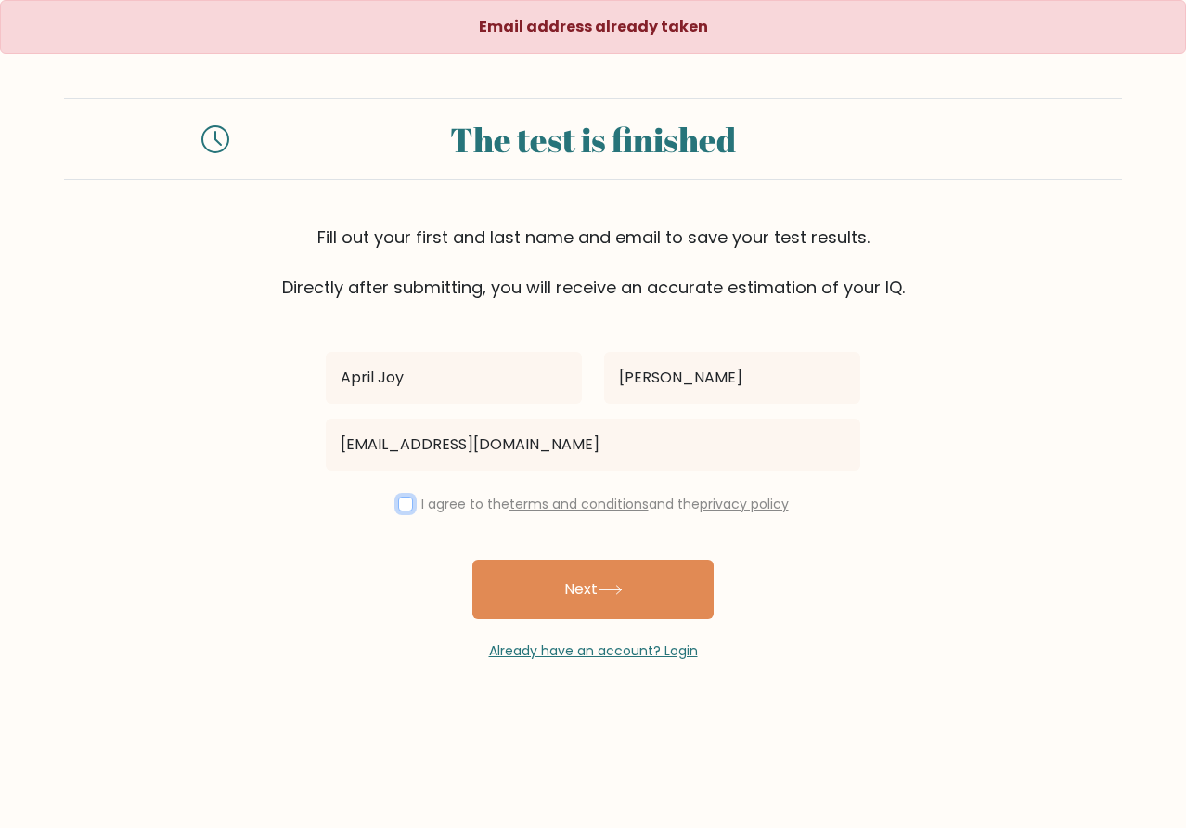
click at [402, 505] on input "checkbox" at bounding box center [405, 504] width 15 height 15
checkbox input "true"
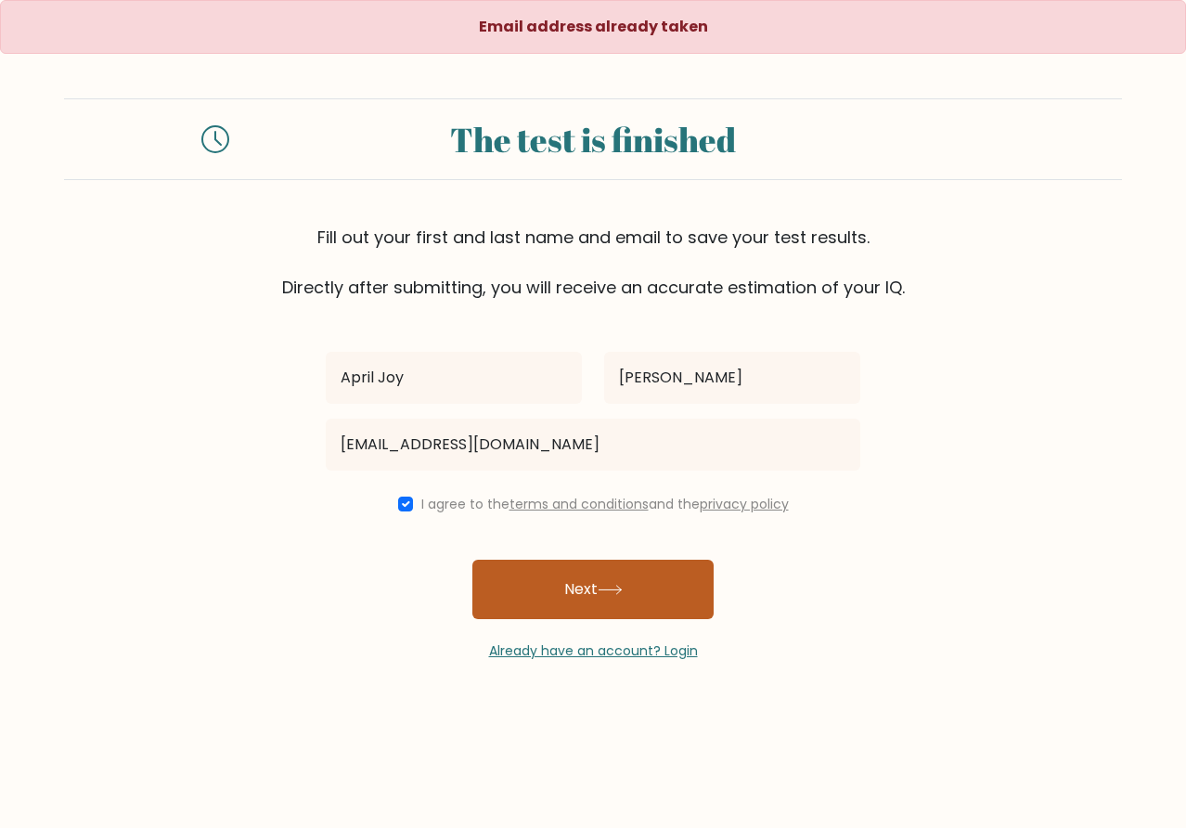
click at [536, 583] on button "Next" at bounding box center [592, 589] width 241 height 59
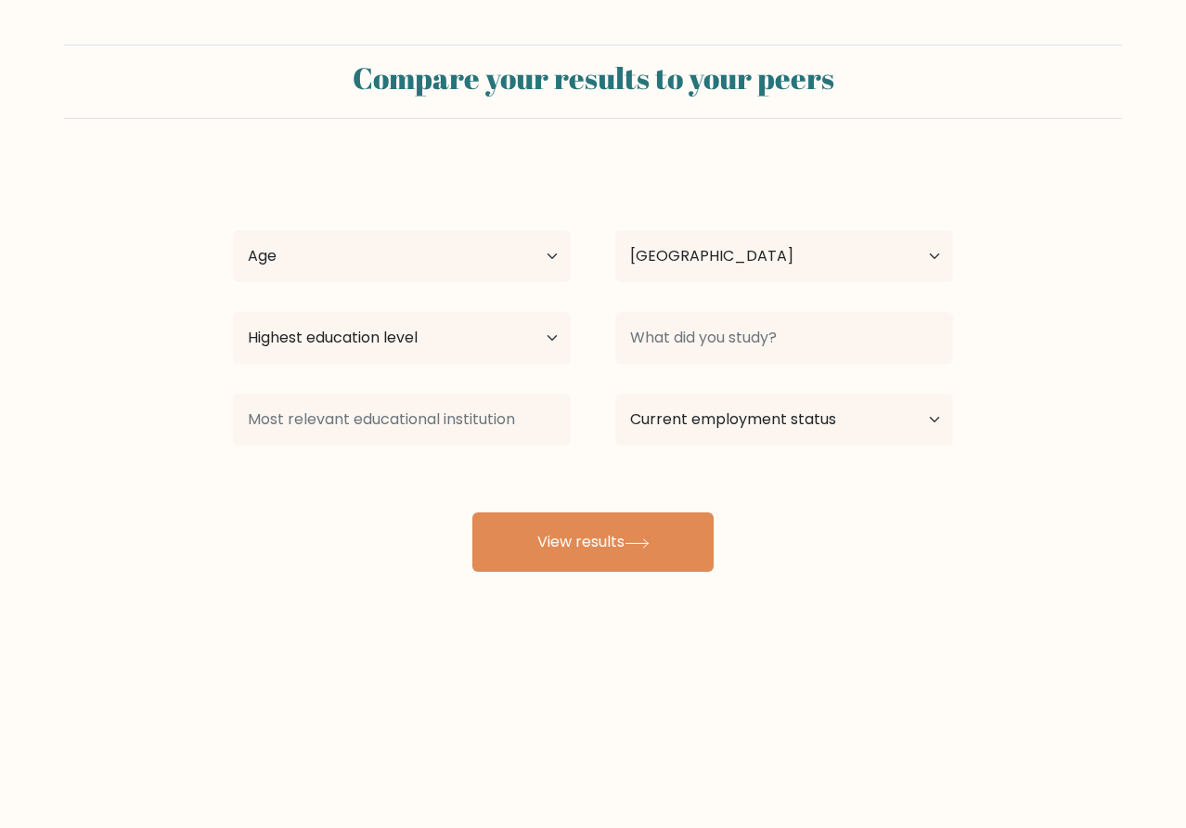
select select "PH"
click at [516, 260] on select "Age Under 18 years old 18-24 years old 25-34 years old 35-44 years old 45-54 ye…" at bounding box center [402, 256] width 338 height 52
select select "25_34"
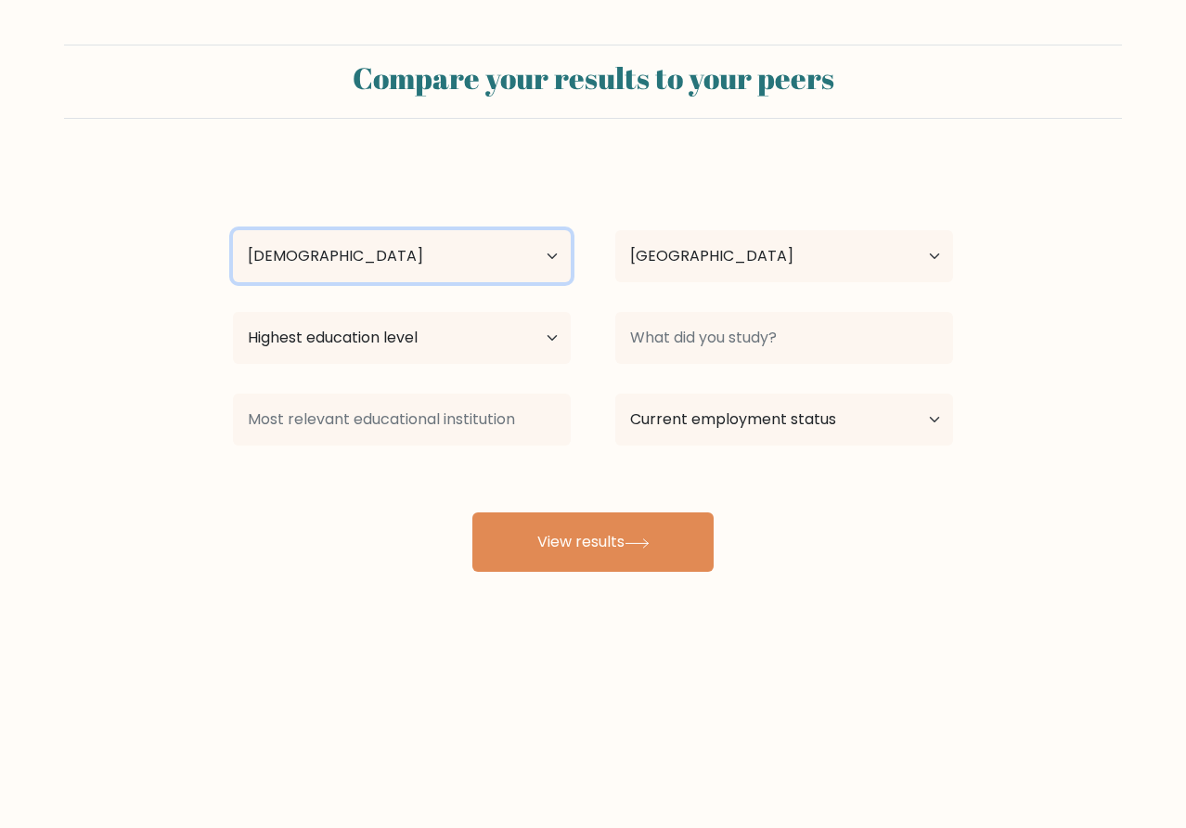
click at [233, 230] on select "Age Under 18 years old 18-24 years old 25-34 years old 35-44 years old 45-54 ye…" at bounding box center [402, 256] width 338 height 52
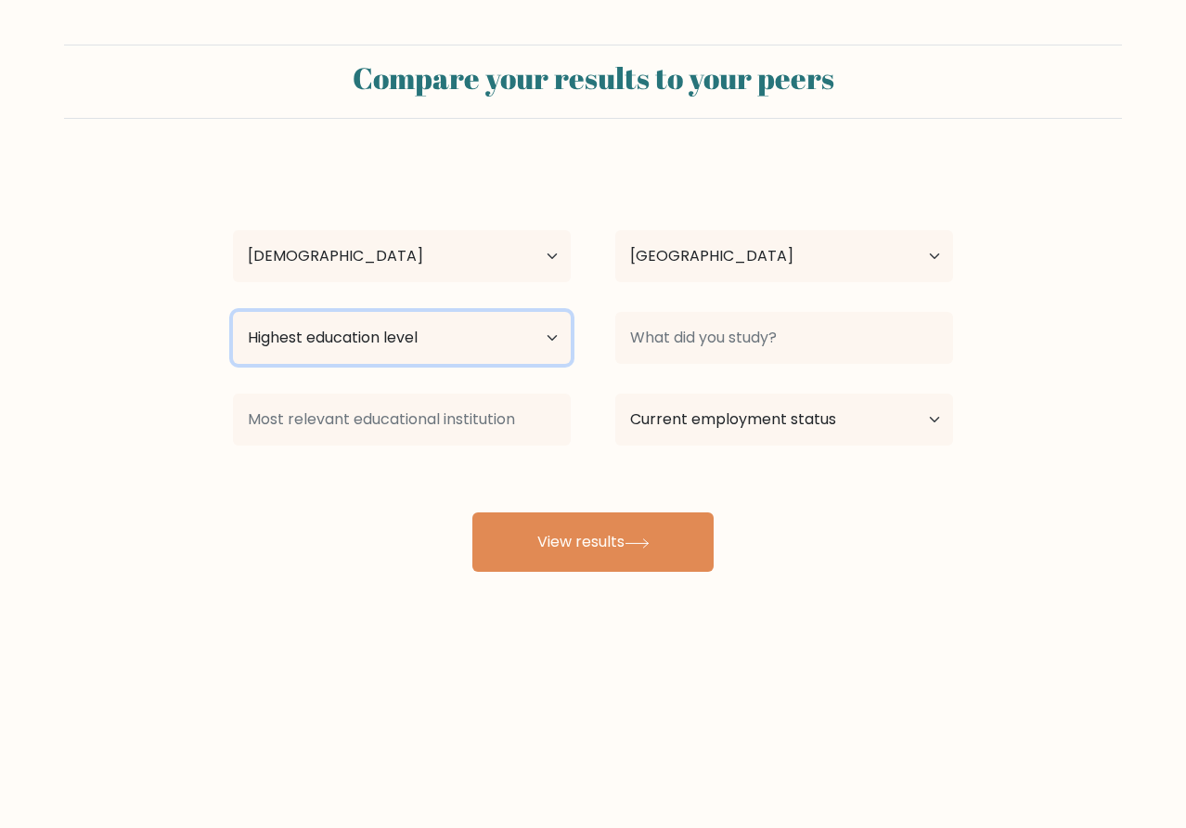
click at [465, 338] on select "Highest education level No schooling Primary Lower Secondary Upper Secondary Oc…" at bounding box center [402, 338] width 338 height 52
select select "upper_secondary"
click at [233, 312] on select "Highest education level No schooling Primary Lower Secondary Upper Secondary Oc…" at bounding box center [402, 338] width 338 height 52
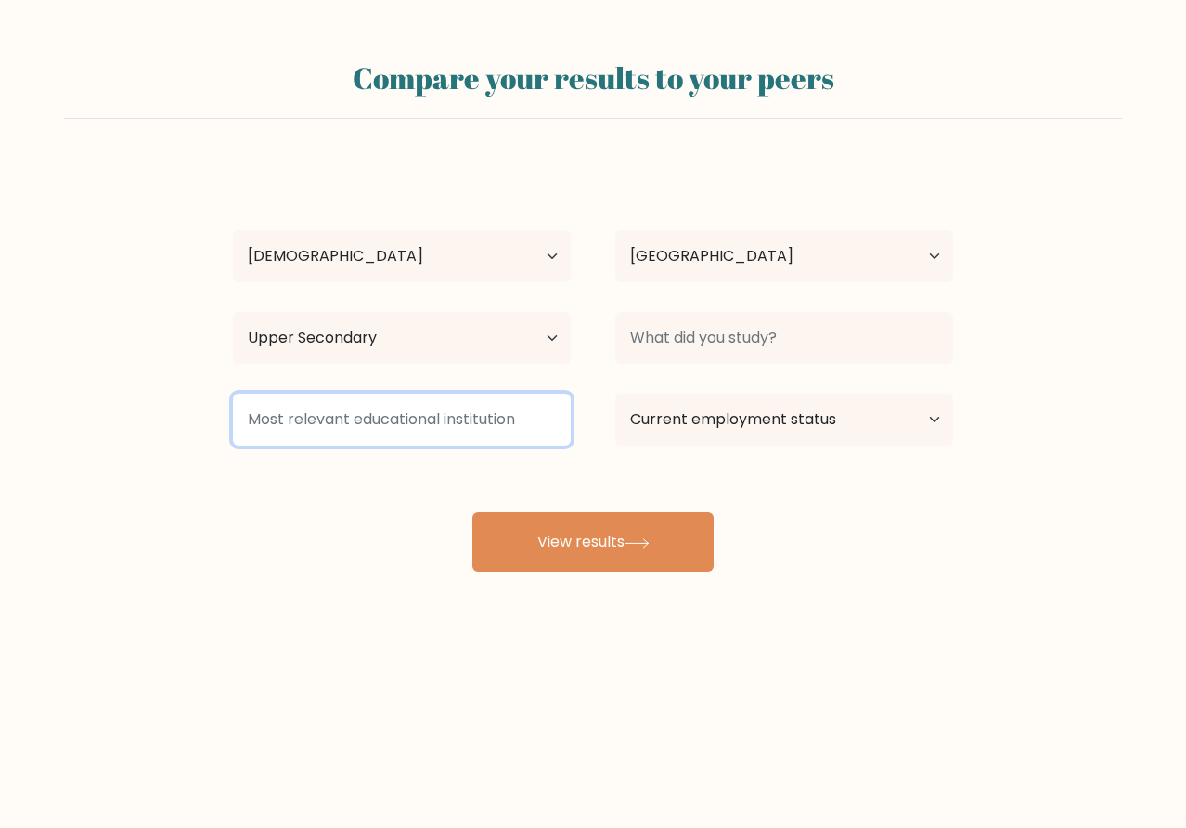
click at [455, 431] on input at bounding box center [402, 420] width 338 height 52
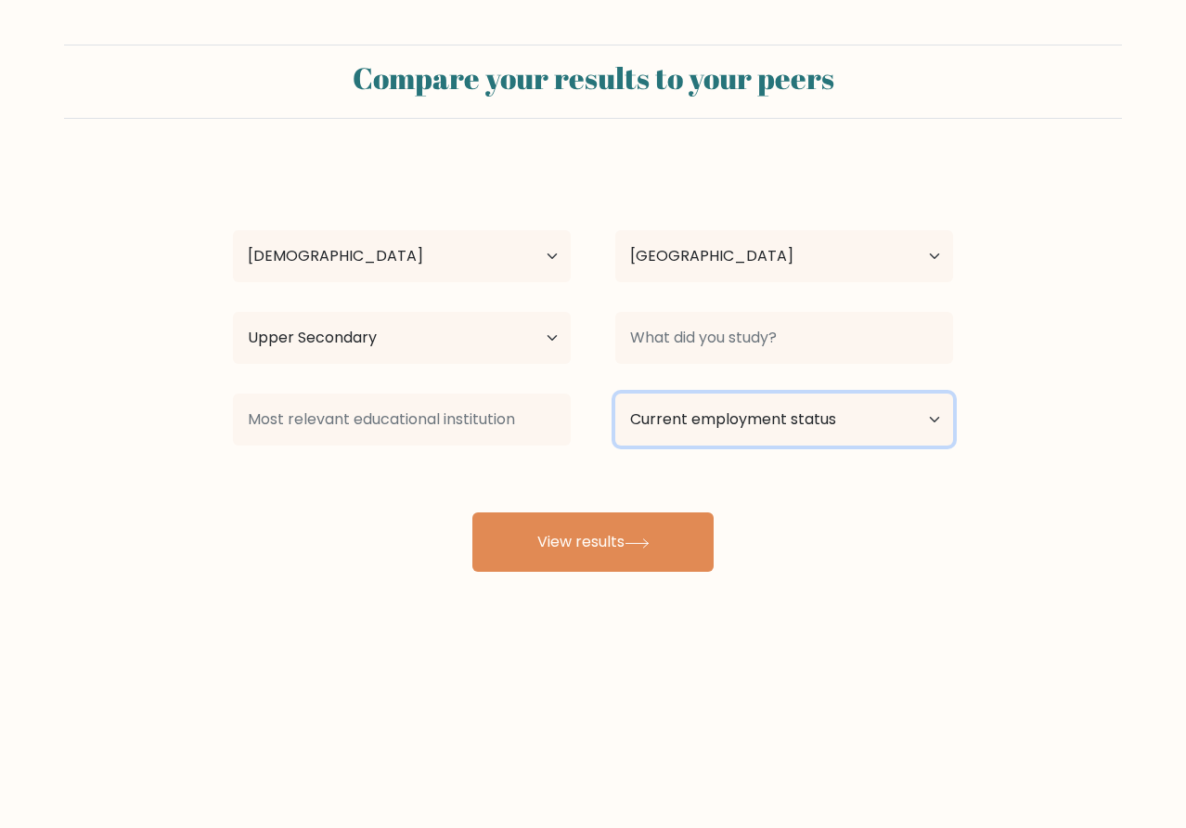
click at [841, 404] on select "Current employment status Employed Student Retired Other / prefer not to answer" at bounding box center [784, 420] width 338 height 52
select select "other"
click at [615, 394] on select "Current employment status Employed Student Retired Other / prefer not to answer" at bounding box center [784, 420] width 338 height 52
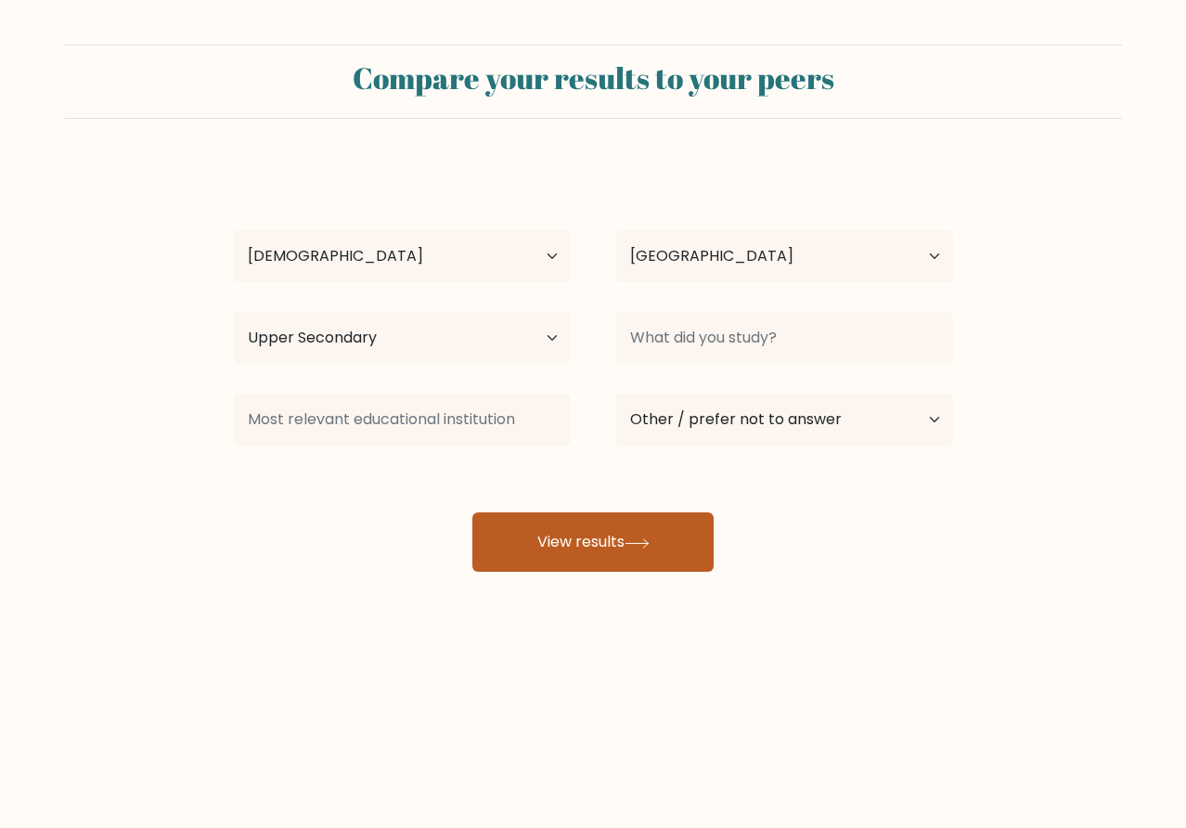
click at [679, 549] on button "View results" at bounding box center [592, 541] width 241 height 59
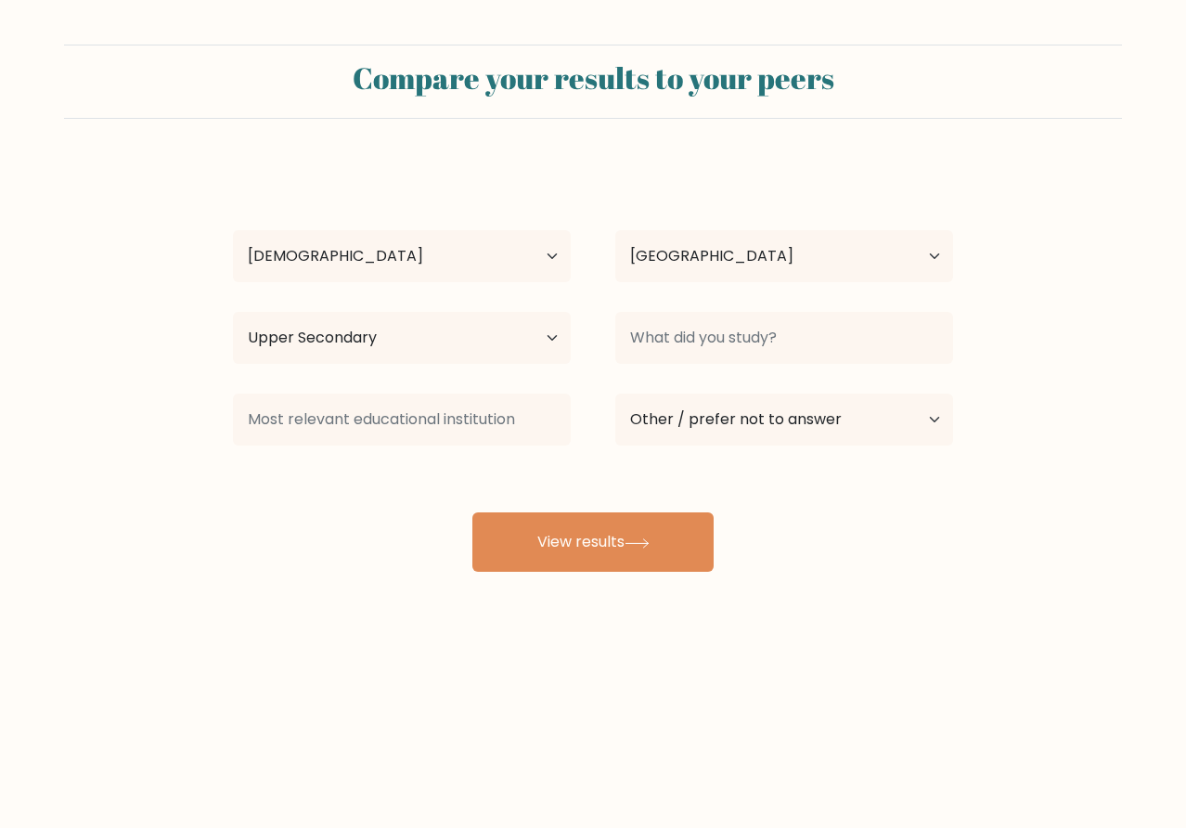
drag, startPoint x: 860, startPoint y: 534, endPoint x: 733, endPoint y: 533, distance: 127.2
click at [847, 533] on div "April Joy Lucas Age Under 18 years old 18-24 years old 25-34 years old 35-44 ye…" at bounding box center [593, 367] width 743 height 408
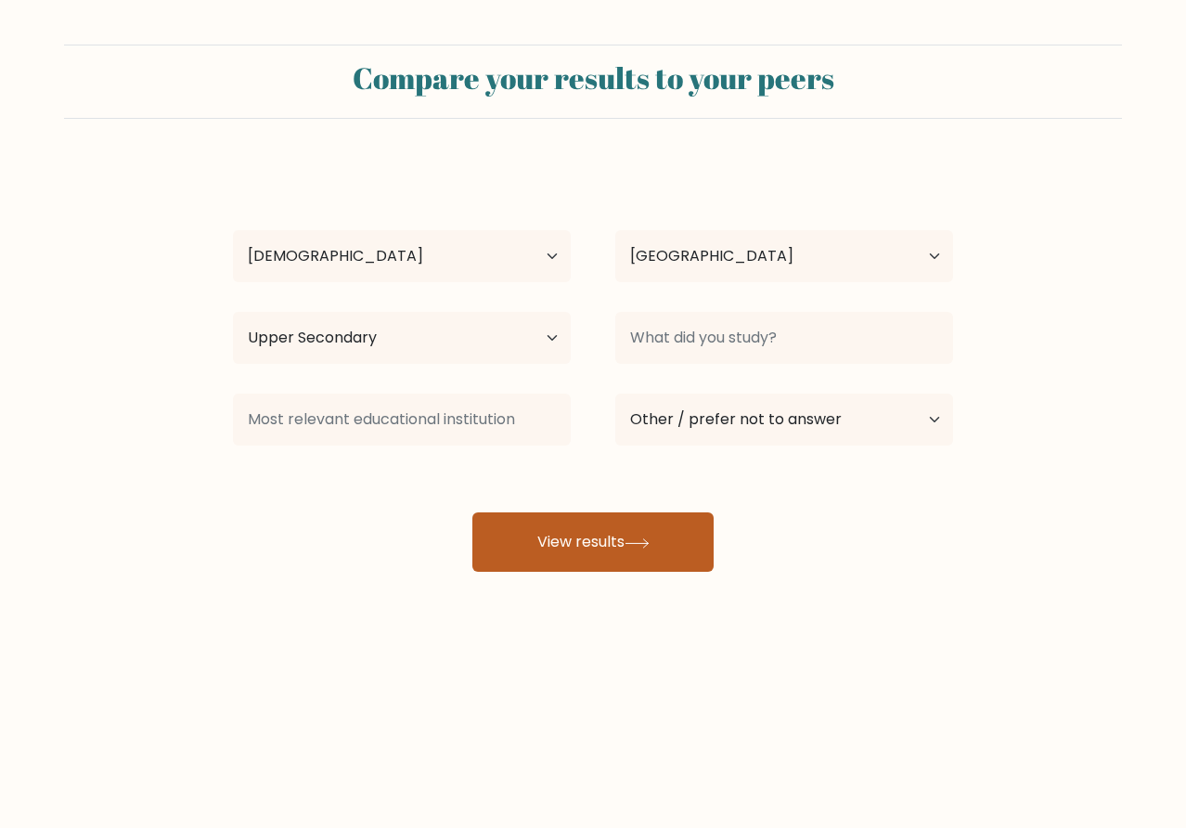
click at [629, 558] on button "View results" at bounding box center [592, 541] width 241 height 59
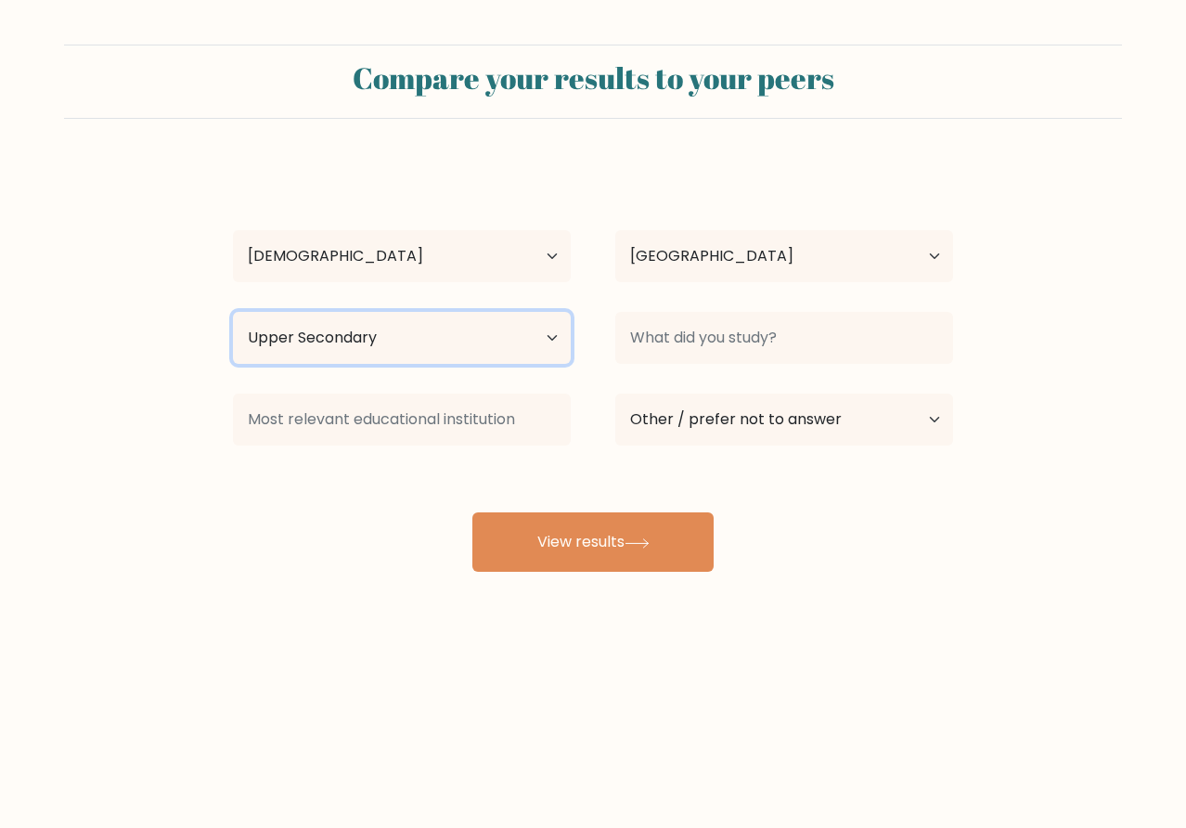
click at [546, 333] on select "Highest education level No schooling Primary Lower Secondary Upper Secondary Oc…" at bounding box center [402, 338] width 338 height 52
click at [233, 312] on select "Highest education level No schooling Primary Lower Secondary Upper Secondary Oc…" at bounding box center [402, 338] width 338 height 52
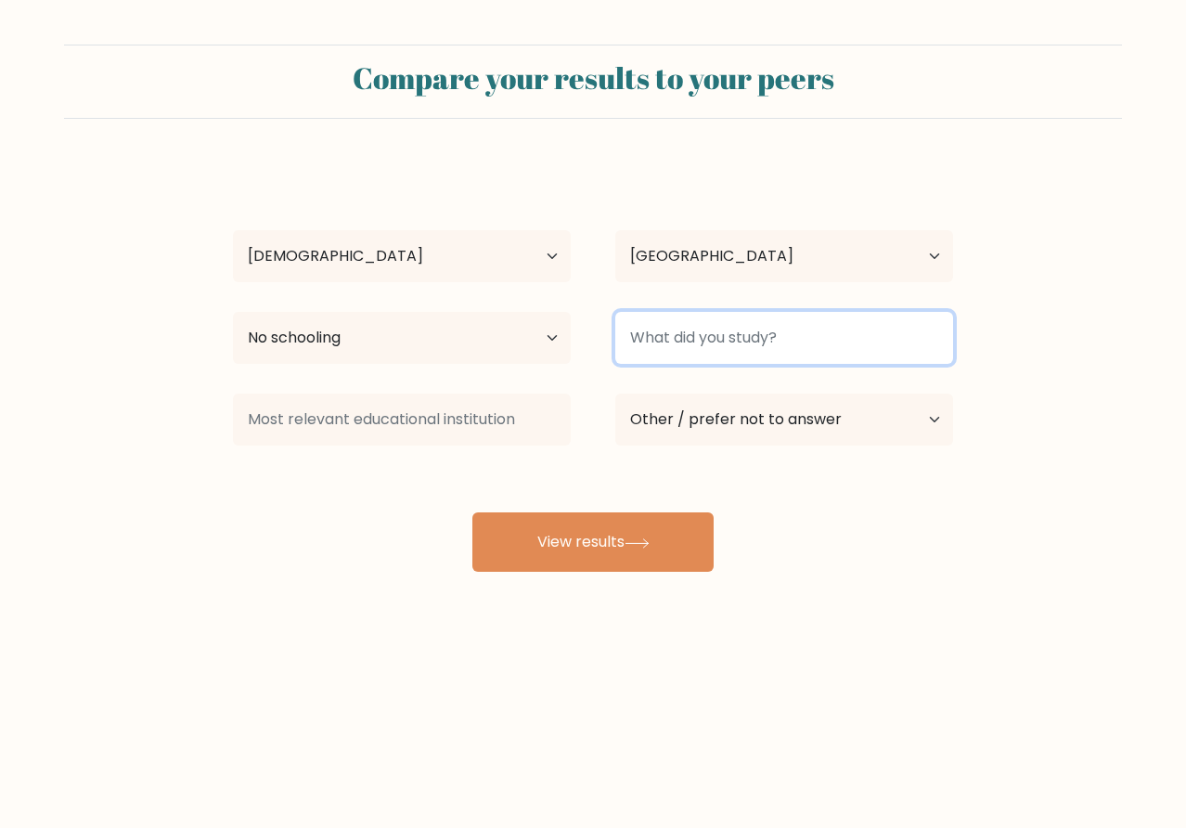
click at [730, 355] on input at bounding box center [784, 338] width 338 height 52
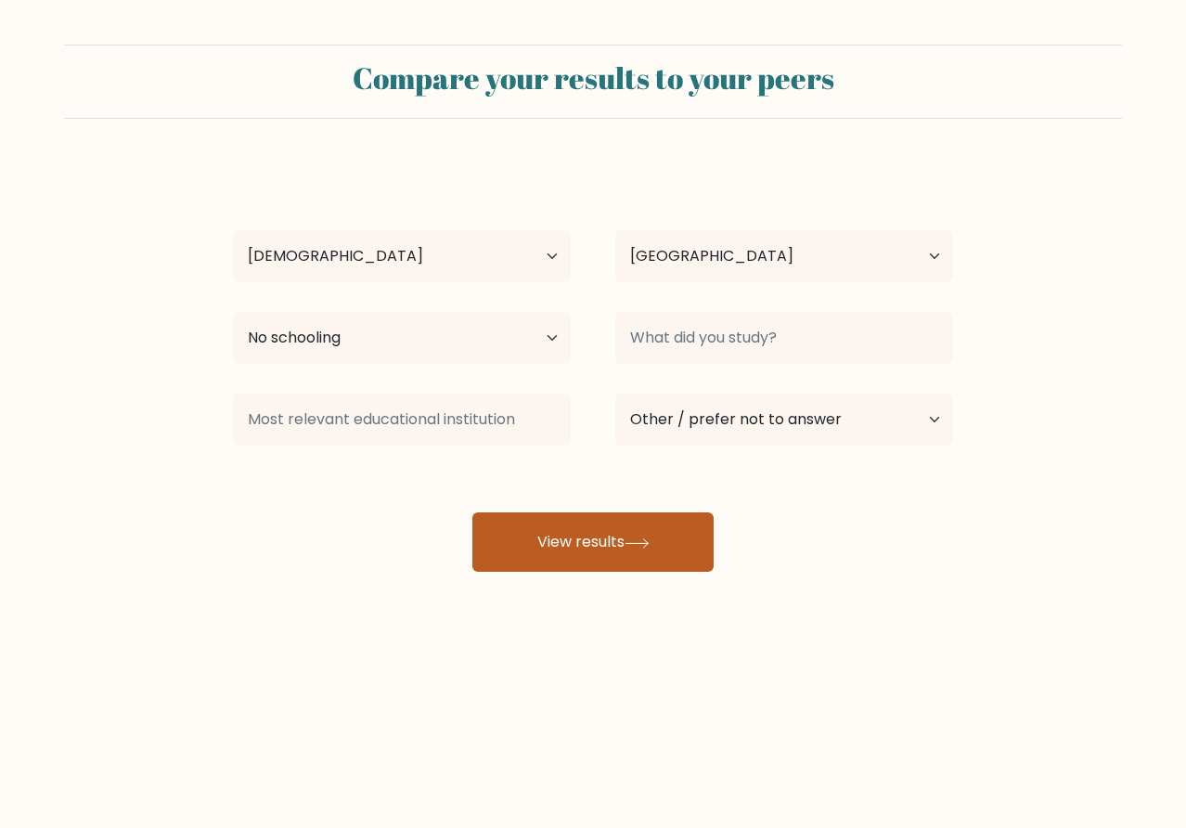
click at [662, 540] on button "View results" at bounding box center [592, 541] width 241 height 59
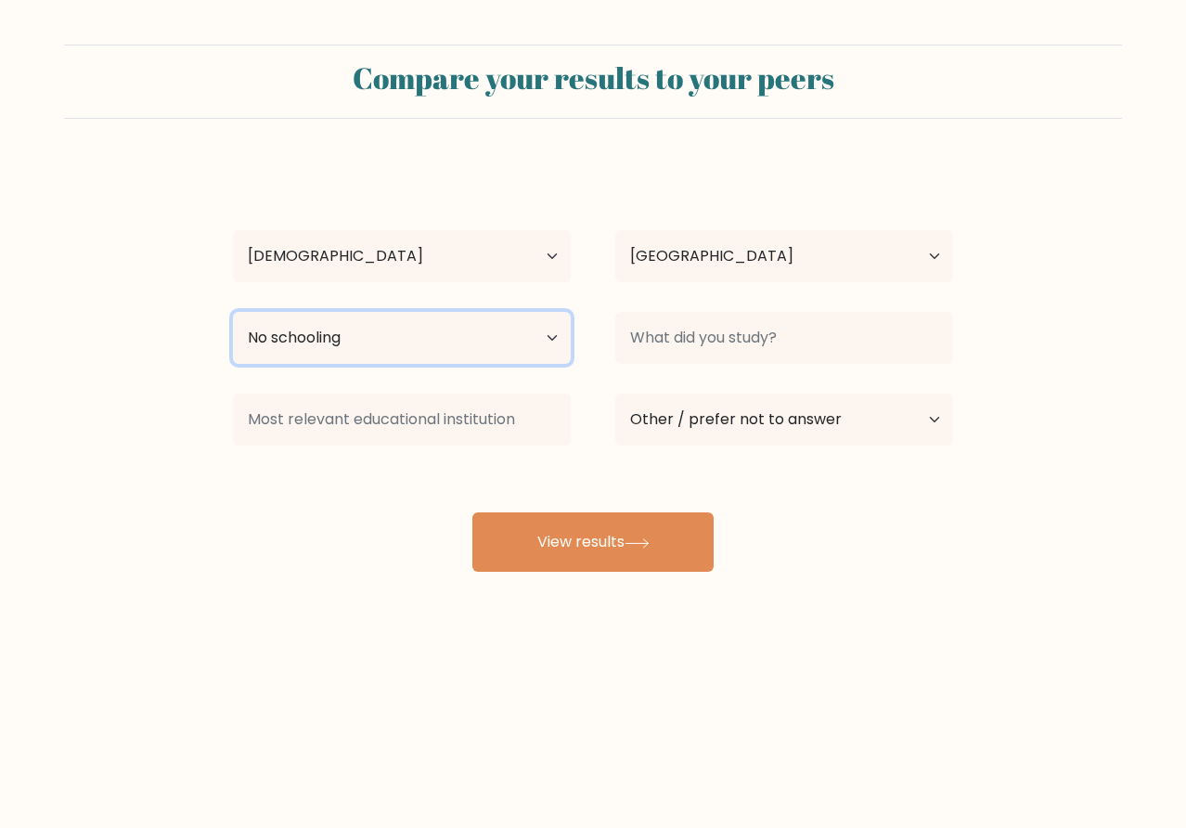
click at [464, 346] on select "Highest education level No schooling Primary Lower Secondary Upper Secondary Oc…" at bounding box center [402, 338] width 338 height 52
select select "upper_secondary"
click at [233, 312] on select "Highest education level No schooling Primary Lower Secondary Upper Secondary Oc…" at bounding box center [402, 338] width 338 height 52
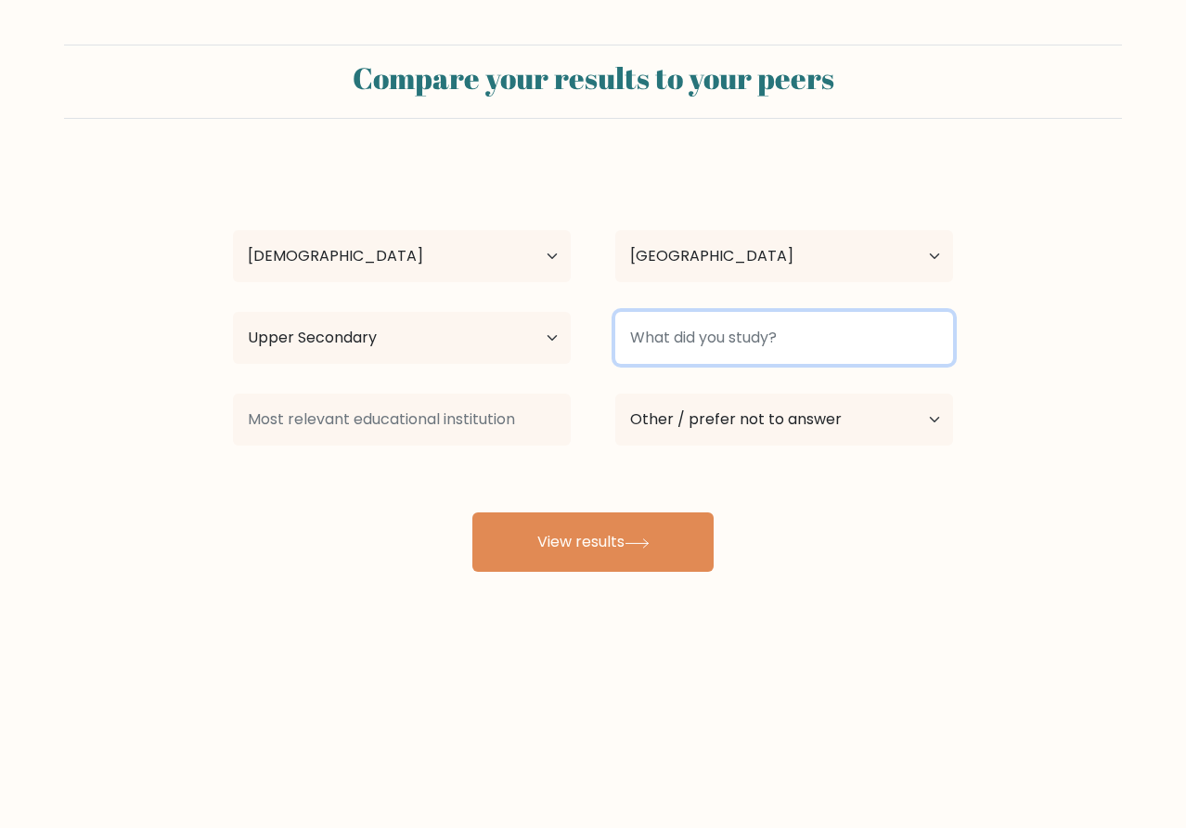
click at [671, 330] on input at bounding box center [784, 338] width 338 height 52
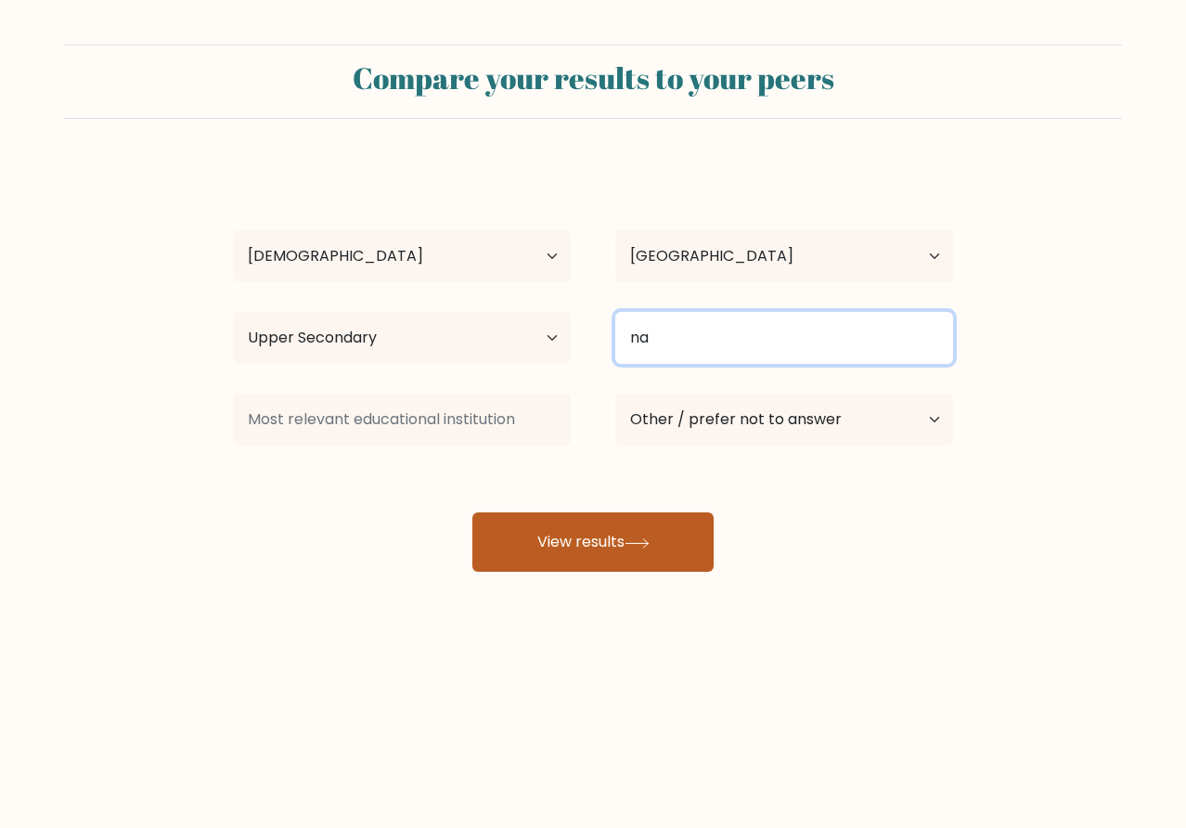
type input "na"
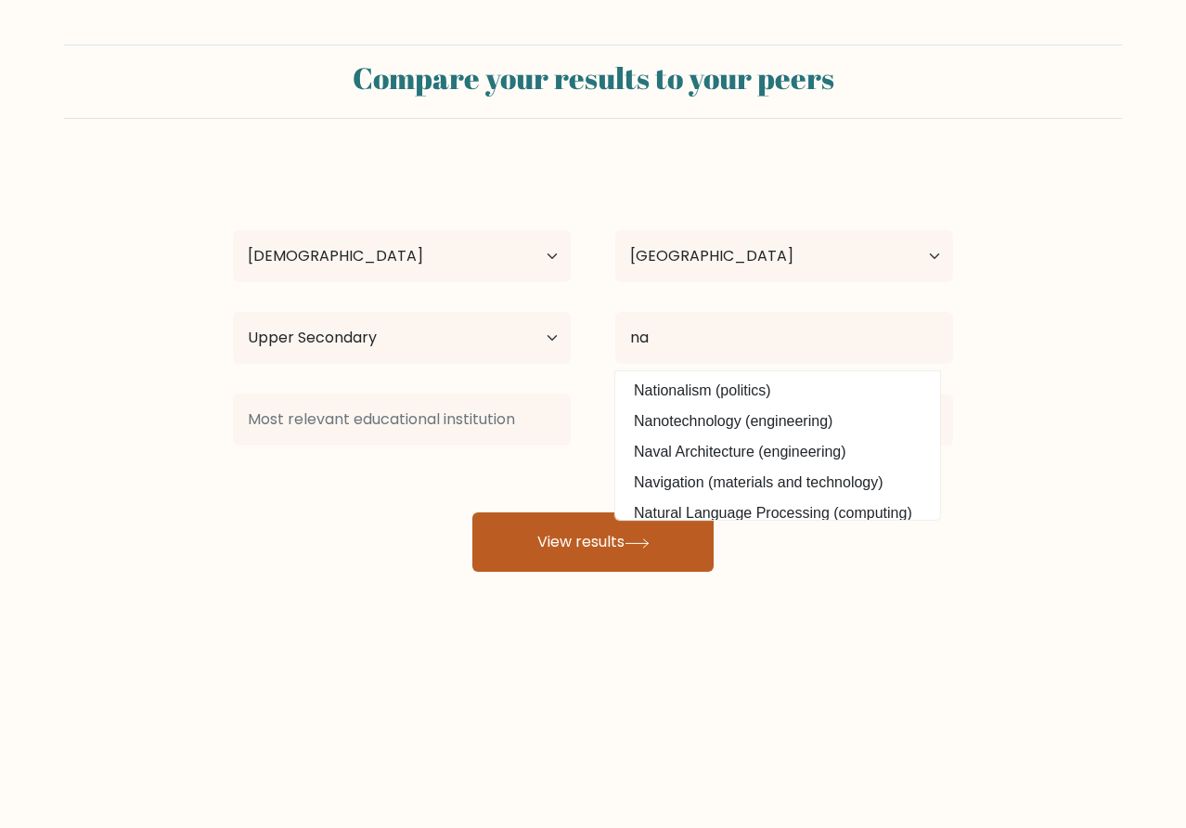
click at [667, 532] on button "View results" at bounding box center [592, 541] width 241 height 59
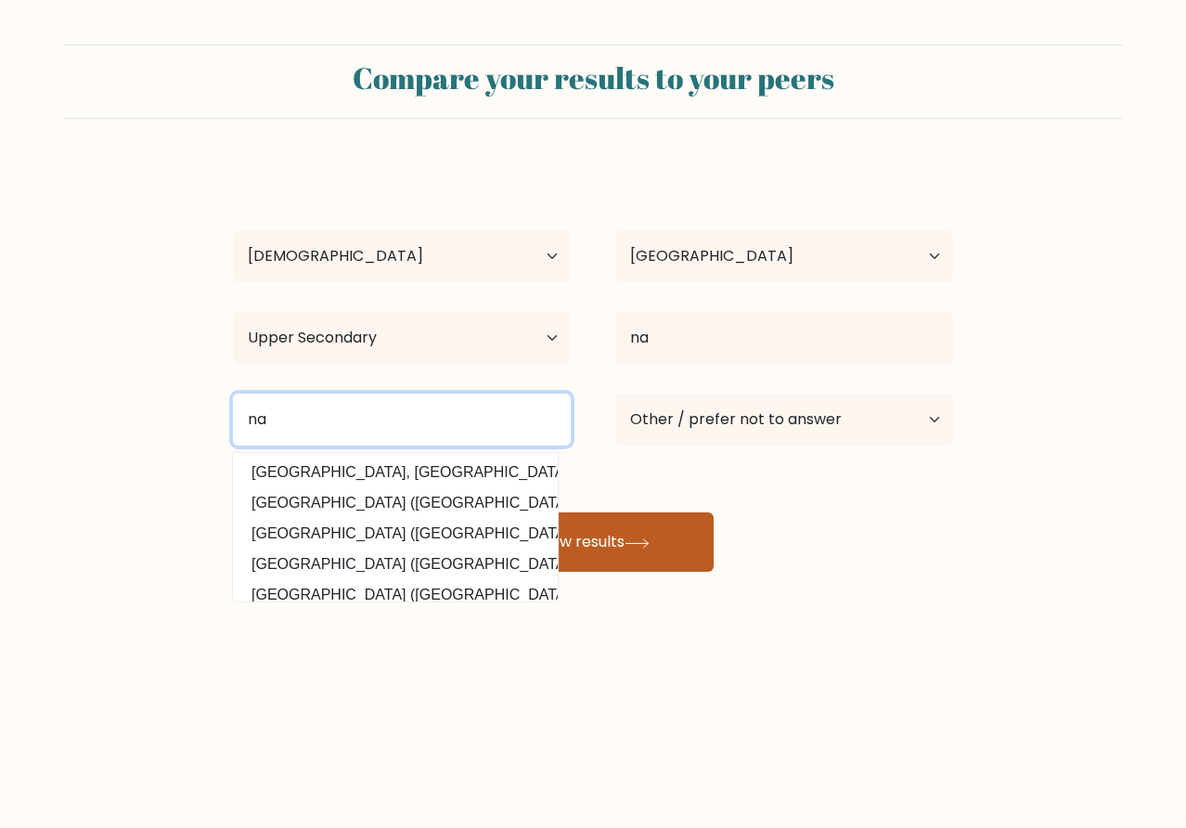
type input "na"
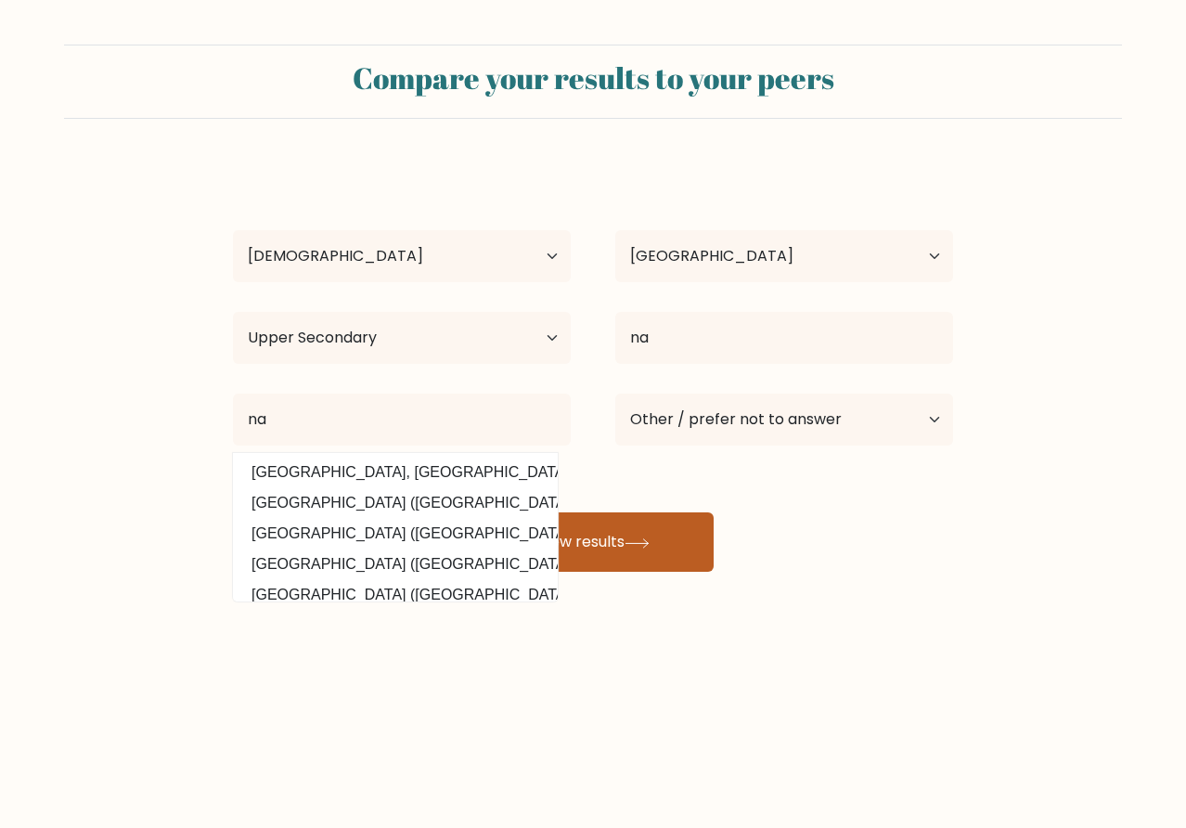
click at [620, 542] on button "View results" at bounding box center [592, 541] width 241 height 59
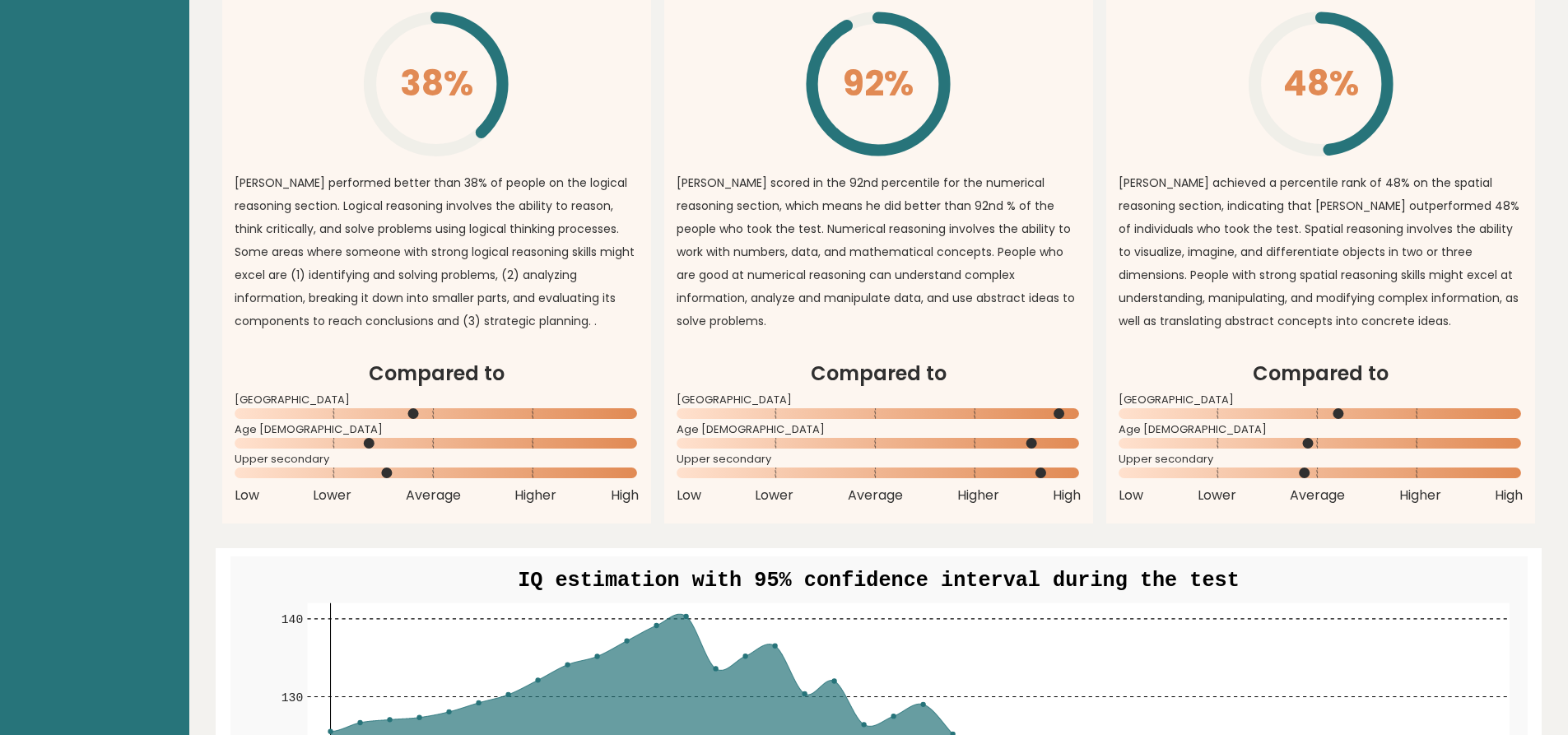
scroll to position [1317, 0]
